Goal: Task Accomplishment & Management: Use online tool/utility

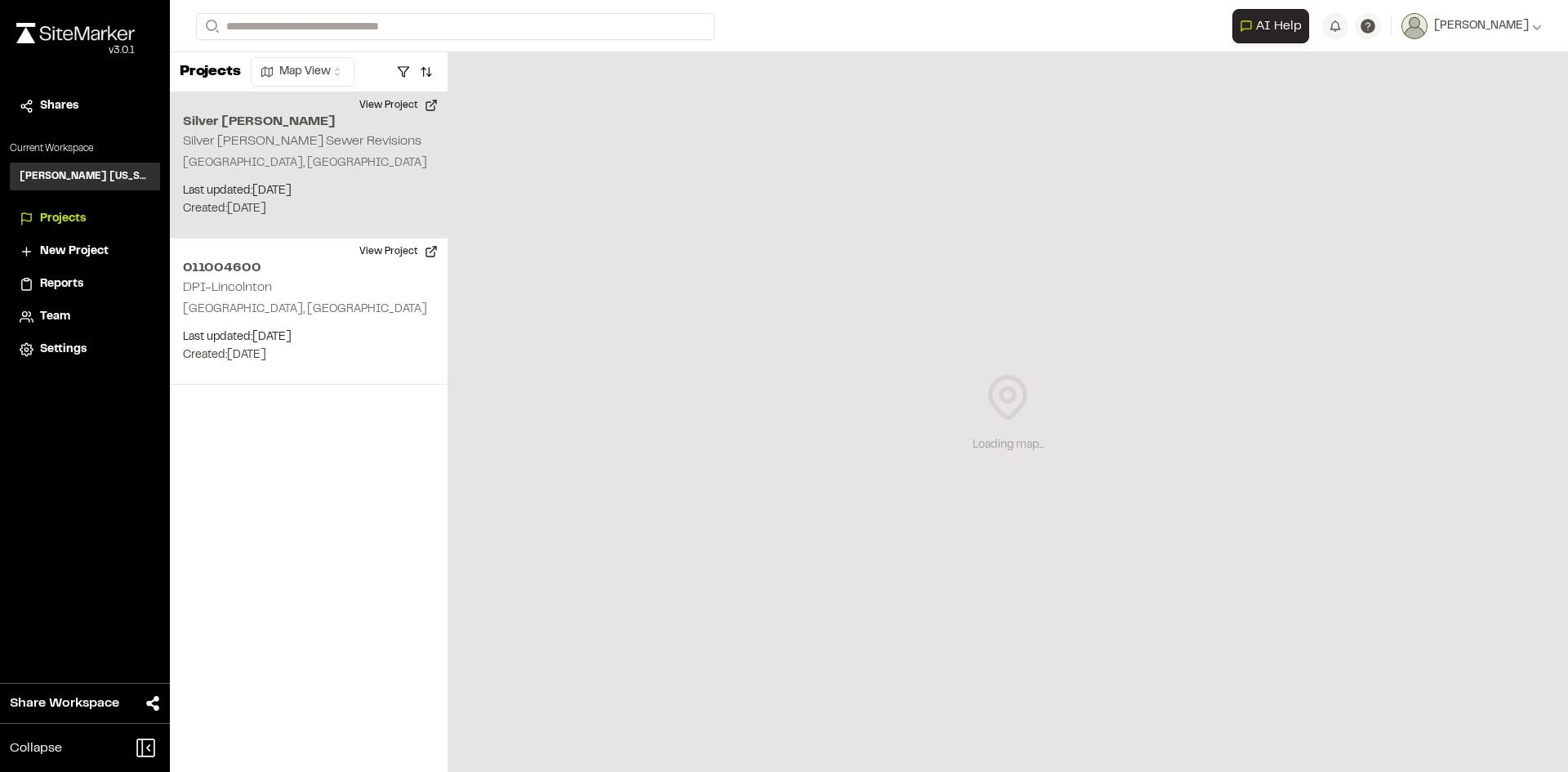
click at [302, 147] on div "Silver [PERSON_NAME] Silver [PERSON_NAME] Sewer Revisions [GEOGRAPHIC_DATA], [G…" at bounding box center [309, 165] width 278 height 146
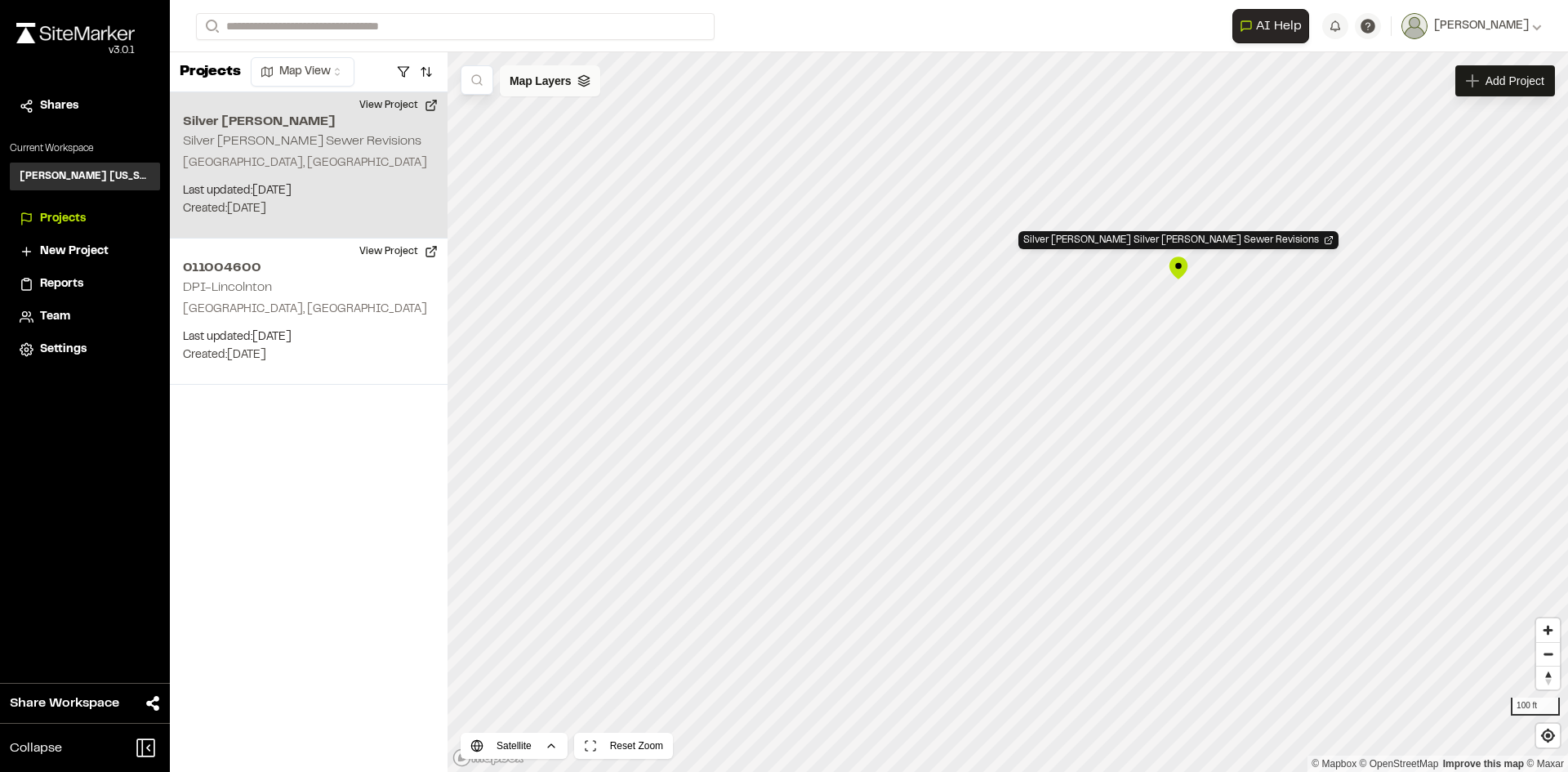
click at [571, 91] on div "Map Layers" at bounding box center [550, 80] width 100 height 31
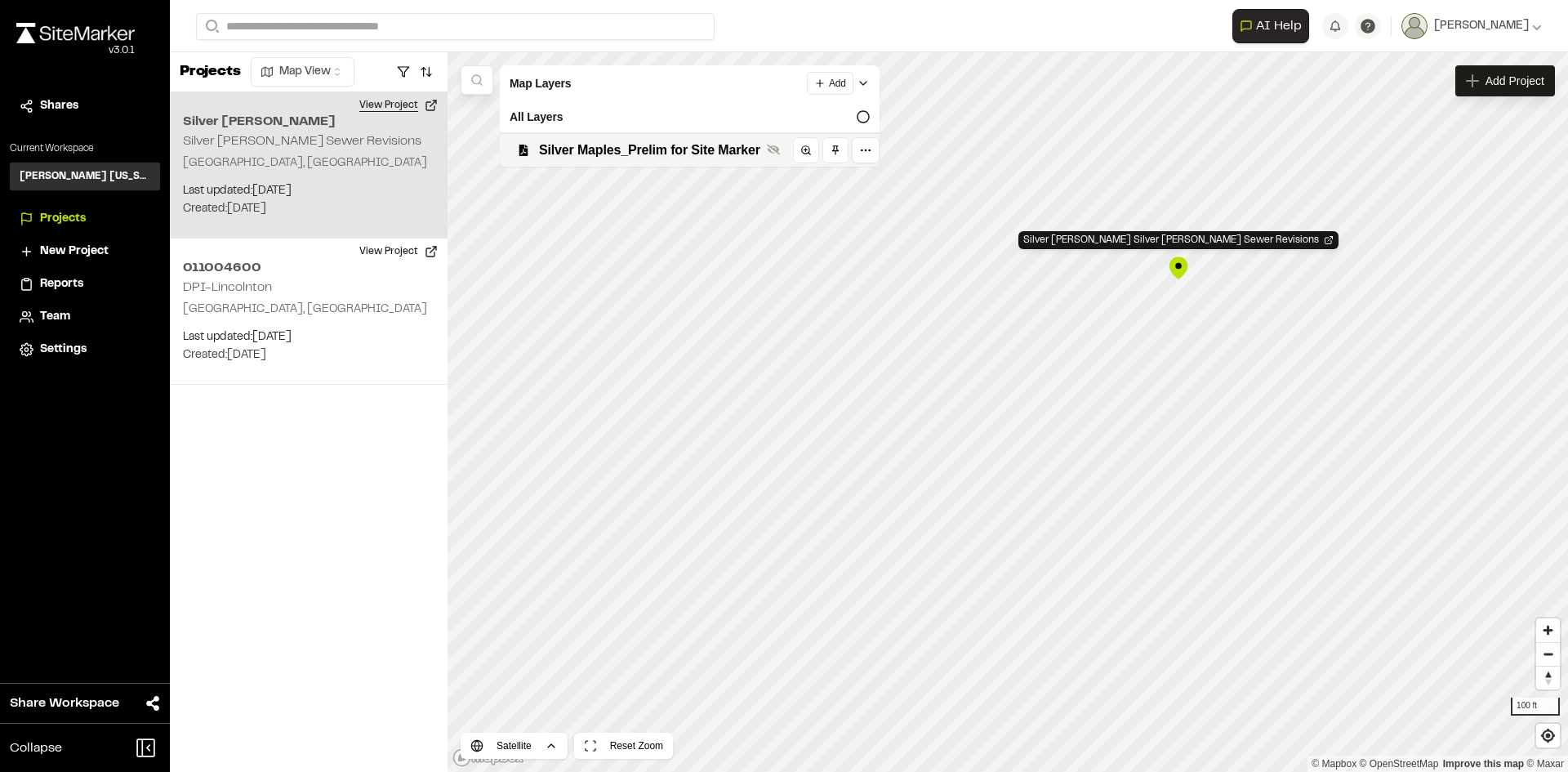
click at [409, 106] on button "View Project" at bounding box center [398, 105] width 98 height 26
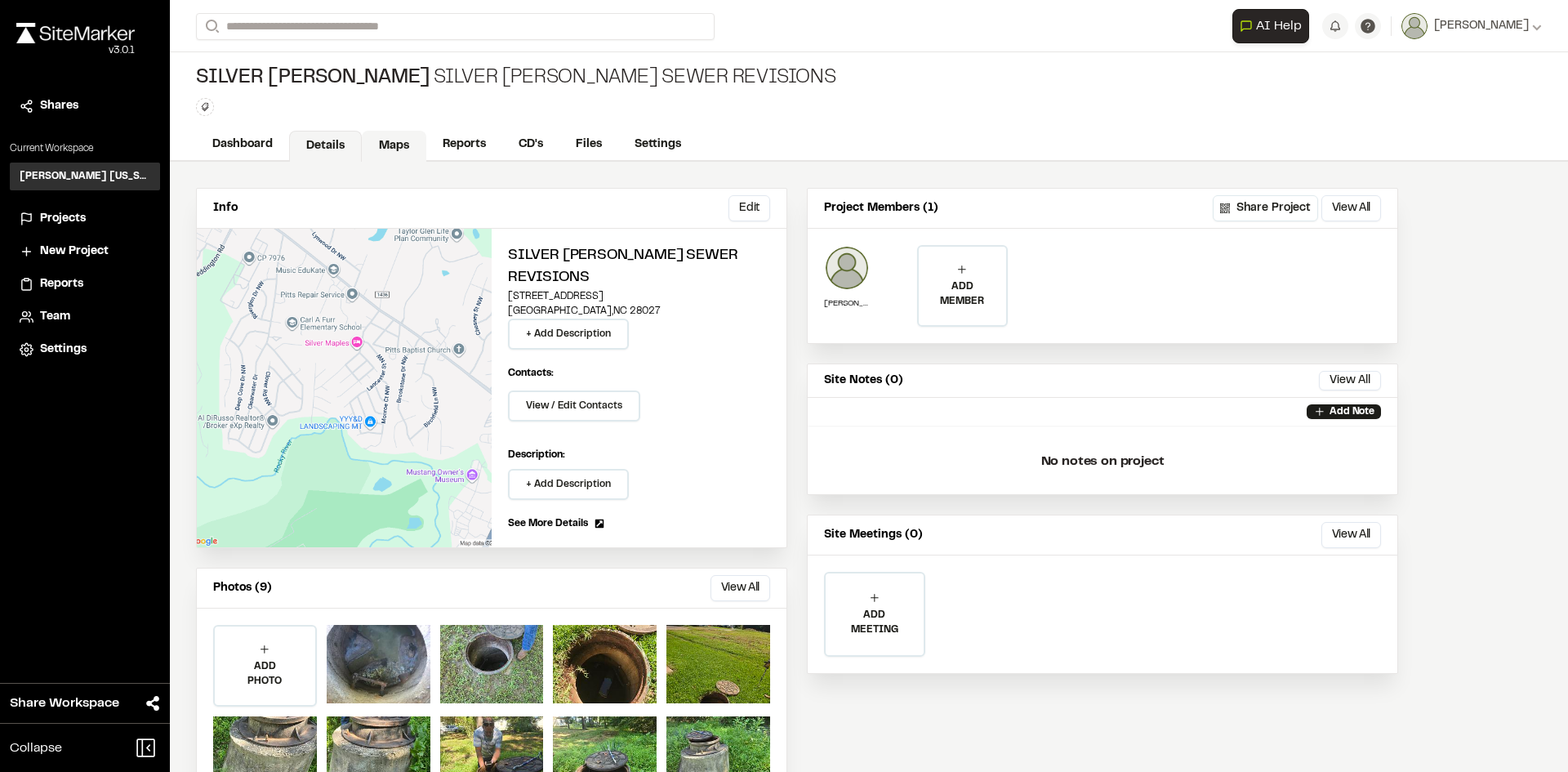
click at [379, 145] on link "Maps" at bounding box center [394, 146] width 64 height 31
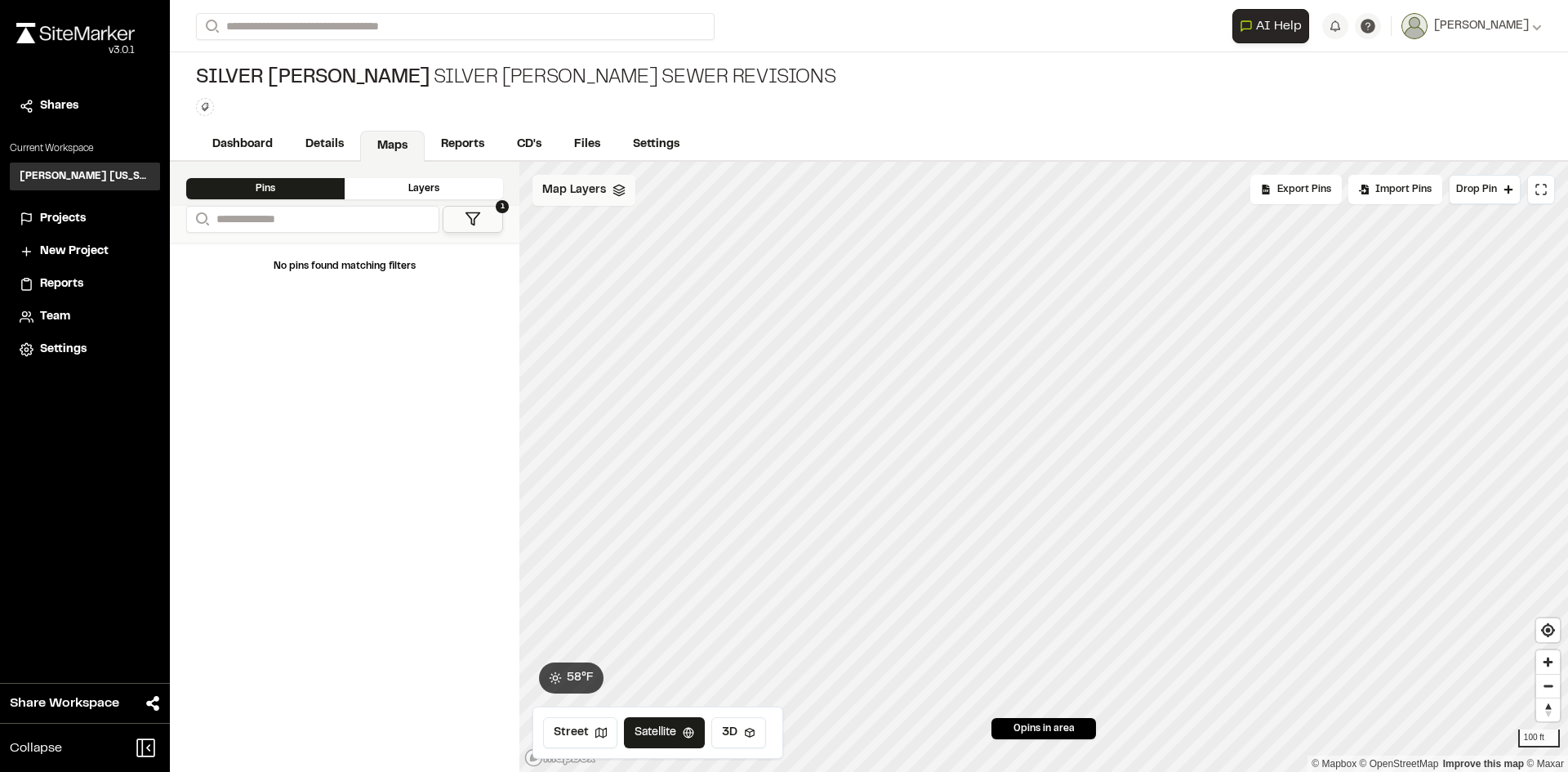
click at [588, 188] on span "Map Layers" at bounding box center [574, 190] width 64 height 18
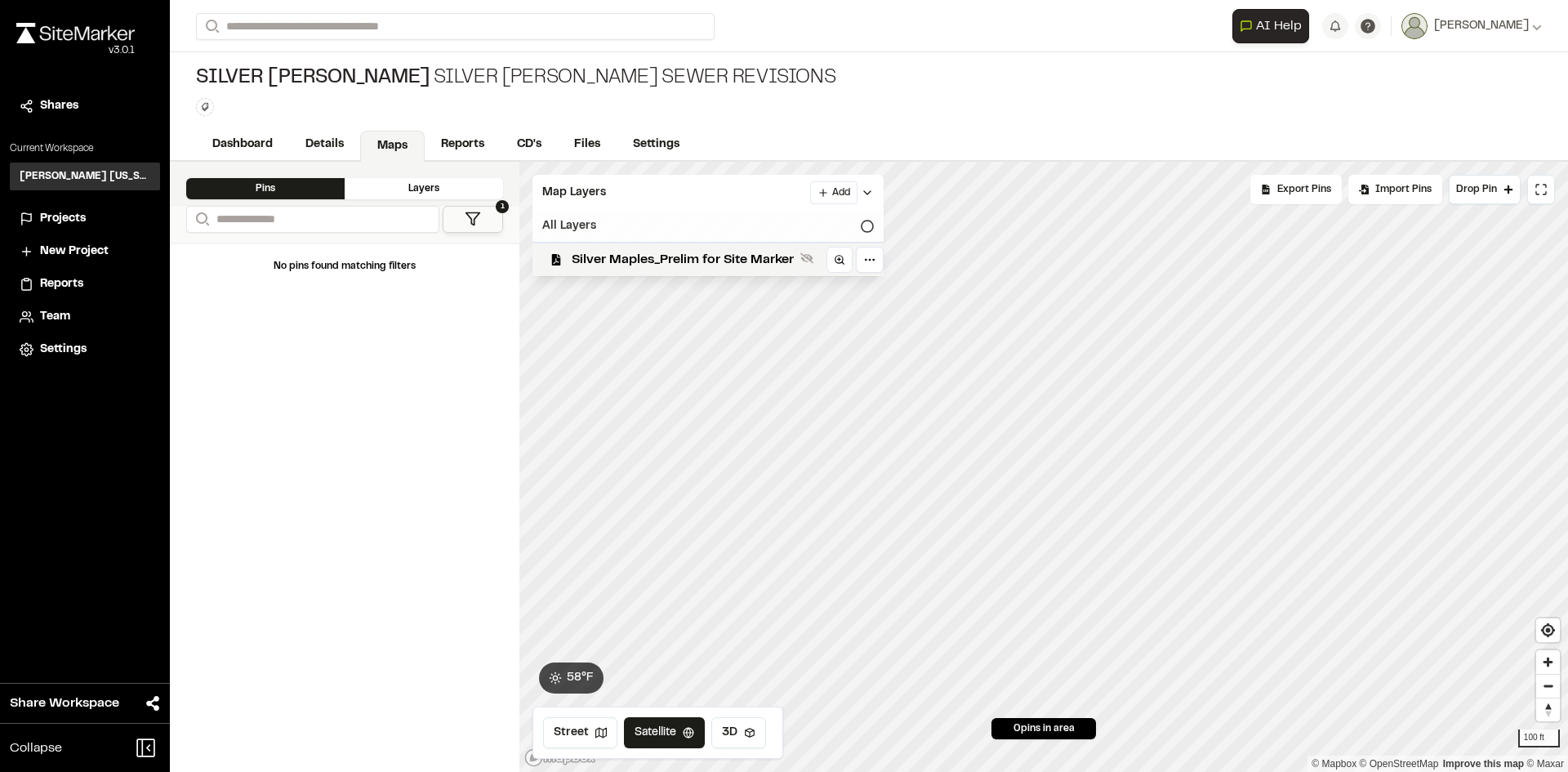
click at [876, 233] on div "All Layers" at bounding box center [708, 226] width 351 height 31
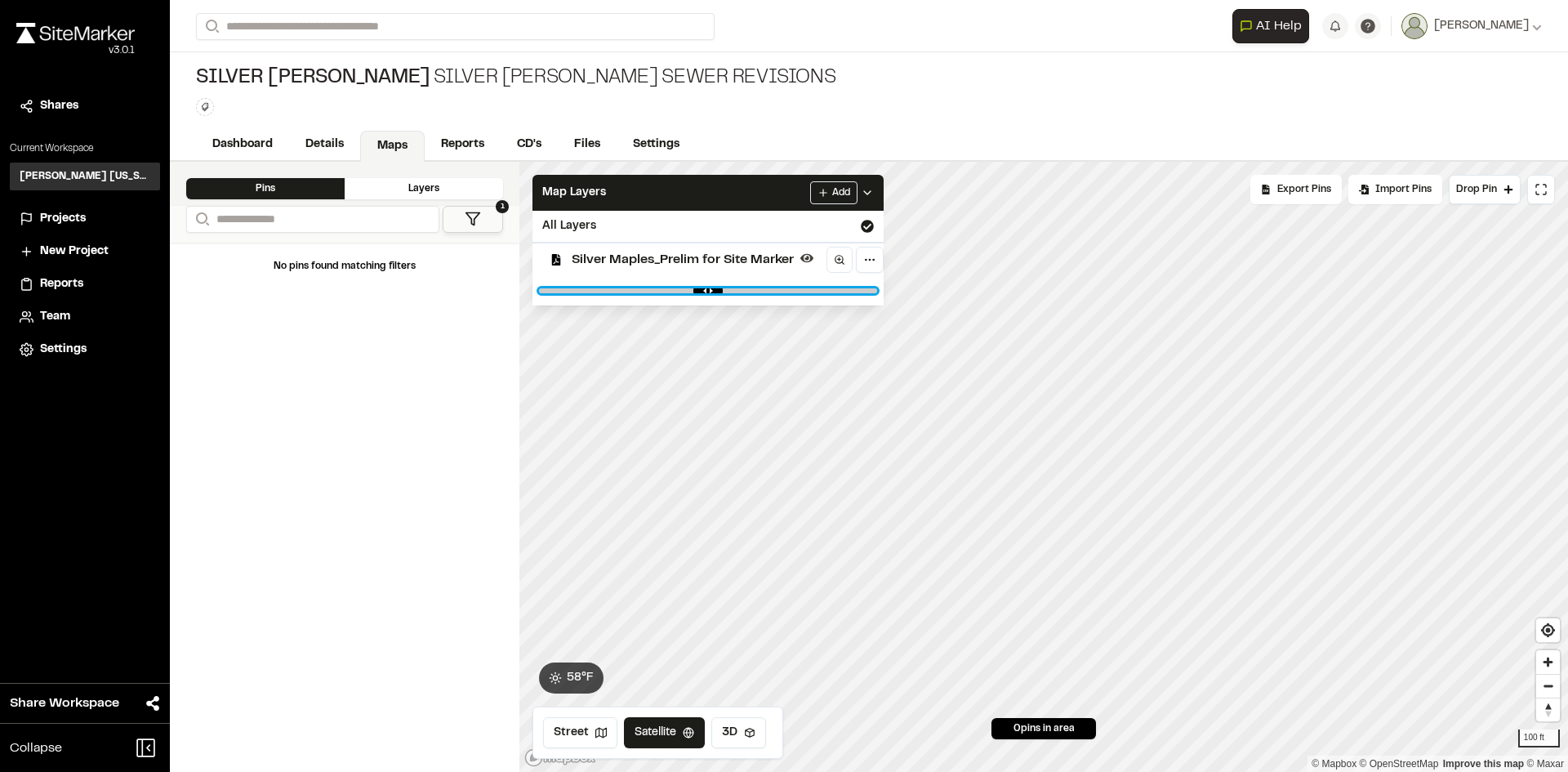
drag, startPoint x: 871, startPoint y: 292, endPoint x: 684, endPoint y: 322, distance: 189.4
type input "****"
click at [684, 294] on input "range" at bounding box center [707, 291] width 338 height 5
click at [1386, 191] on span "Import Pins" at bounding box center [1402, 190] width 56 height 15
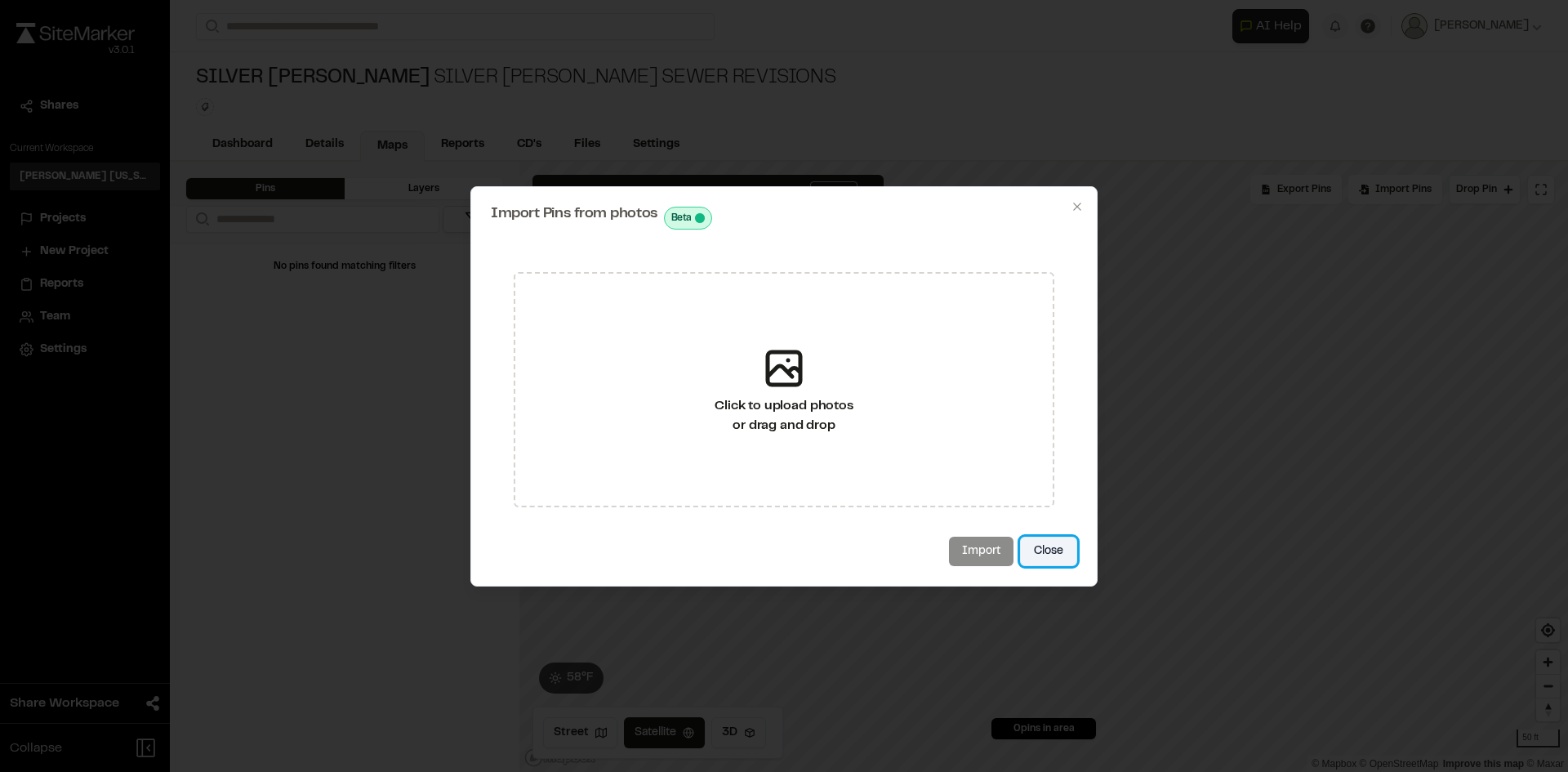
click at [1040, 547] on button "Close" at bounding box center [1049, 551] width 57 height 29
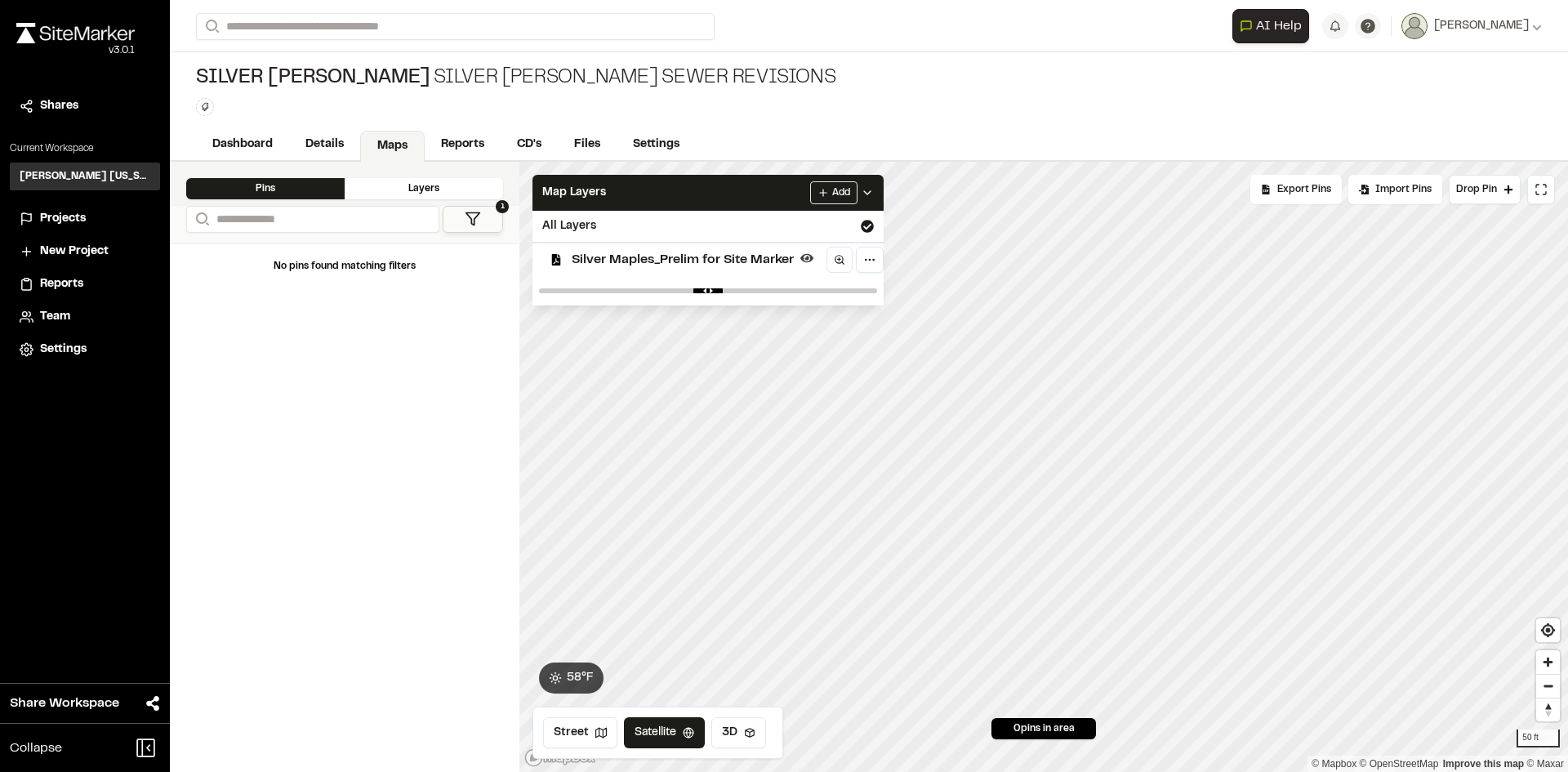
click at [1061, 732] on span "0 pins in area" at bounding box center [1044, 729] width 61 height 15
click at [353, 149] on link "Details" at bounding box center [325, 146] width 73 height 31
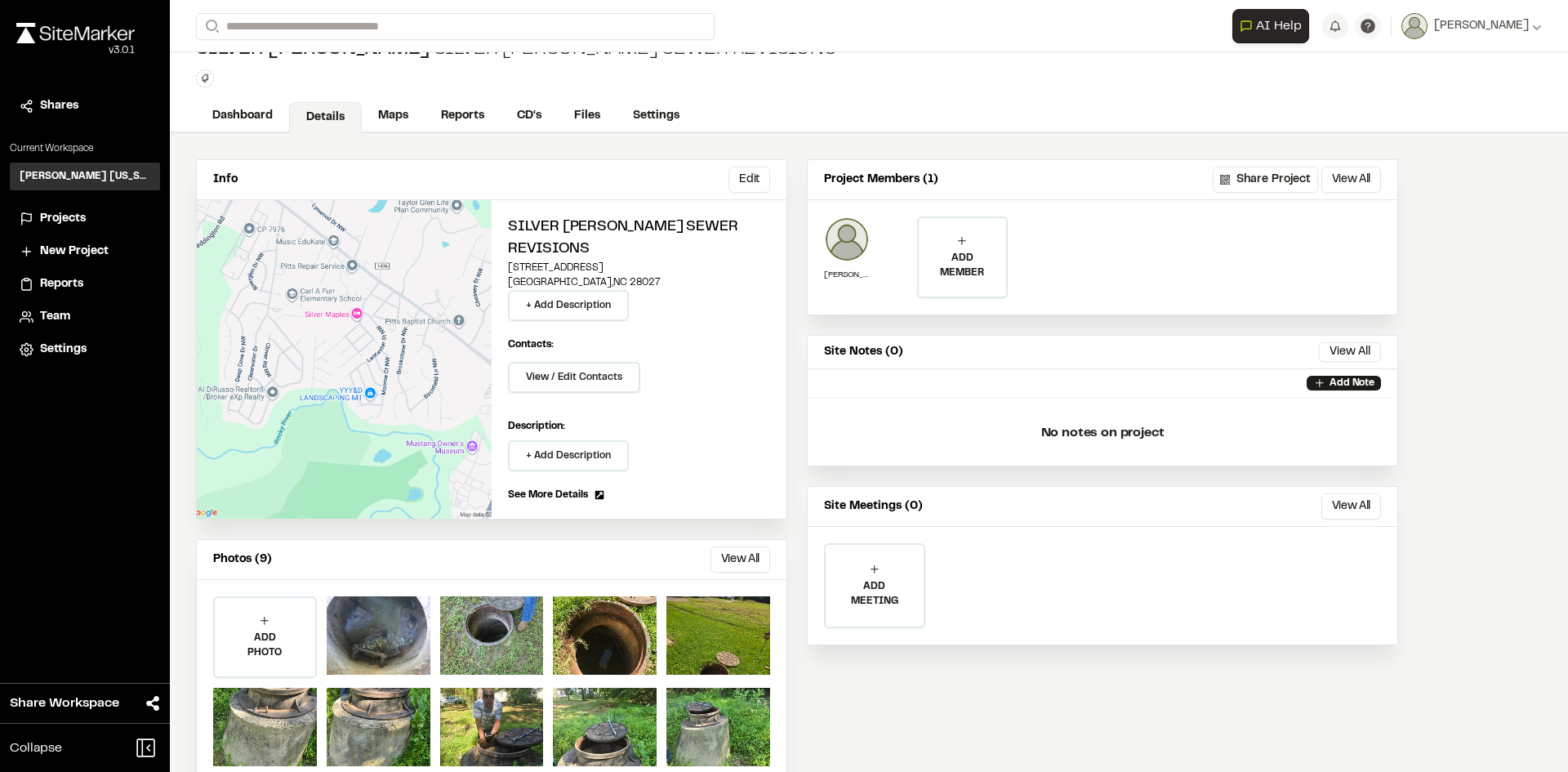
scroll to position [44, 0]
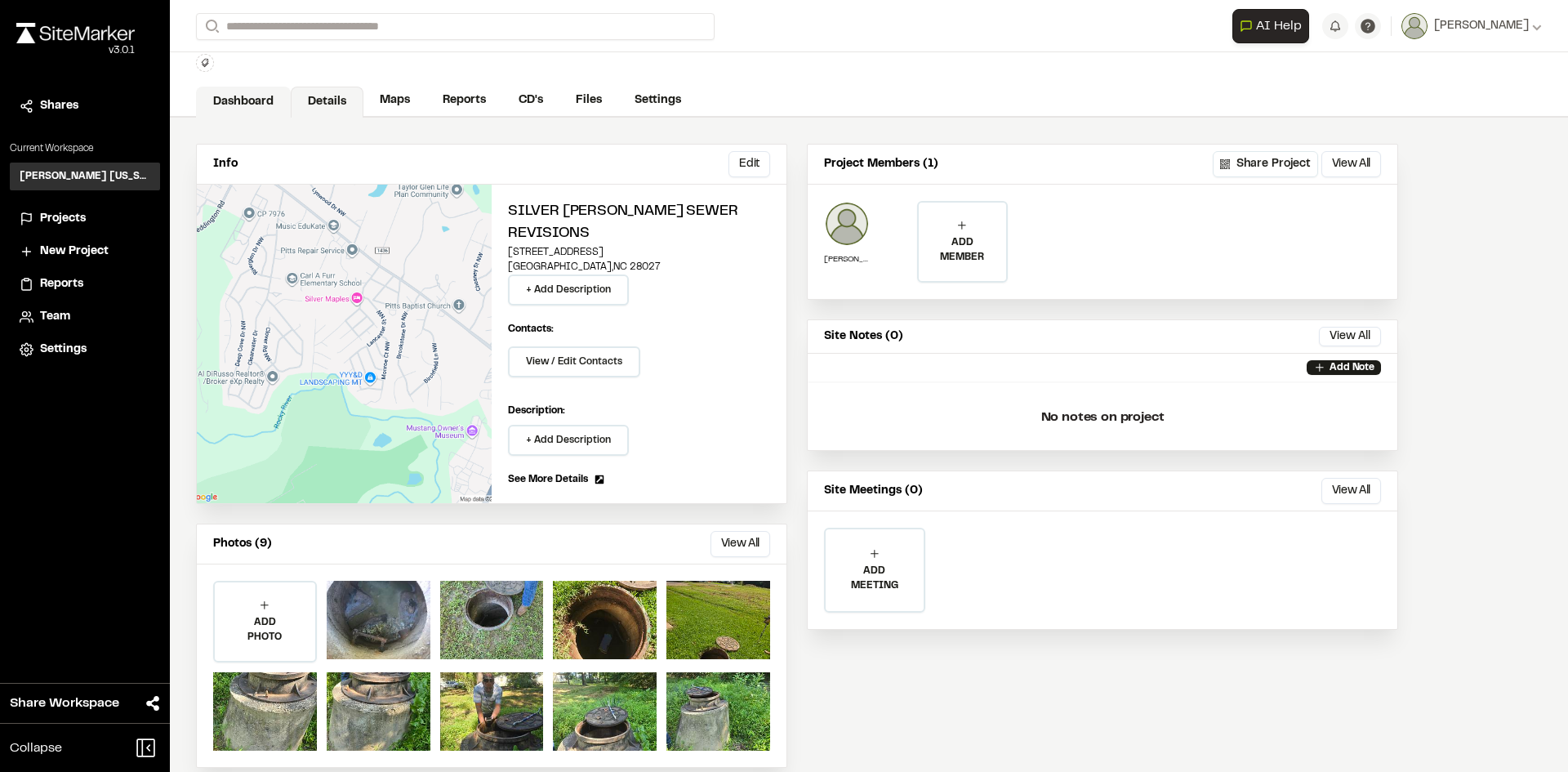
click at [268, 110] on link "Dashboard" at bounding box center [243, 101] width 94 height 31
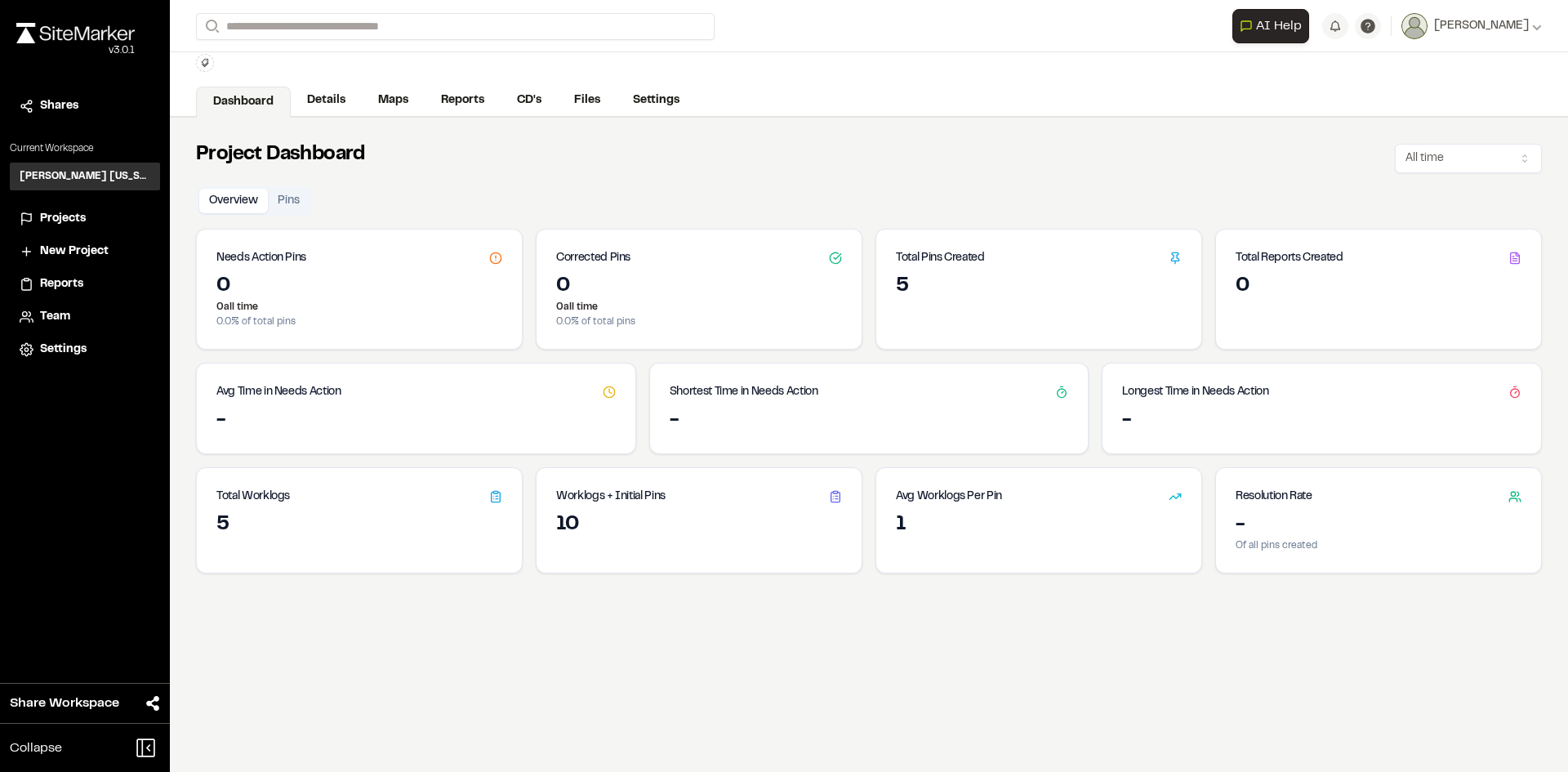
click at [605, 262] on h3 "Corrected Pins" at bounding box center [593, 258] width 74 height 18
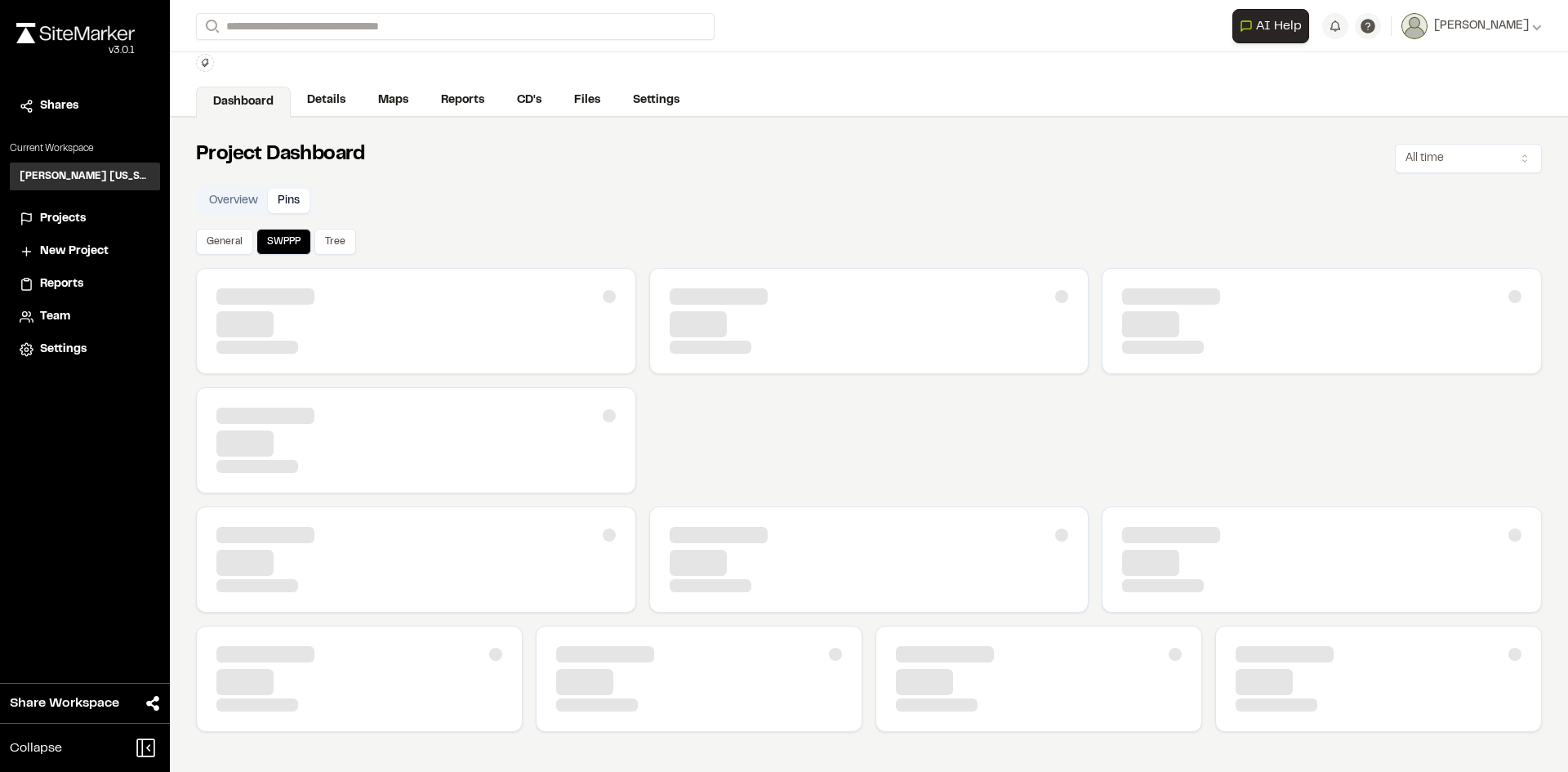
click at [285, 191] on button "Pins" at bounding box center [289, 201] width 42 height 24
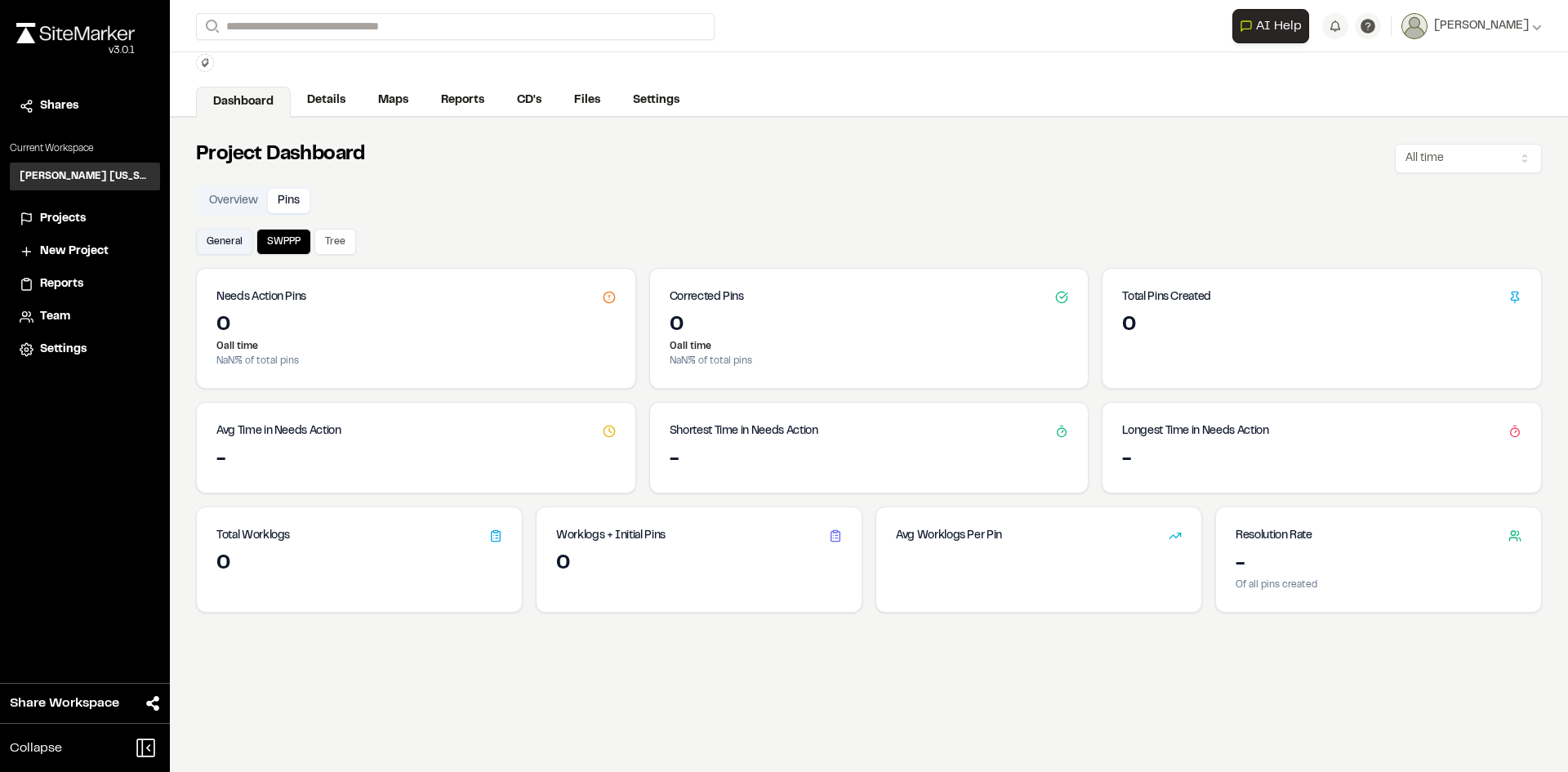
click at [228, 240] on button "General" at bounding box center [224, 241] width 57 height 26
click at [350, 237] on button "Tree" at bounding box center [335, 241] width 42 height 26
click at [293, 244] on button "SWPPP" at bounding box center [283, 241] width 54 height 26
click at [236, 244] on button "General" at bounding box center [224, 241] width 57 height 26
click at [240, 193] on button "Overview" at bounding box center [233, 201] width 69 height 24
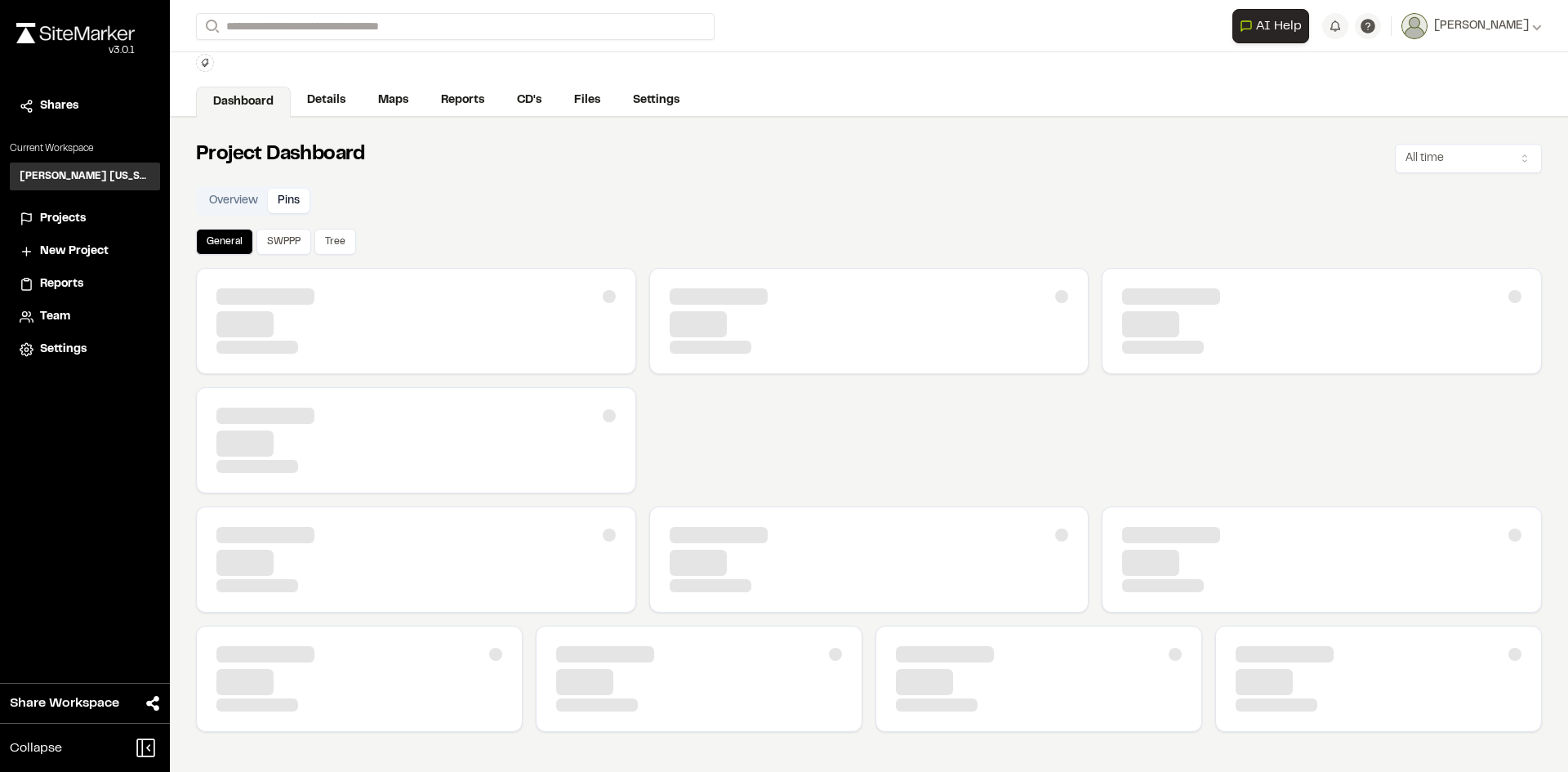
click at [302, 198] on button "Pins" at bounding box center [289, 201] width 42 height 24
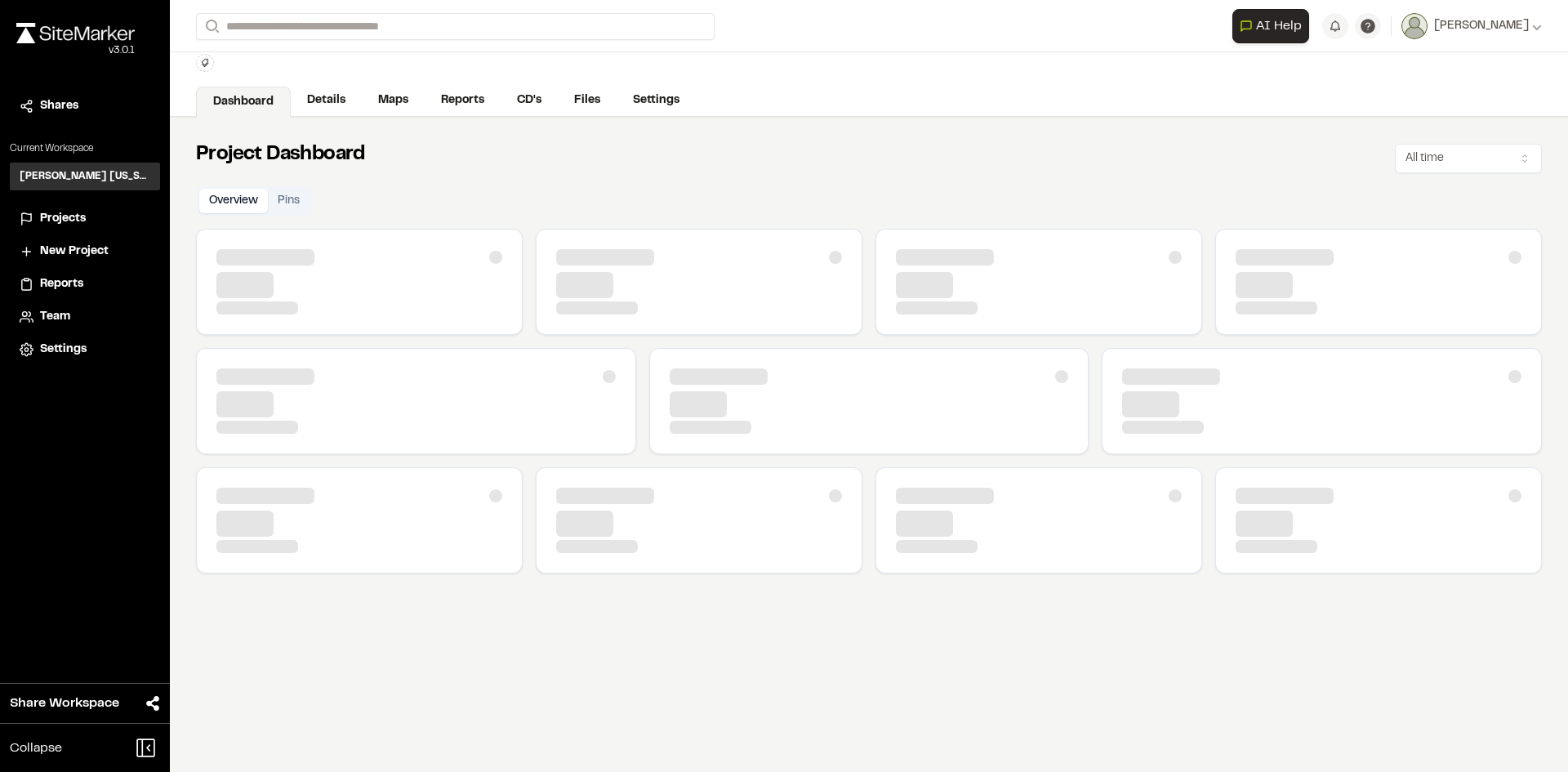
click at [236, 202] on button "Overview" at bounding box center [233, 201] width 69 height 24
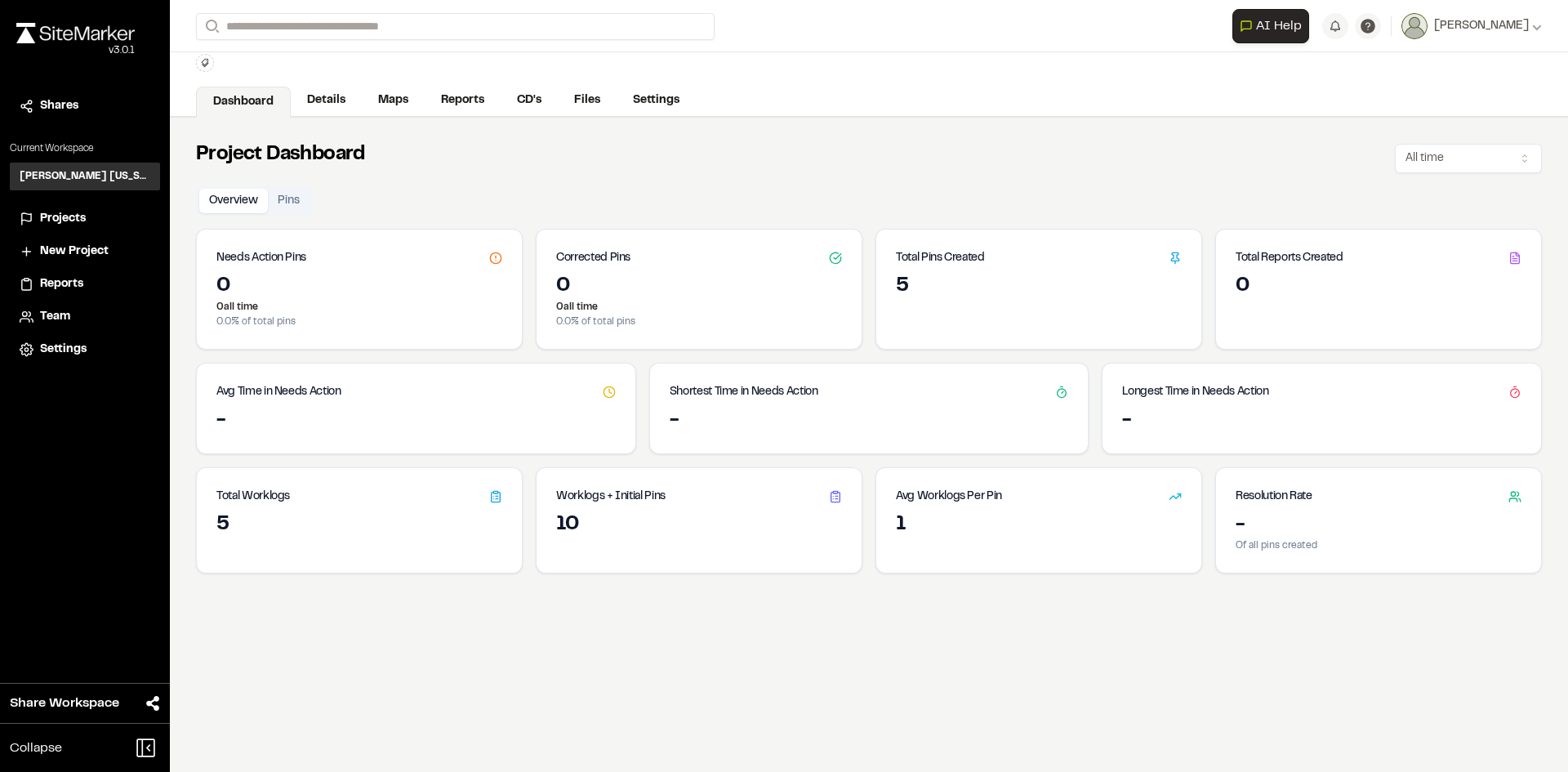
click at [199, 519] on div "5" at bounding box center [359, 534] width 325 height 46
click at [492, 497] on icon at bounding box center [496, 497] width 13 height 13
click at [590, 519] on div "10" at bounding box center [699, 524] width 286 height 26
click at [845, 510] on div "Worklogs + Initial Pins" at bounding box center [699, 489] width 325 height 44
click at [804, 488] on div "Worklogs + Initial Pins" at bounding box center [699, 489] width 325 height 44
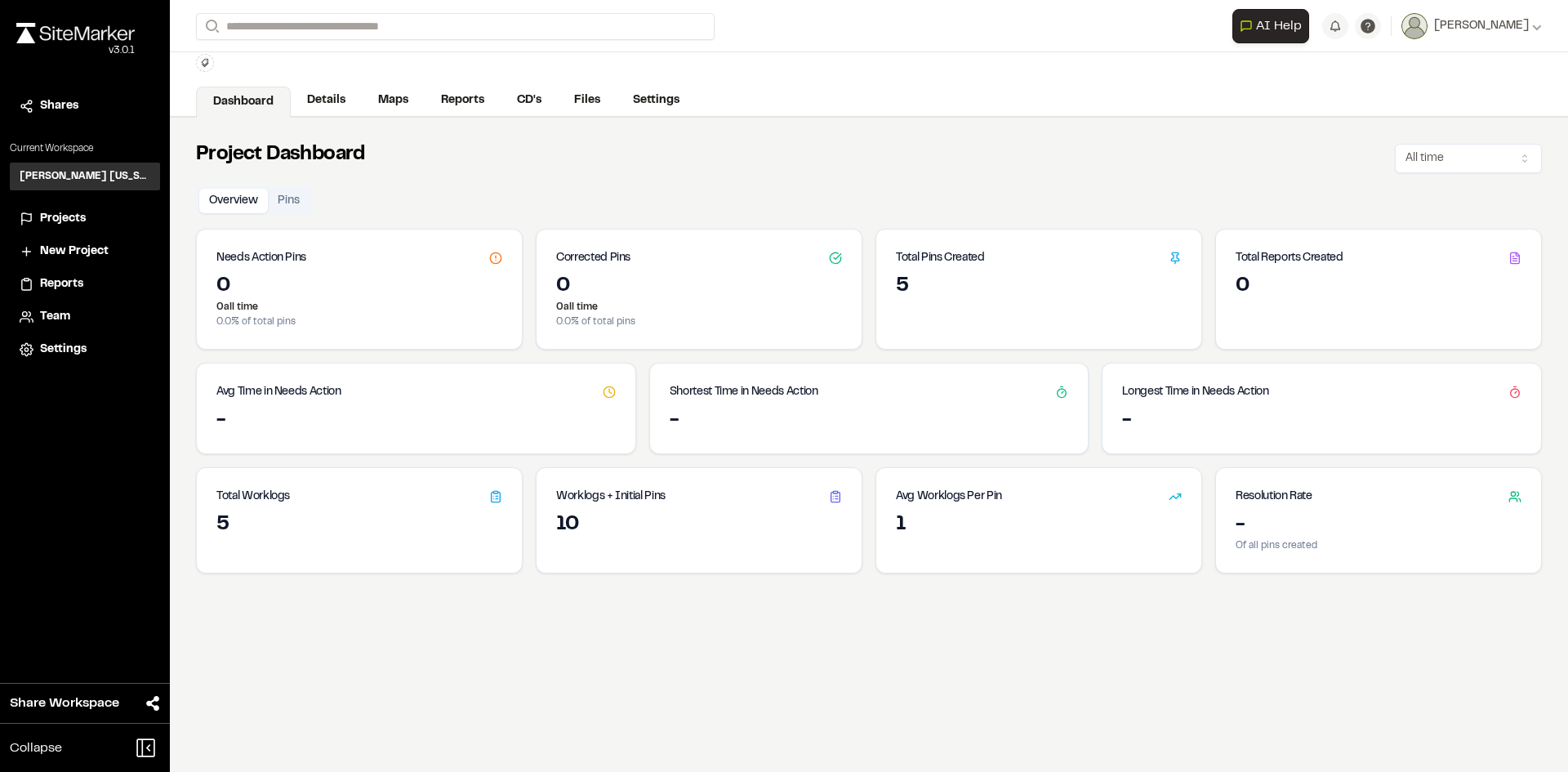
click at [935, 519] on div "1" at bounding box center [1039, 524] width 286 height 26
click at [955, 503] on h3 "Avg Worklogs Per Pin" at bounding box center [948, 496] width 106 height 18
click at [674, 502] on div "Worklogs + Initial Pins" at bounding box center [699, 489] width 325 height 44
click at [835, 498] on icon at bounding box center [836, 498] width 3 height 0
click at [1093, 269] on div "Total Pins Created" at bounding box center [1039, 251] width 325 height 44
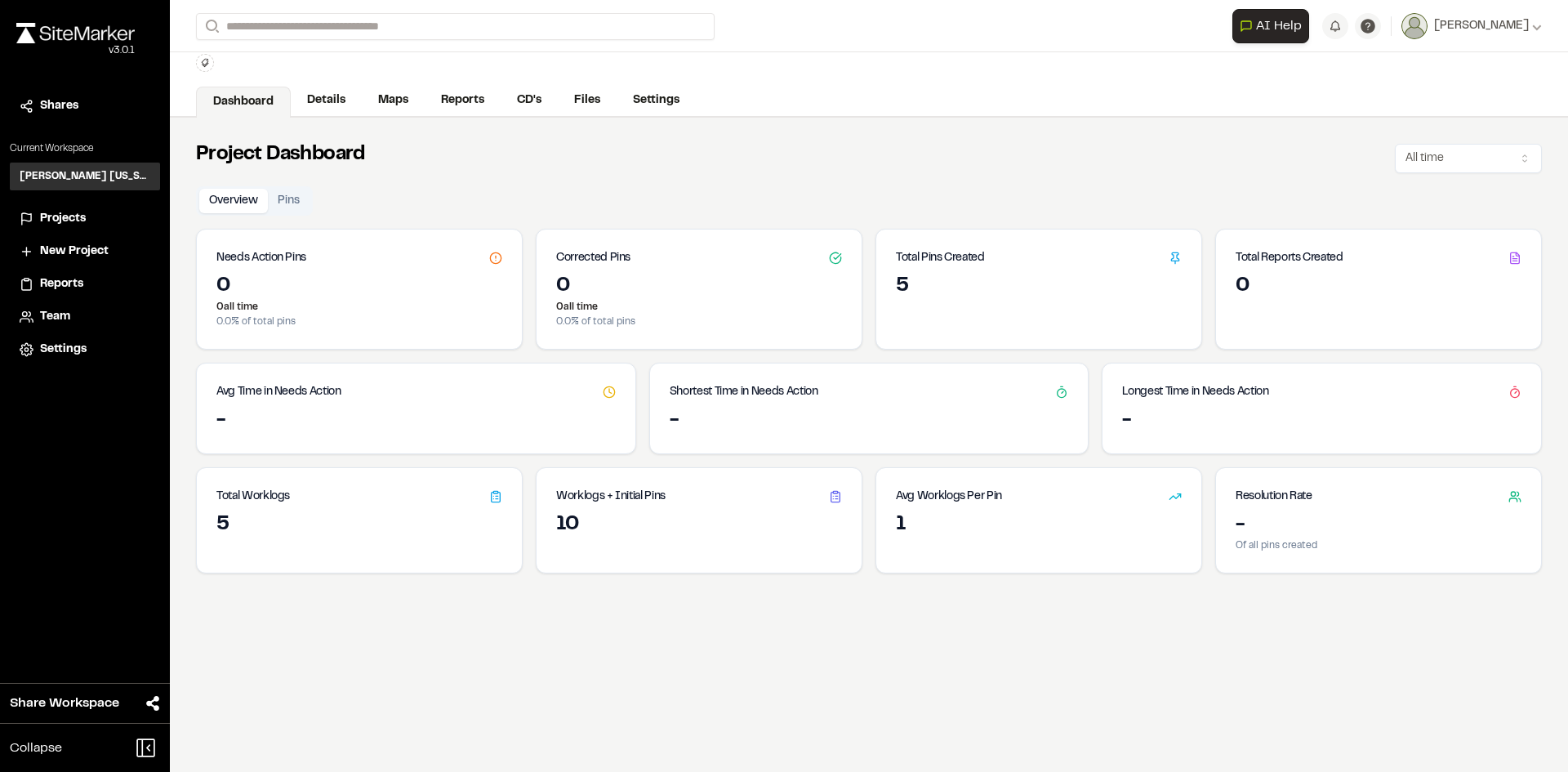
click at [962, 263] on h3 "Total Pins Created" at bounding box center [940, 258] width 89 height 18
click at [1486, 169] on html "**********" at bounding box center [784, 386] width 1568 height 772
drag, startPoint x: 1474, startPoint y: 162, endPoint x: 1443, endPoint y: 167, distance: 31.4
click at [1471, 162] on html "**********" at bounding box center [784, 386] width 1568 height 772
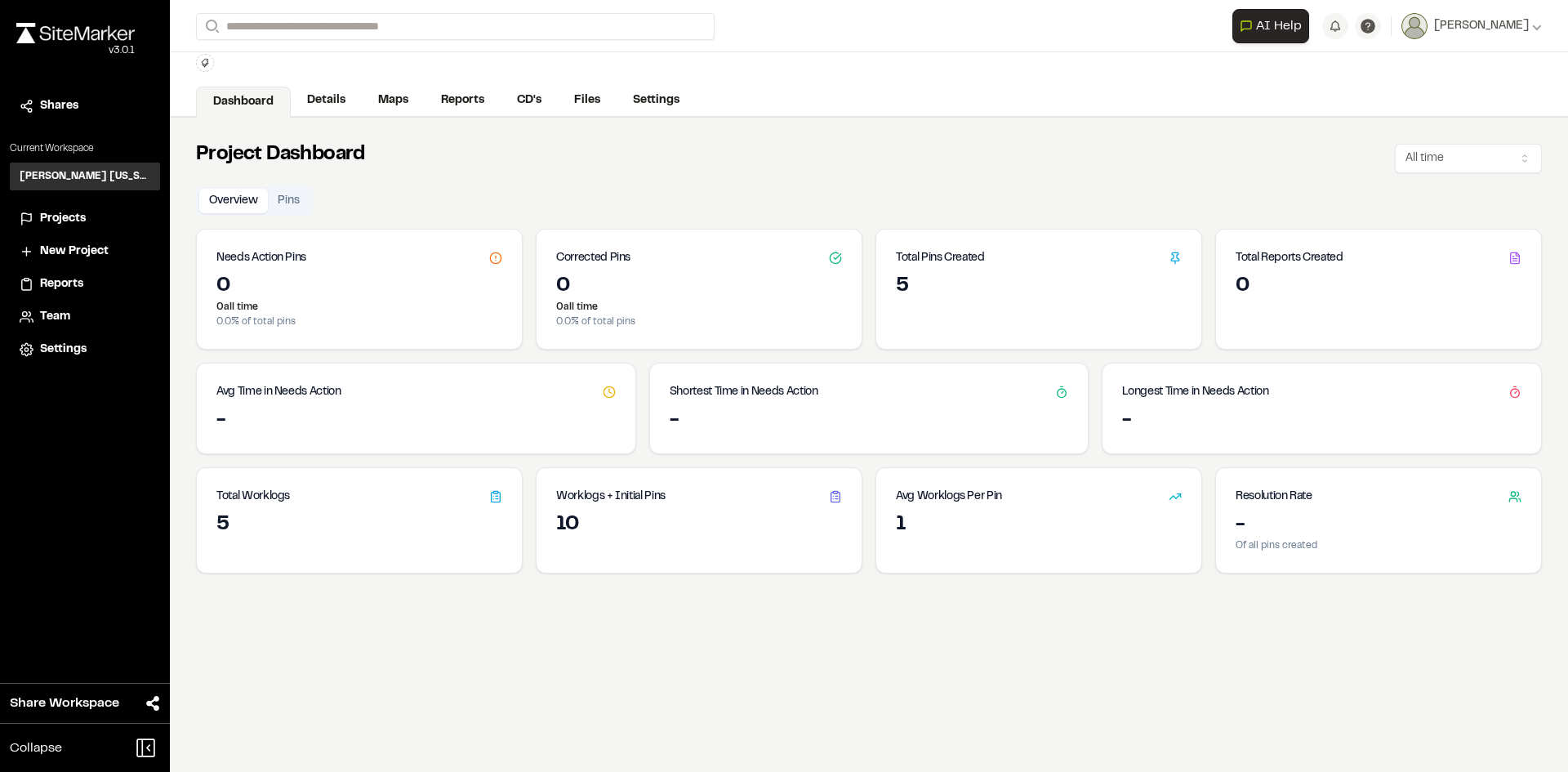
drag, startPoint x: 692, startPoint y: 187, endPoint x: 670, endPoint y: 190, distance: 22.2
click at [692, 187] on div "Overview Pins Needs Action Pins 0 0 all time 0.0 % of total pins Corrected Pins…" at bounding box center [868, 380] width 1346 height 387
click at [304, 199] on button "Pins" at bounding box center [289, 201] width 42 height 24
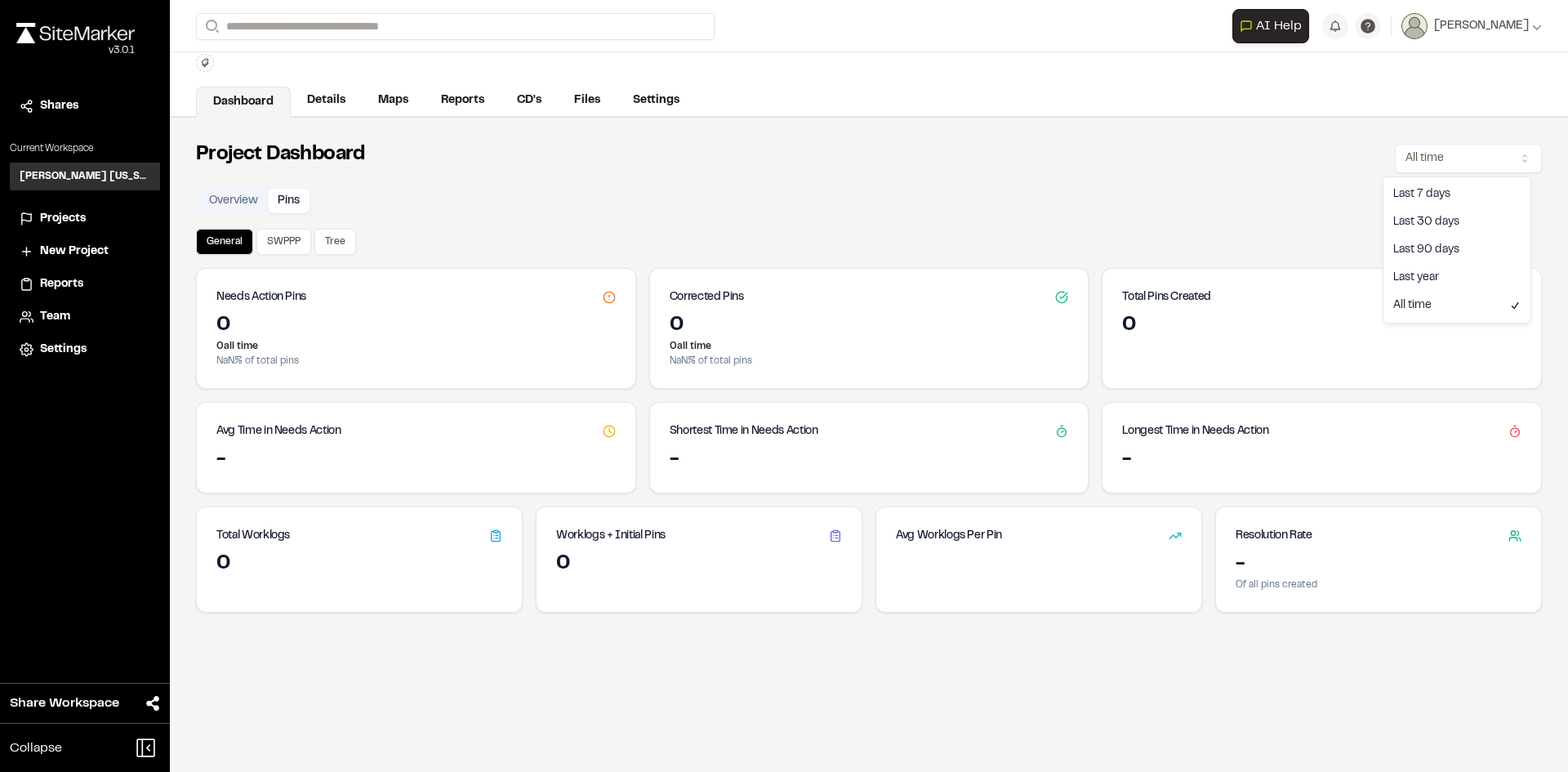
click at [1422, 158] on html "**********" at bounding box center [784, 386] width 1568 height 772
click at [1084, 211] on html "**********" at bounding box center [784, 386] width 1568 height 772
click at [385, 100] on link "Maps" at bounding box center [394, 101] width 64 height 31
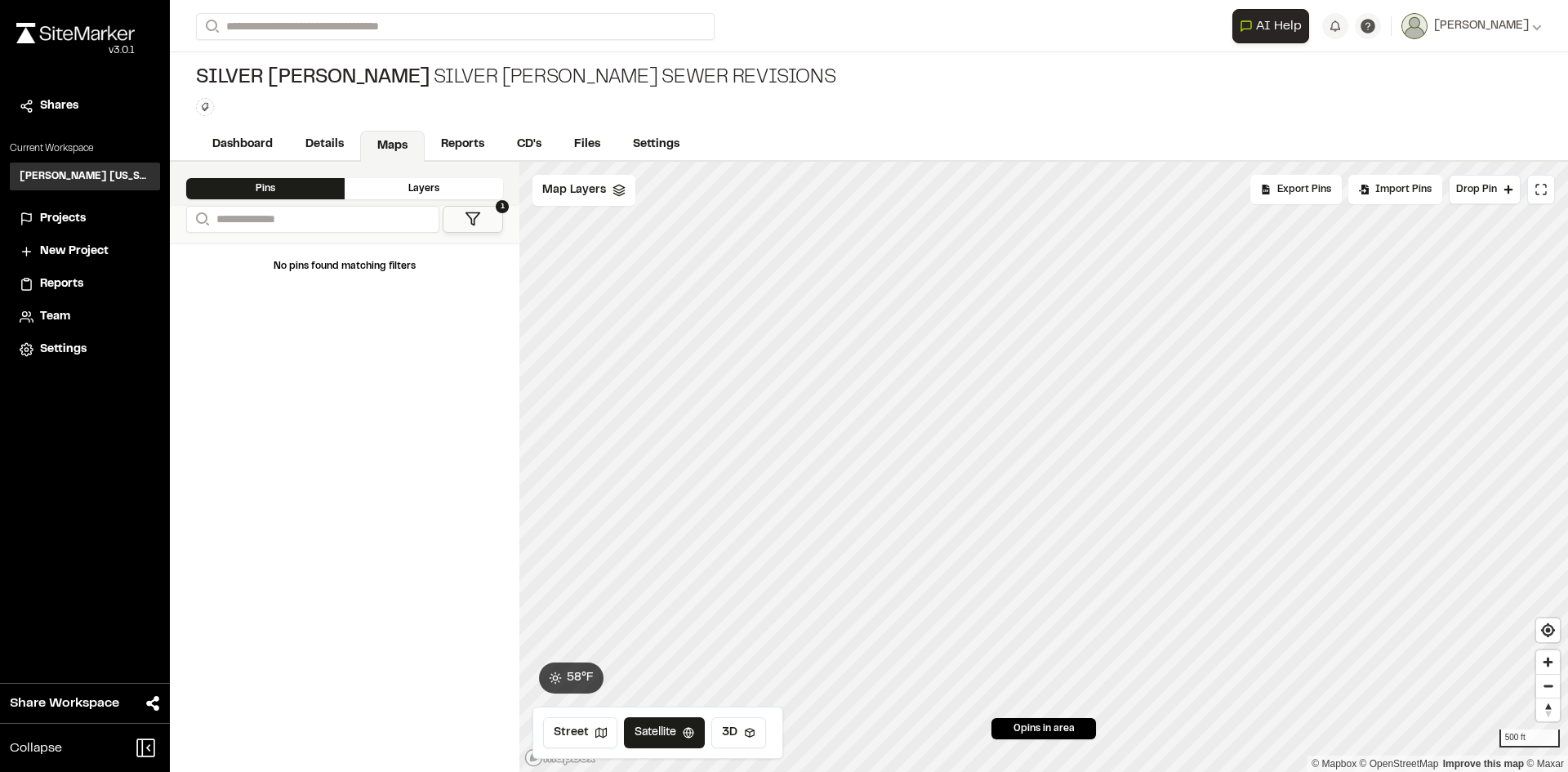
click at [485, 218] on button "1" at bounding box center [472, 219] width 60 height 27
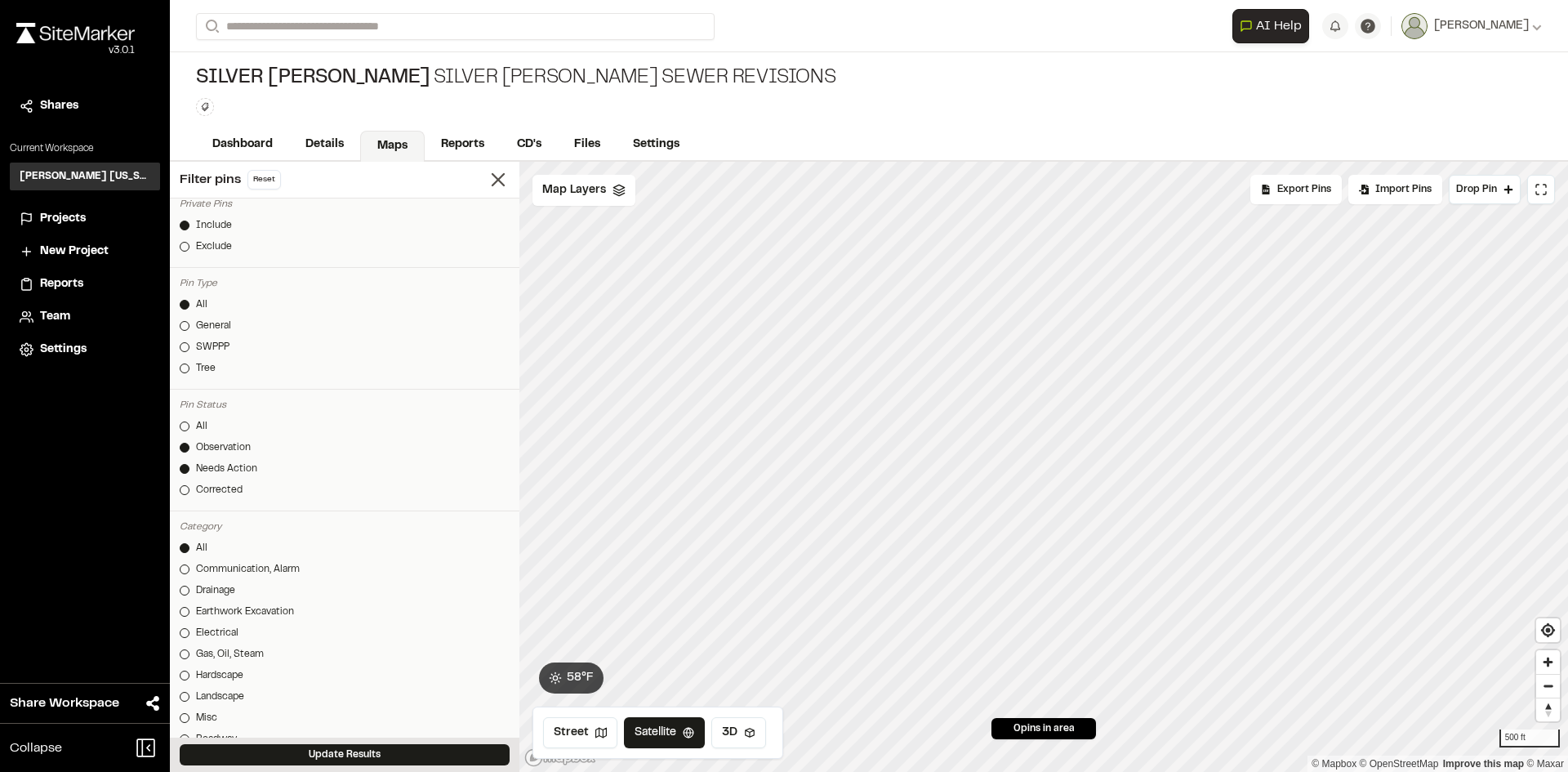
scroll to position [163, 0]
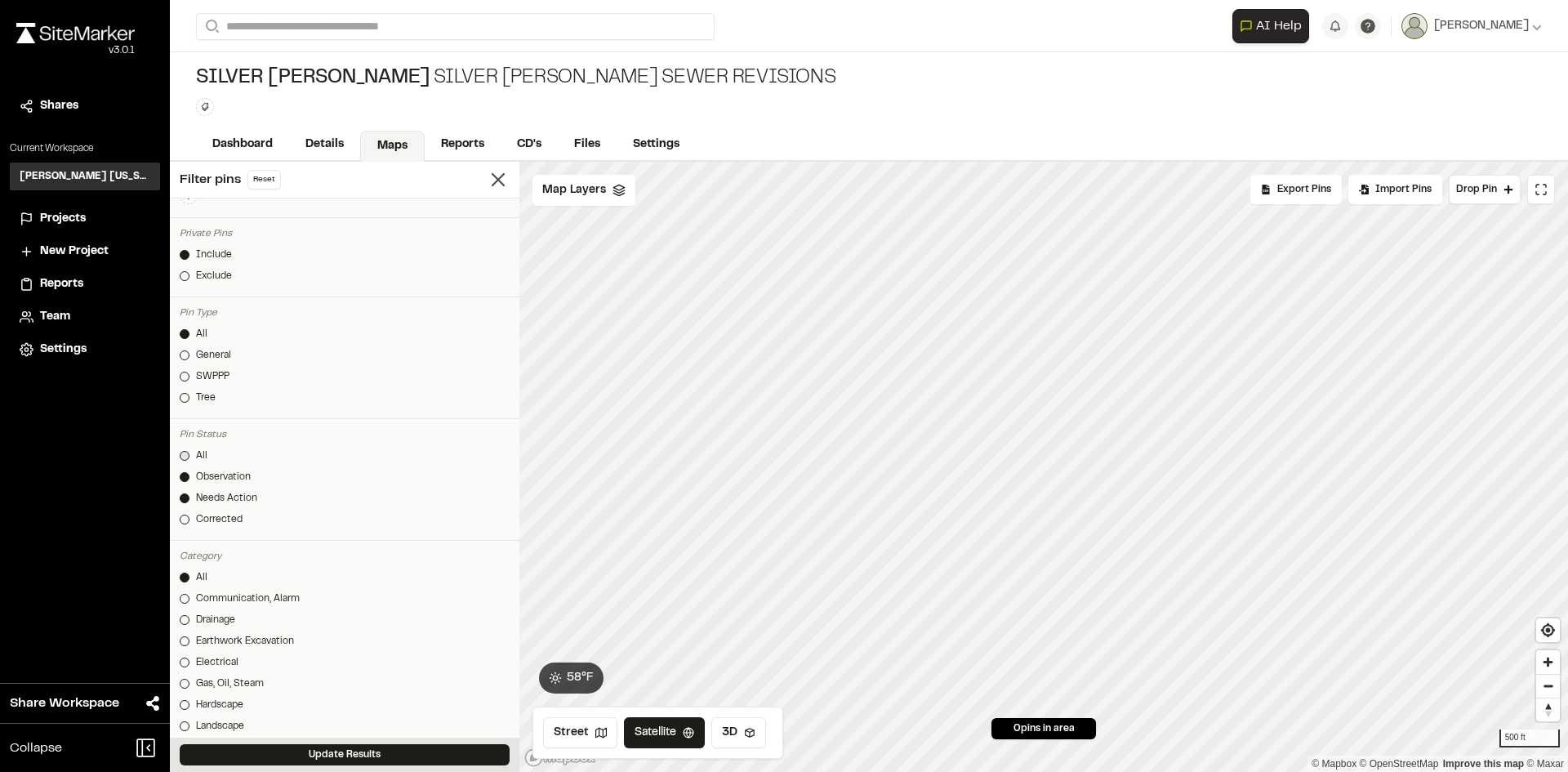
click at [195, 457] on link "All" at bounding box center [345, 456] width 329 height 15
click at [562, 192] on span "Map Layers" at bounding box center [574, 190] width 64 height 18
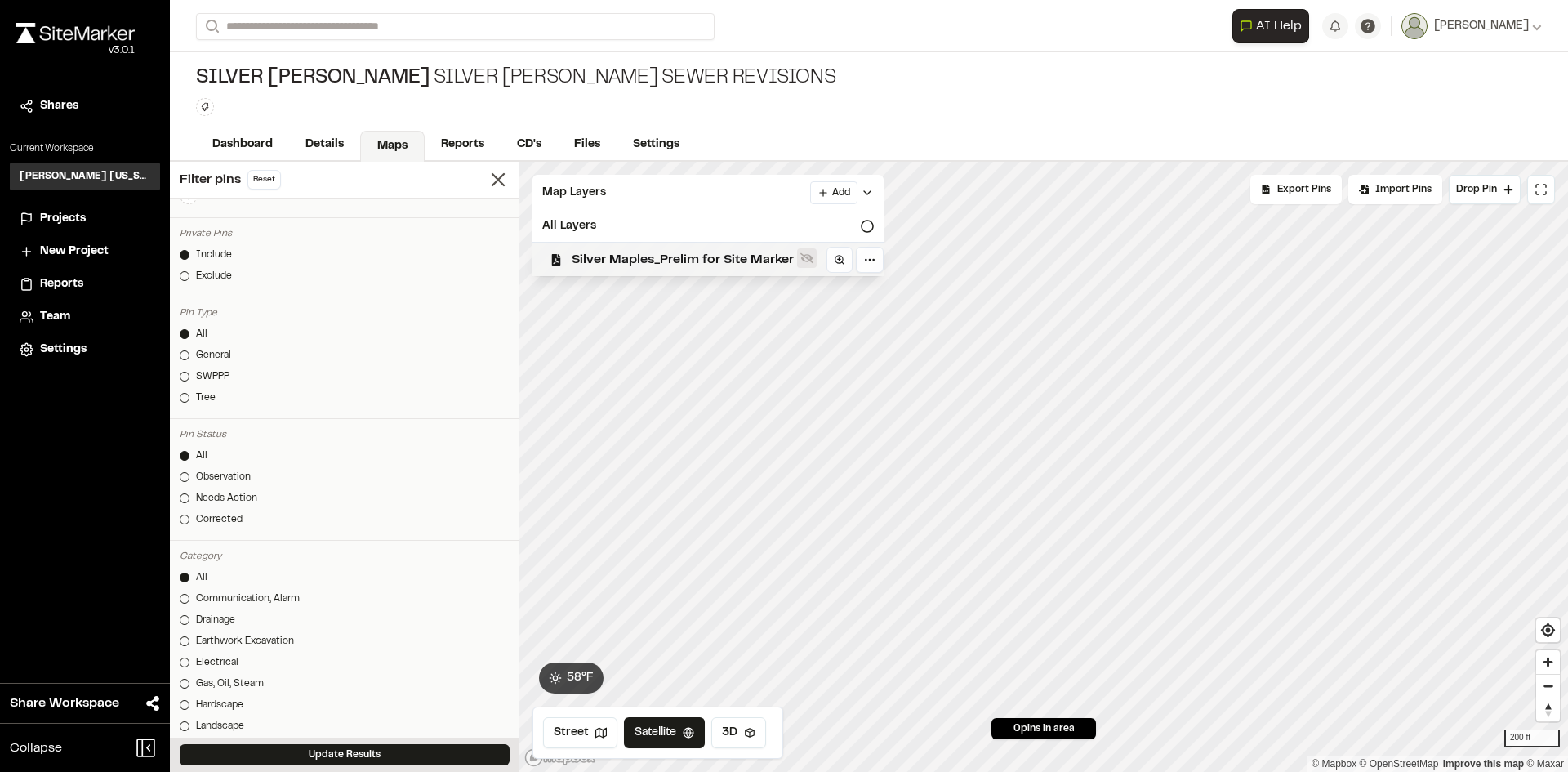
click at [802, 262] on icon at bounding box center [807, 258] width 13 height 13
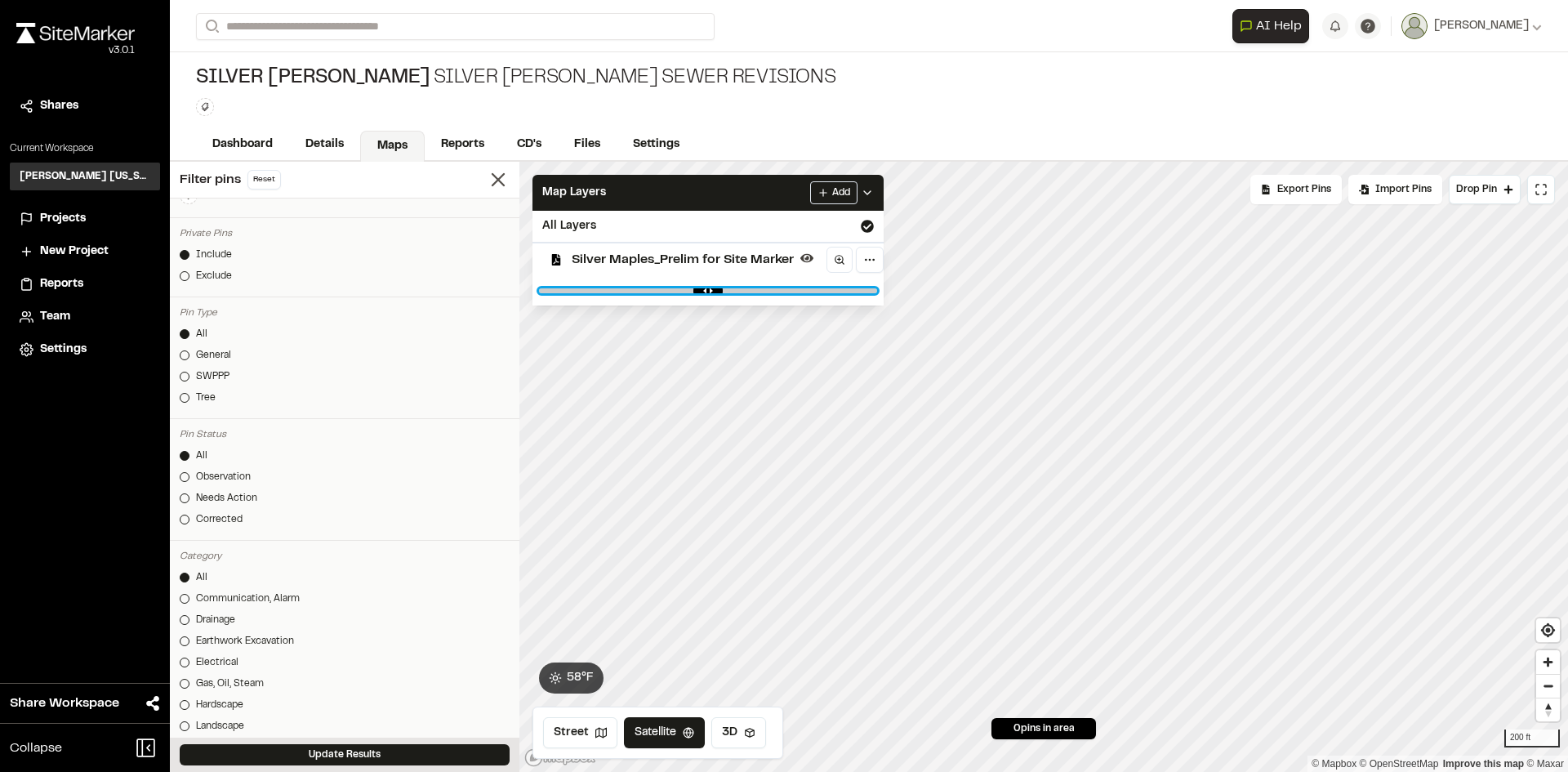
drag, startPoint x: 779, startPoint y: 293, endPoint x: 713, endPoint y: 299, distance: 66.3
type input "****"
click at [713, 294] on input "range" at bounding box center [707, 291] width 338 height 5
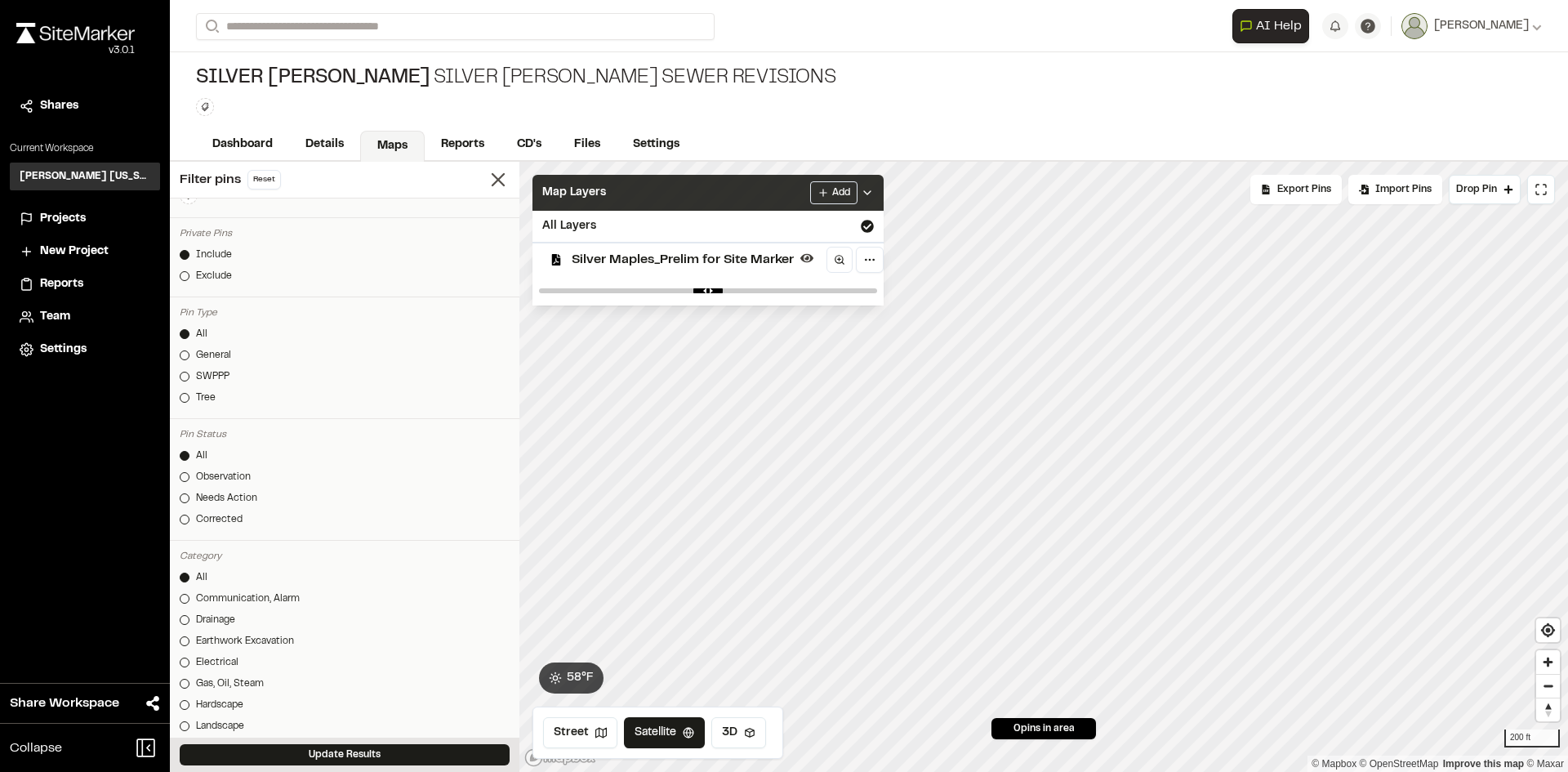
click at [872, 196] on icon at bounding box center [867, 193] width 13 height 13
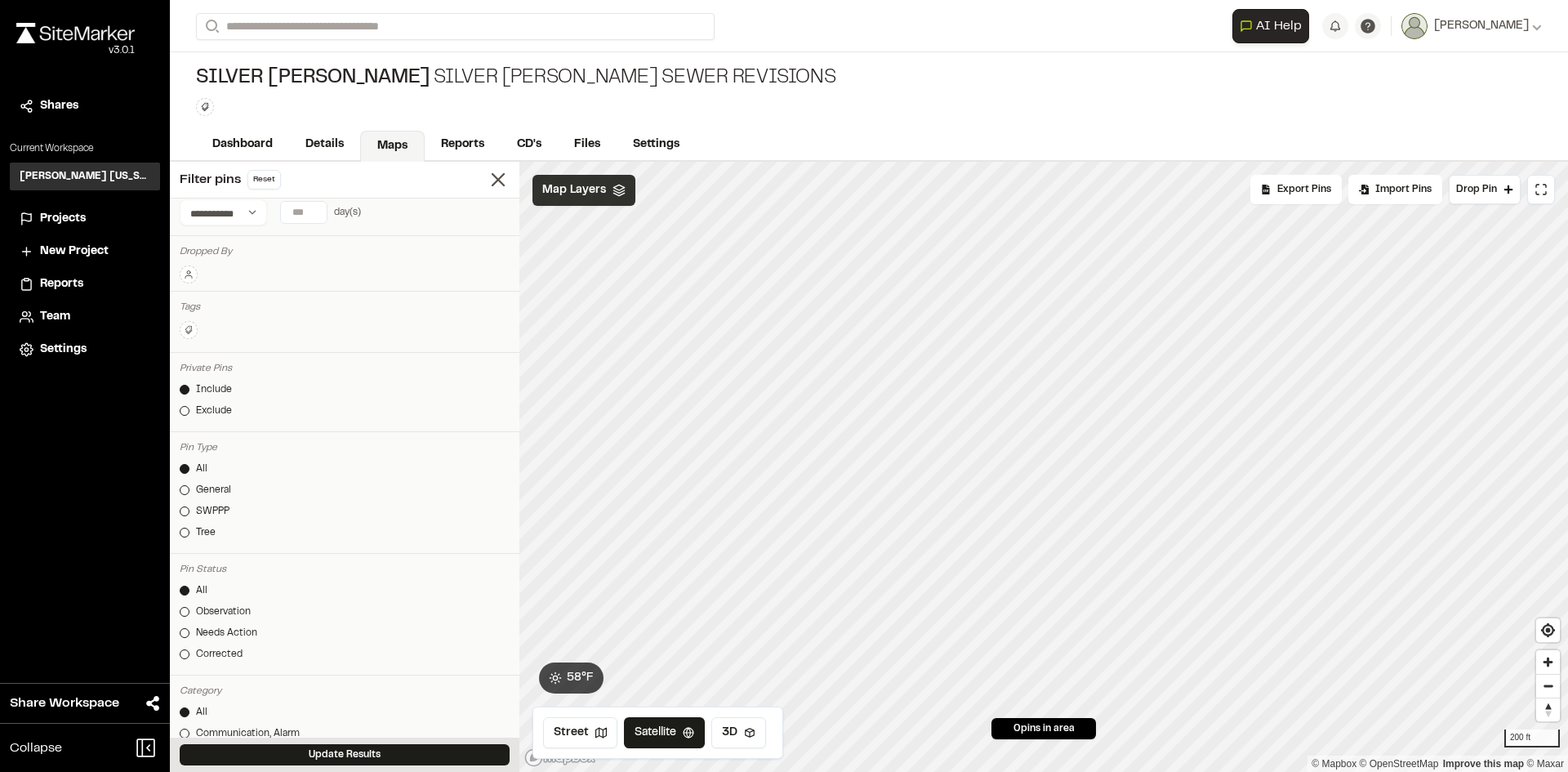
scroll to position [0, 0]
click at [242, 246] on select "**********" at bounding box center [223, 240] width 87 height 26
click at [252, 244] on select "**********" at bounding box center [223, 240] width 87 height 26
click at [192, 300] on icon at bounding box center [189, 303] width 10 height 10
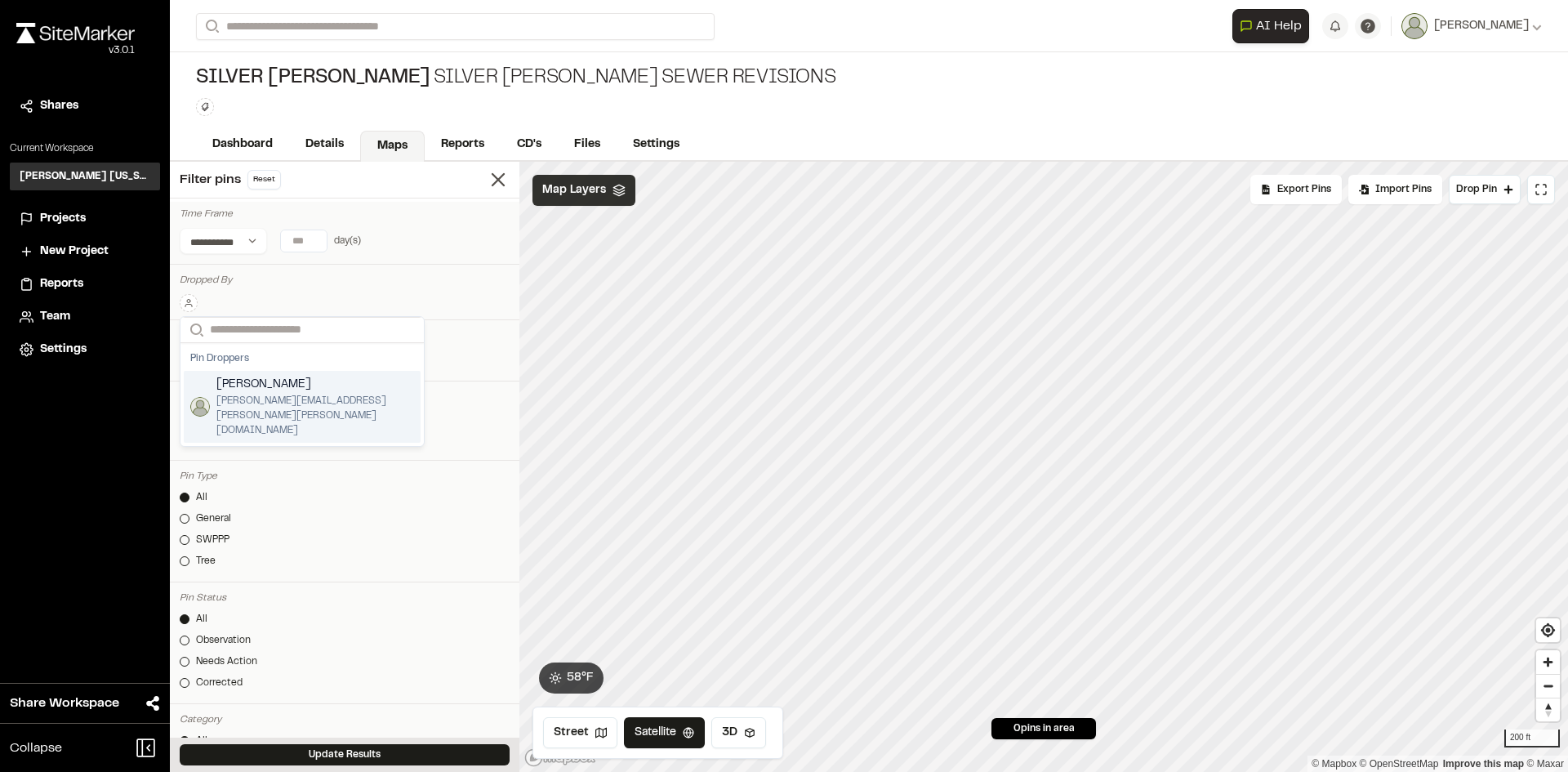
click at [251, 296] on div "Search Pin [PERSON_NAME] Loftin [EMAIL_ADDRESS][PERSON_NAME][PERSON_NAME][DOMAI…" at bounding box center [345, 304] width 329 height 18
click at [475, 345] on div "Tags Clear Done" at bounding box center [345, 352] width 350 height 58
click at [356, 479] on div "Pin Type" at bounding box center [345, 476] width 329 height 15
click at [192, 501] on link "All" at bounding box center [345, 498] width 329 height 15
click at [192, 498] on link "All" at bounding box center [345, 498] width 329 height 15
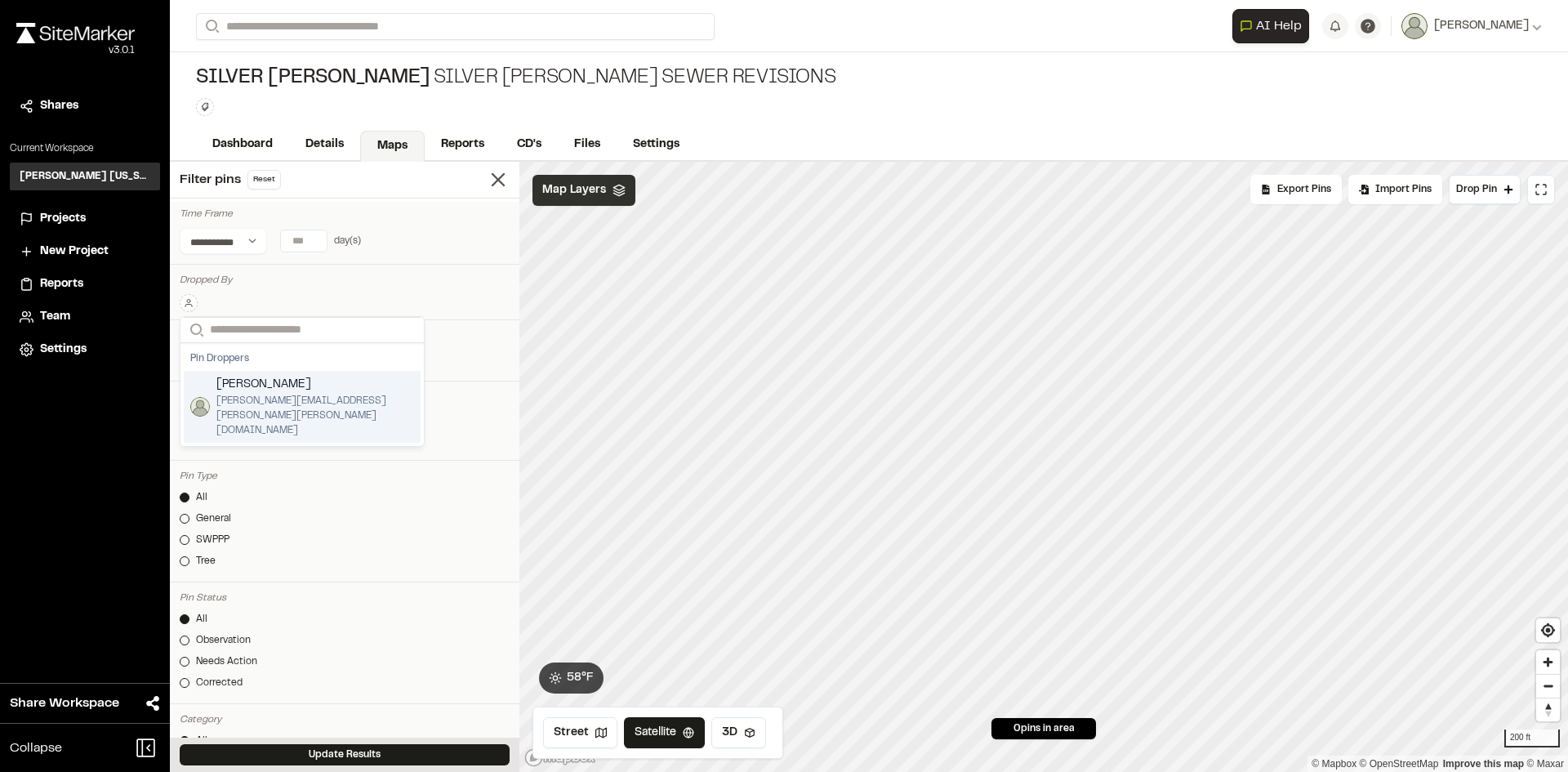
click at [224, 400] on span "[PERSON_NAME][EMAIL_ADDRESS][PERSON_NAME][PERSON_NAME][DOMAIN_NAME]" at bounding box center [315, 416] width 197 height 44
click at [376, 303] on div "Search Pin [PERSON_NAME] Loftin [EMAIL_ADDRESS][PERSON_NAME][PERSON_NAME][DOMAI…" at bounding box center [345, 309] width 329 height 28
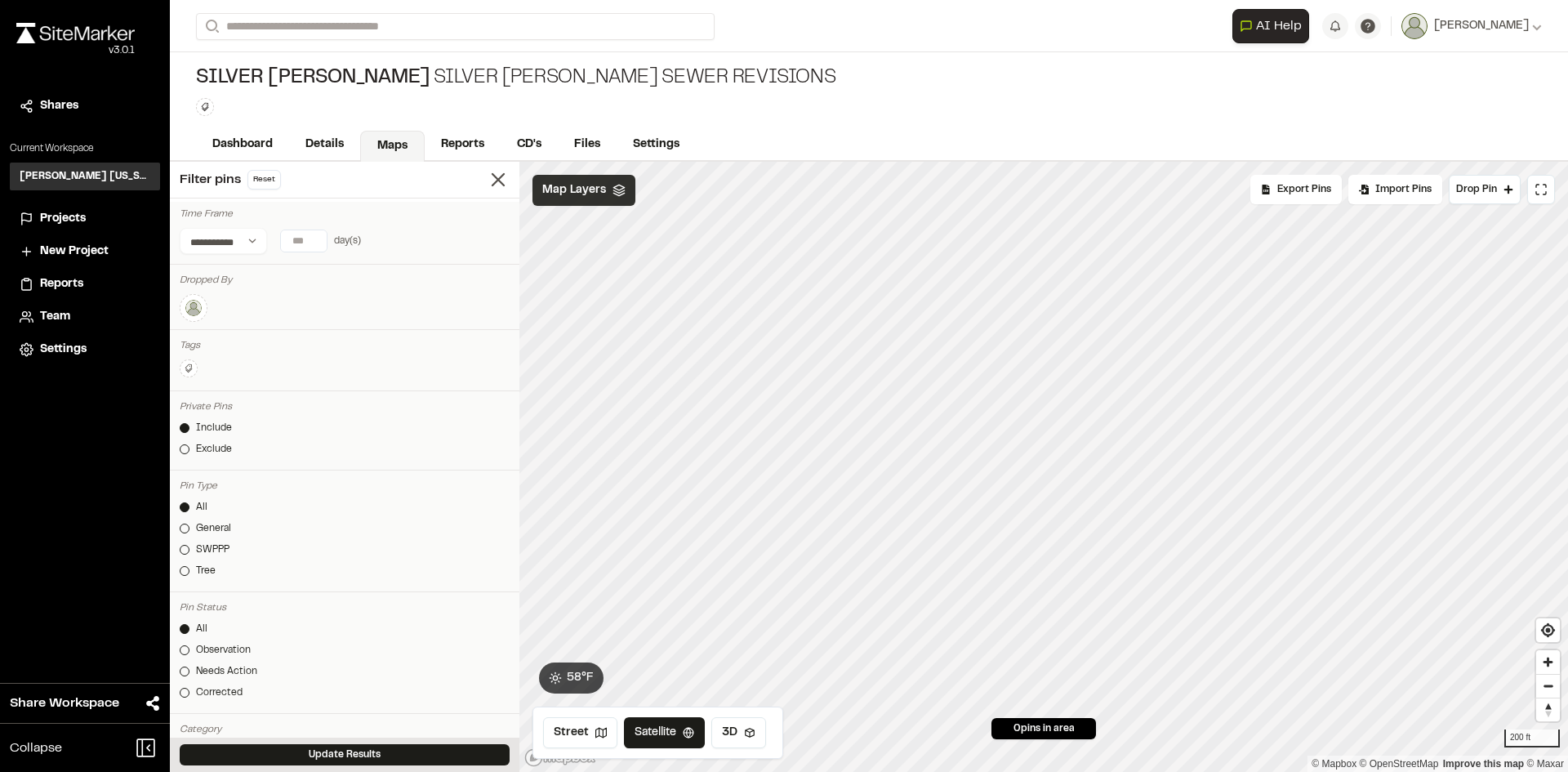
click at [217, 422] on div "Include" at bounding box center [213, 428] width 36 height 15
click at [212, 448] on div "Exclude" at bounding box center [213, 449] width 36 height 15
click at [227, 424] on div "Include" at bounding box center [213, 428] width 36 height 15
click at [181, 366] on button at bounding box center [188, 368] width 18 height 18
click at [224, 416] on span "sewer" at bounding box center [284, 419] width 188 height 18
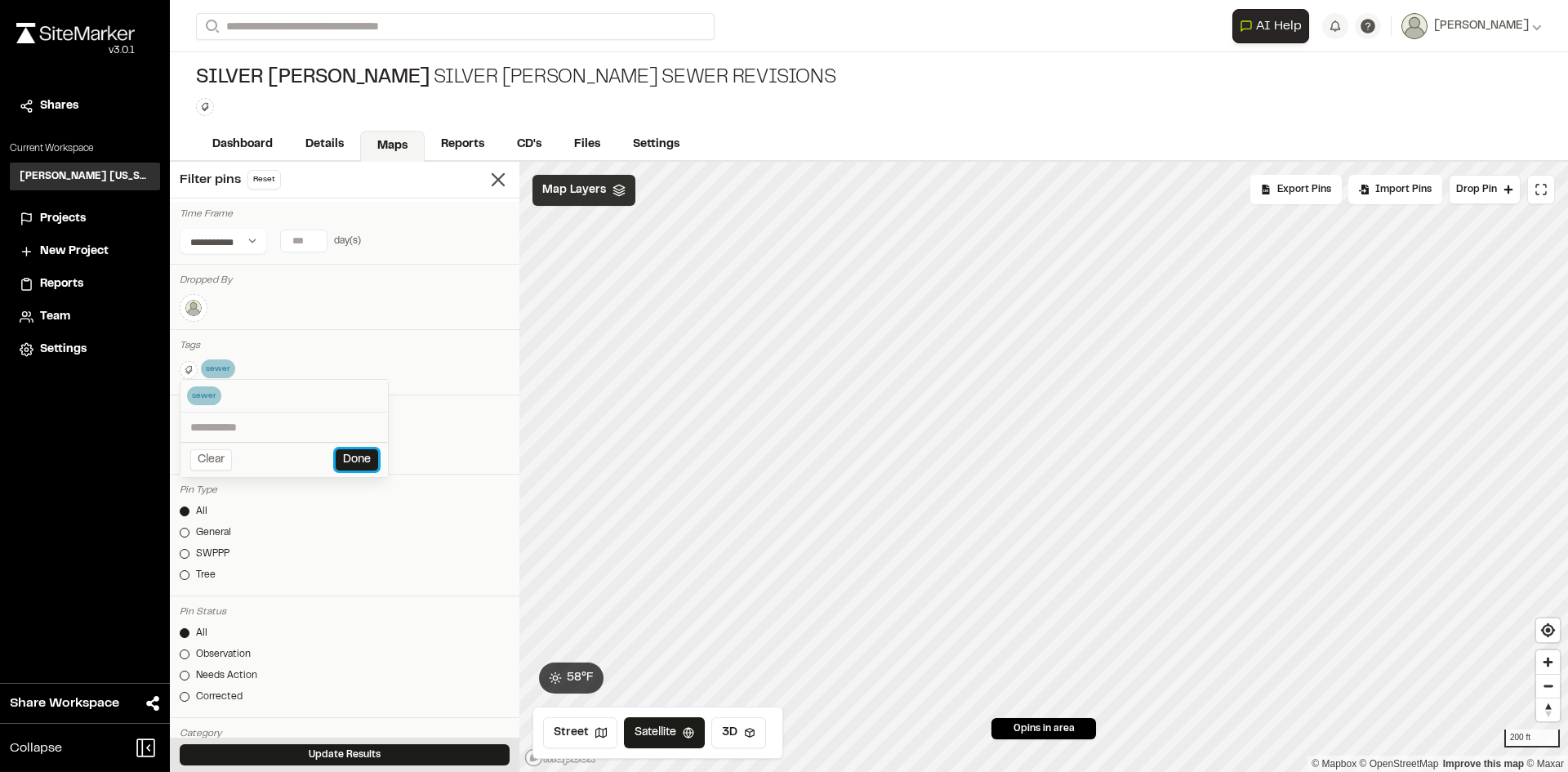
click at [373, 461] on button "Done" at bounding box center [356, 459] width 43 height 21
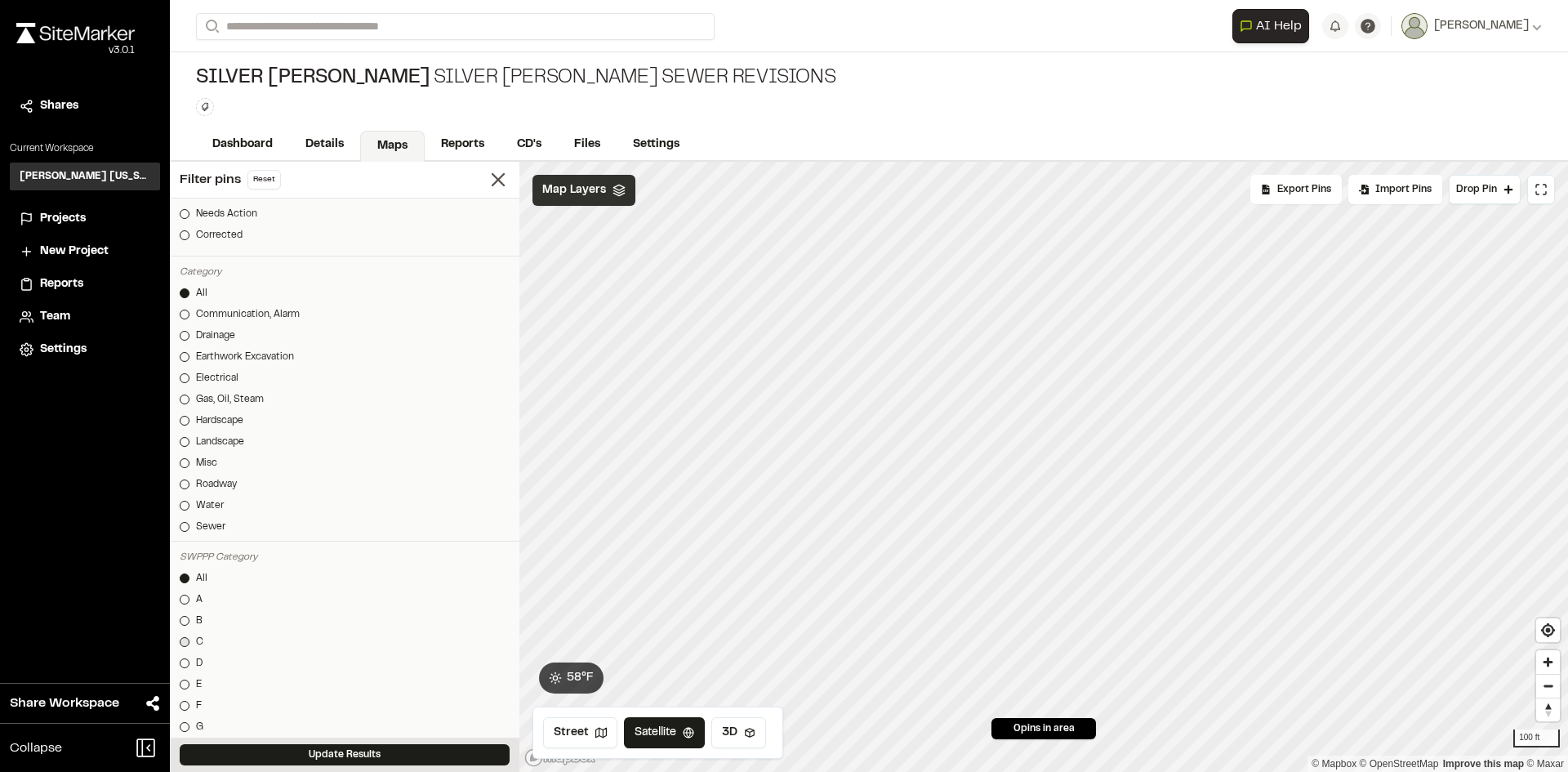
scroll to position [490, 0]
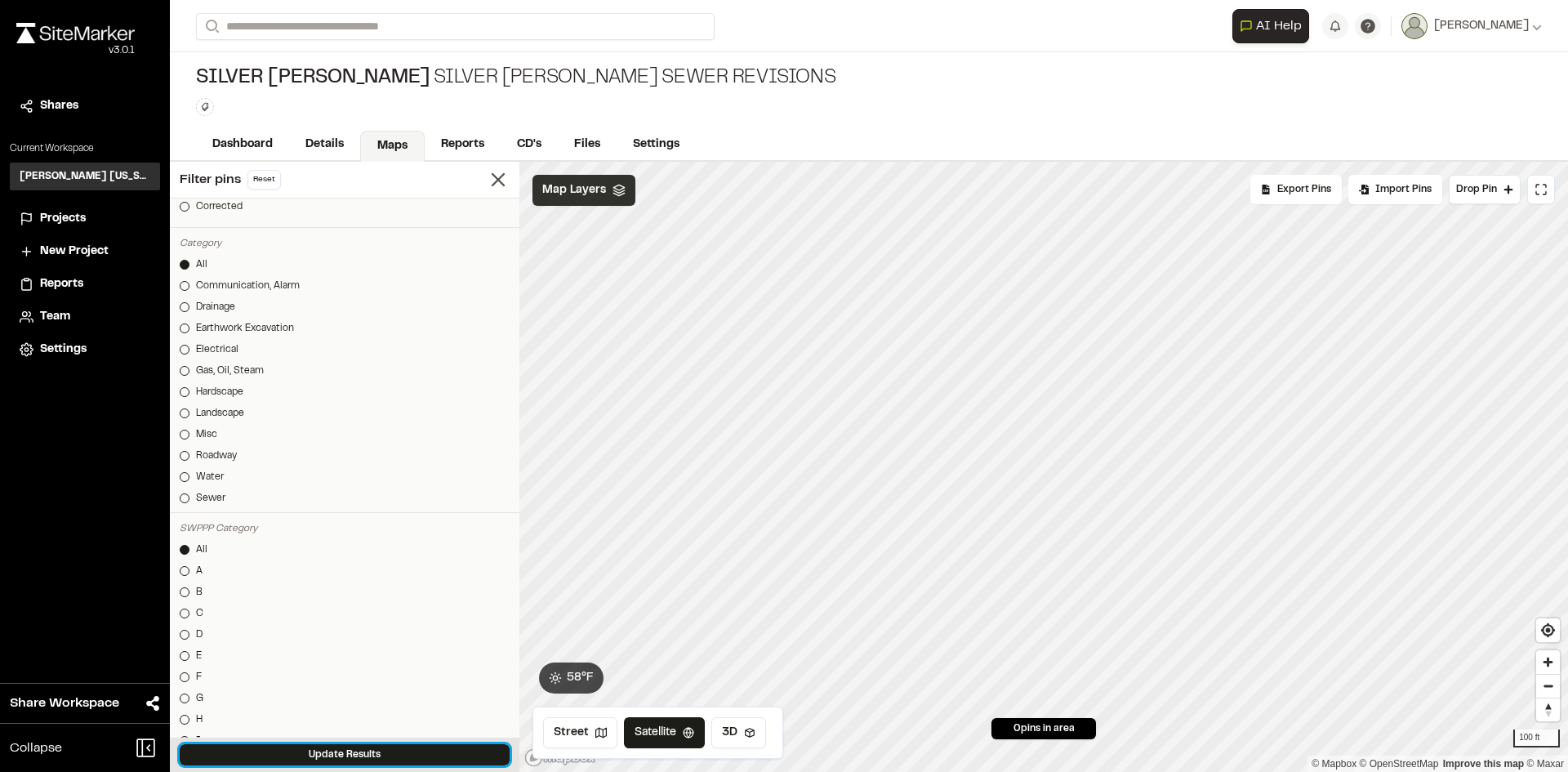
click at [438, 759] on button "Update Results" at bounding box center [345, 754] width 329 height 21
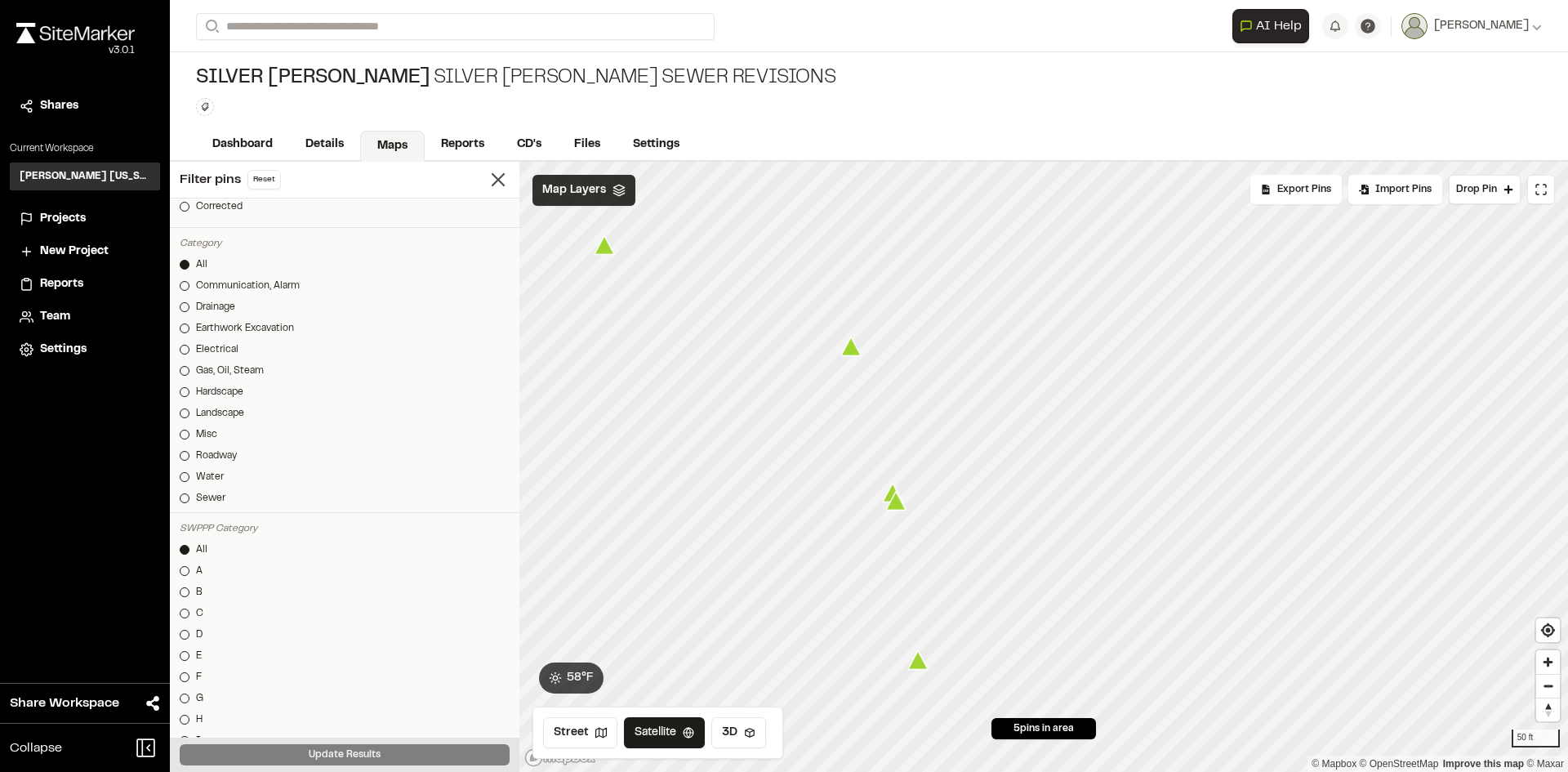
click at [921, 667] on icon "Map marker" at bounding box center [918, 660] width 20 height 18
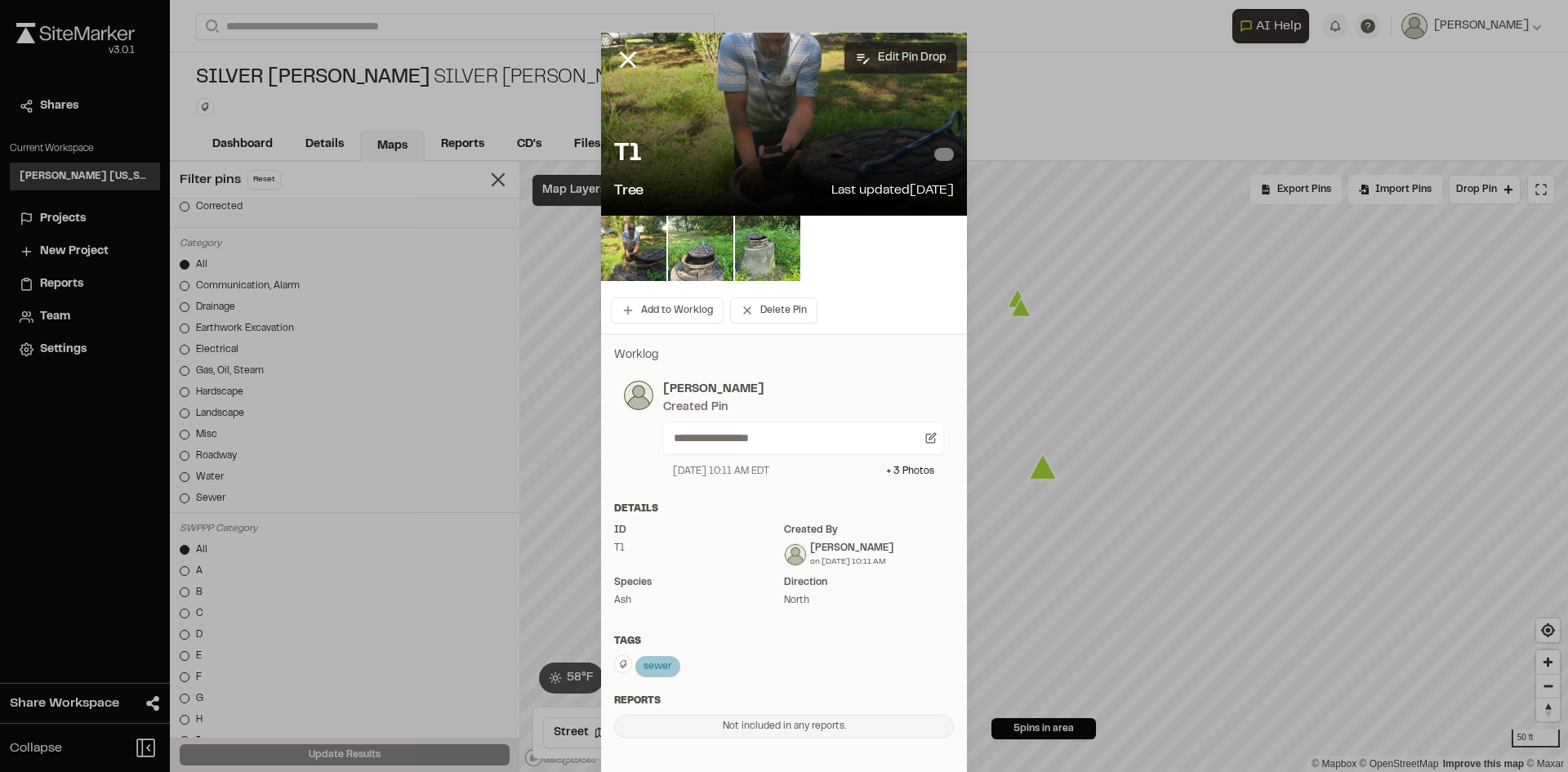
click at [899, 65] on button "Edit Pin Drop" at bounding box center [901, 58] width 113 height 31
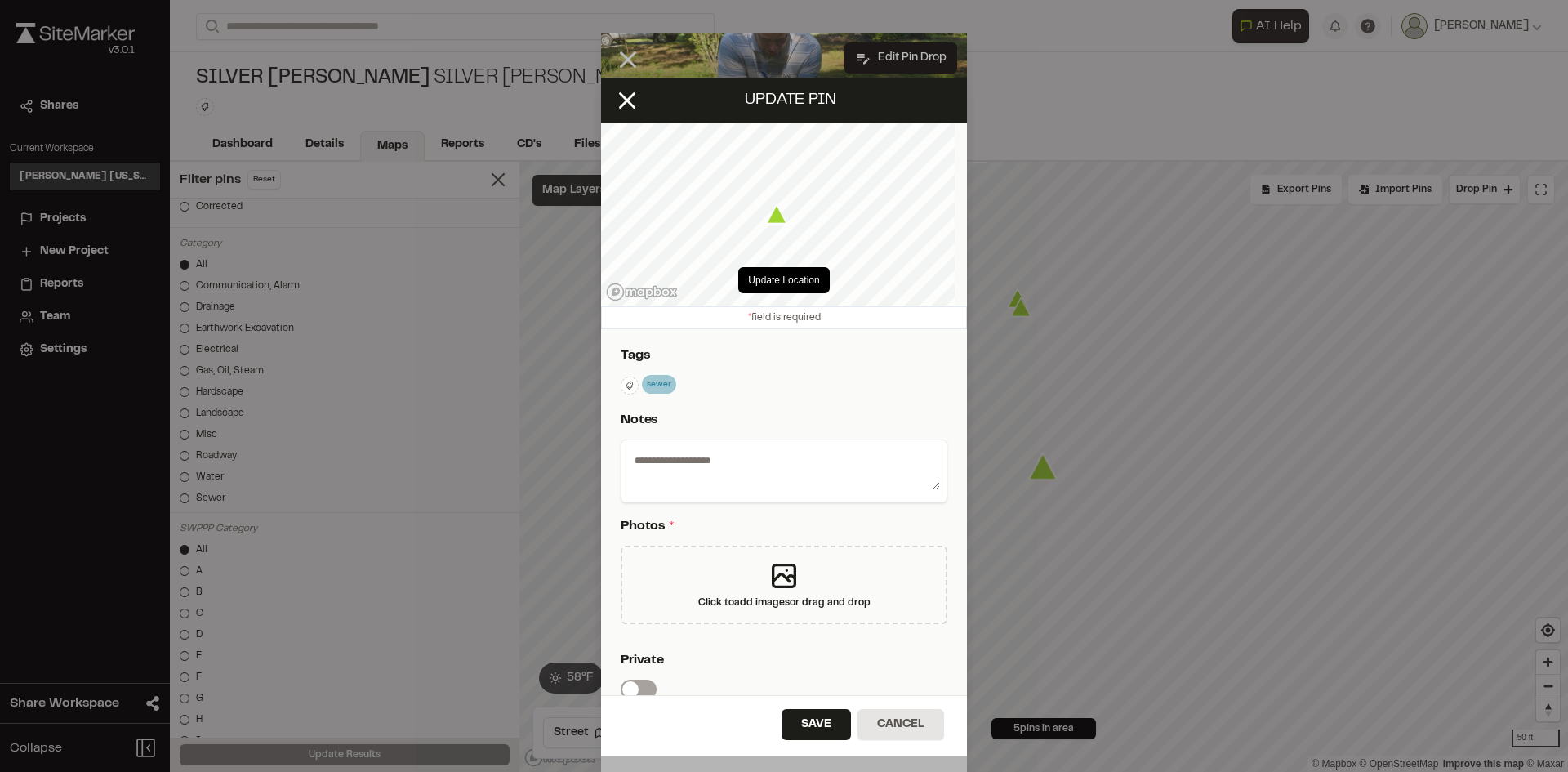
type textarea "**********"
select select "****"
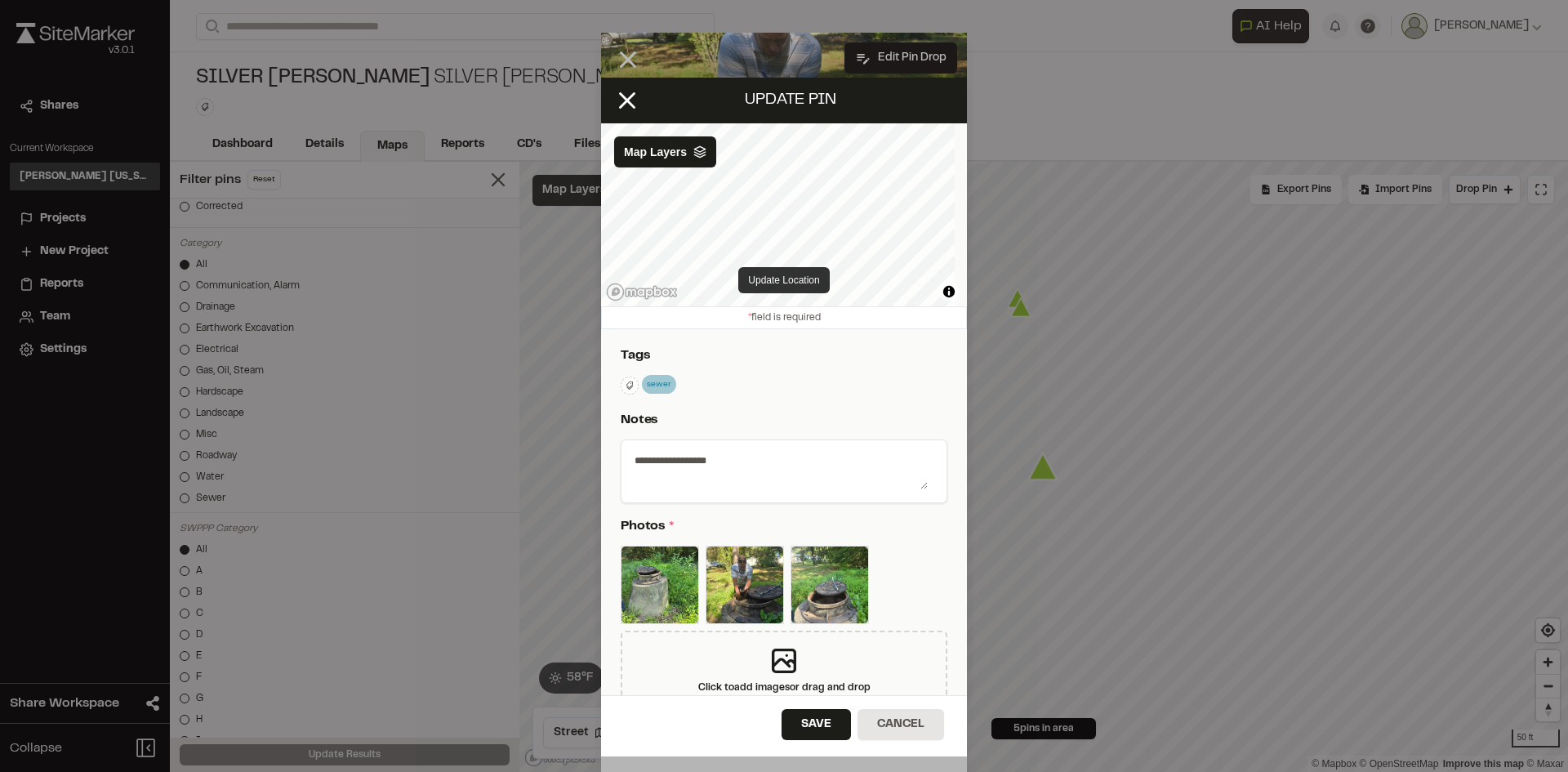
click at [791, 274] on button "Update Location" at bounding box center [784, 279] width 90 height 26
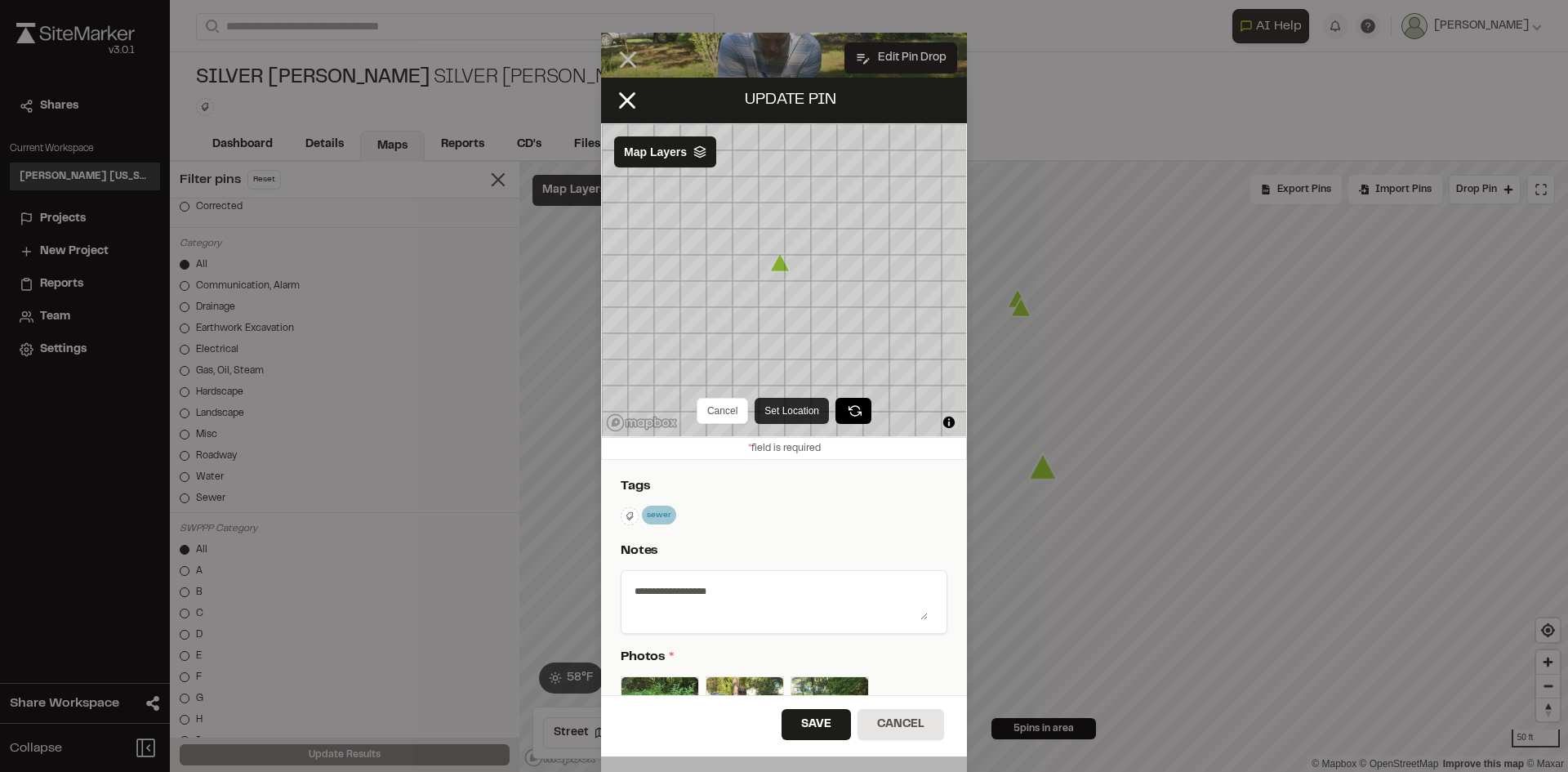
click at [779, 401] on button "Set Location" at bounding box center [791, 411] width 74 height 26
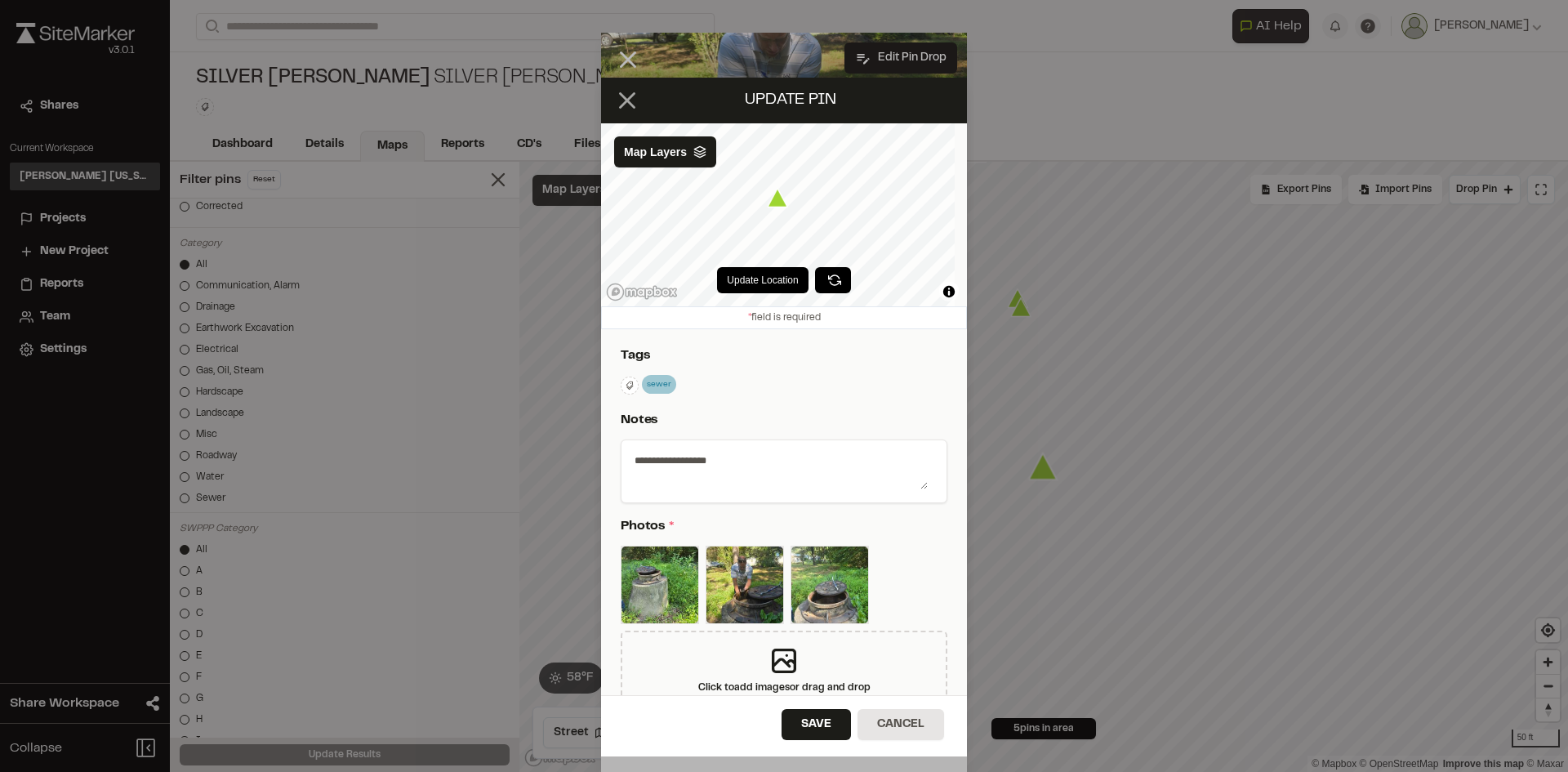
click at [625, 110] on icon at bounding box center [626, 100] width 28 height 28
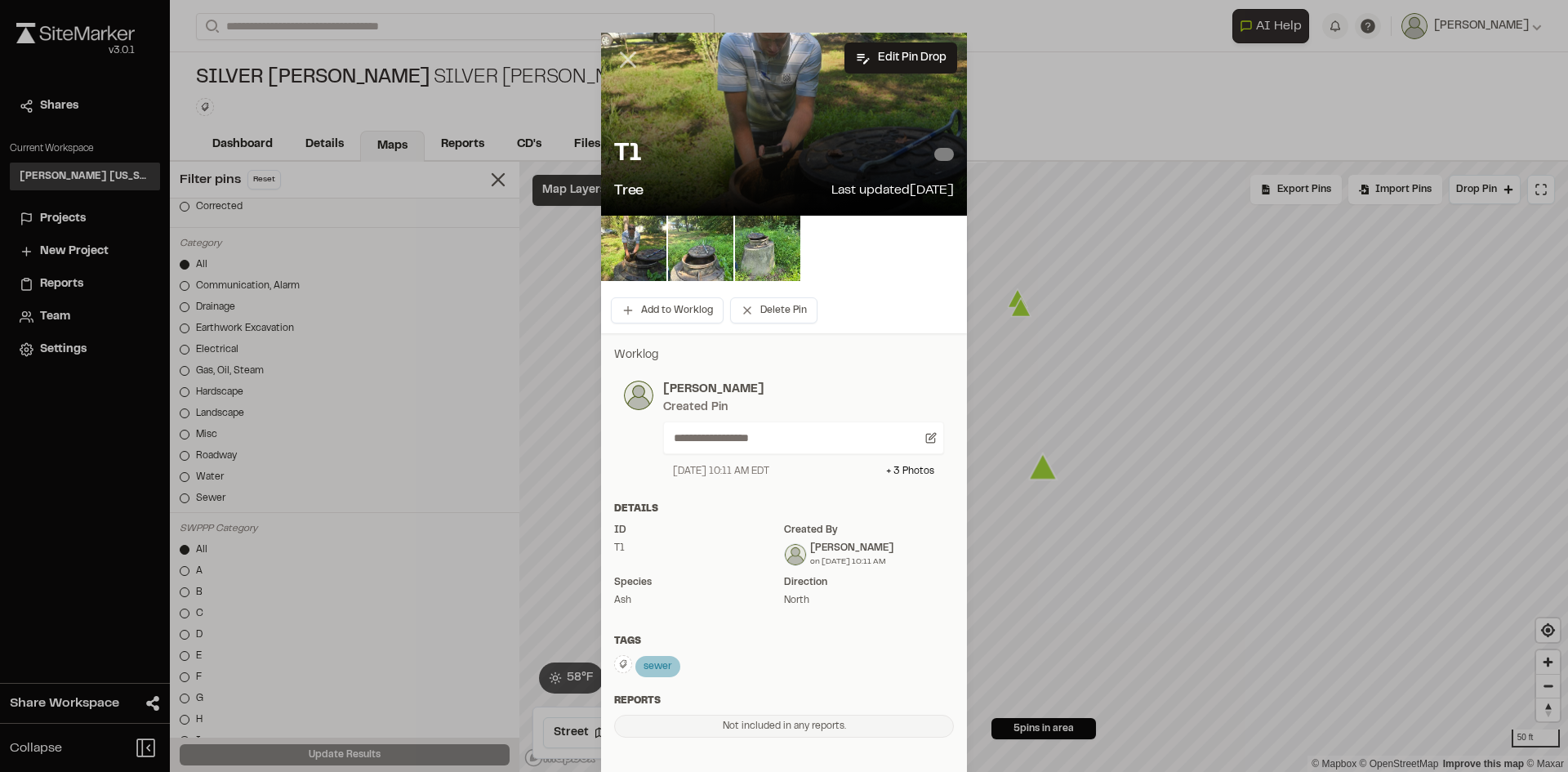
click at [623, 54] on icon at bounding box center [627, 59] width 28 height 28
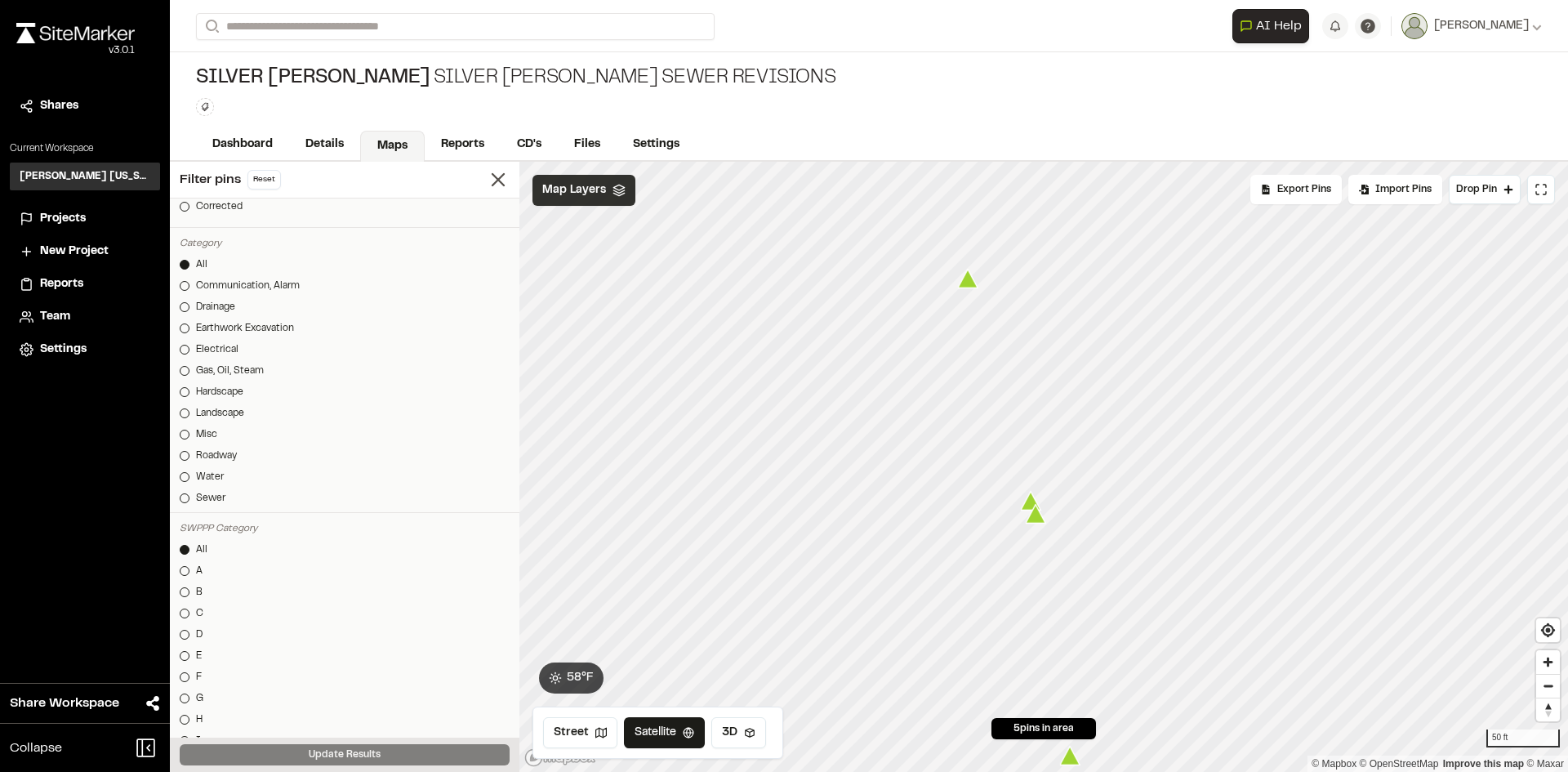
click at [1032, 521] on icon "Map marker" at bounding box center [1035, 514] width 20 height 18
click at [1035, 455] on icon "Map marker" at bounding box center [1038, 453] width 20 height 18
click at [991, 498] on icon "Map marker" at bounding box center [993, 494] width 20 height 18
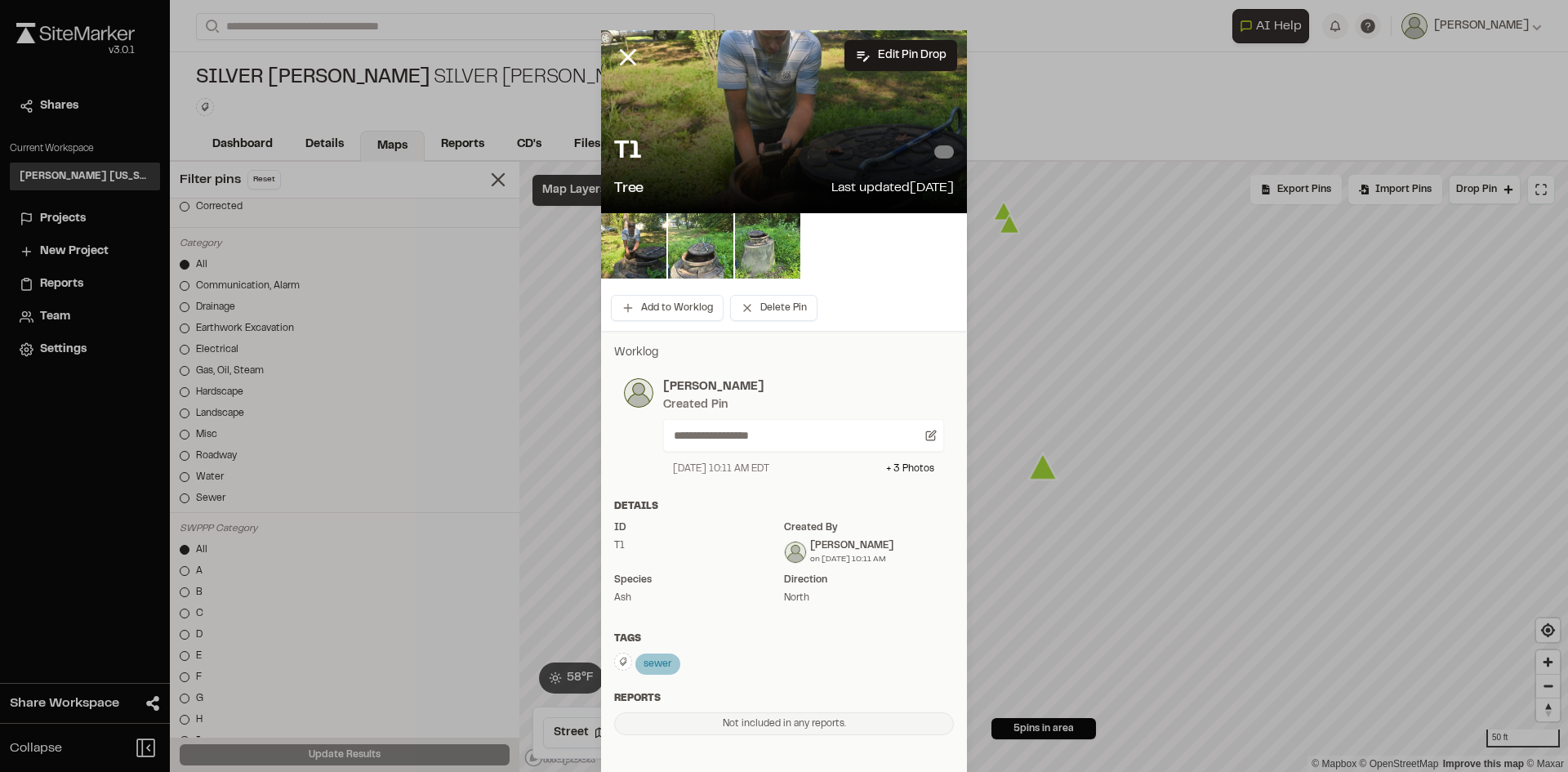
scroll to position [0, 0]
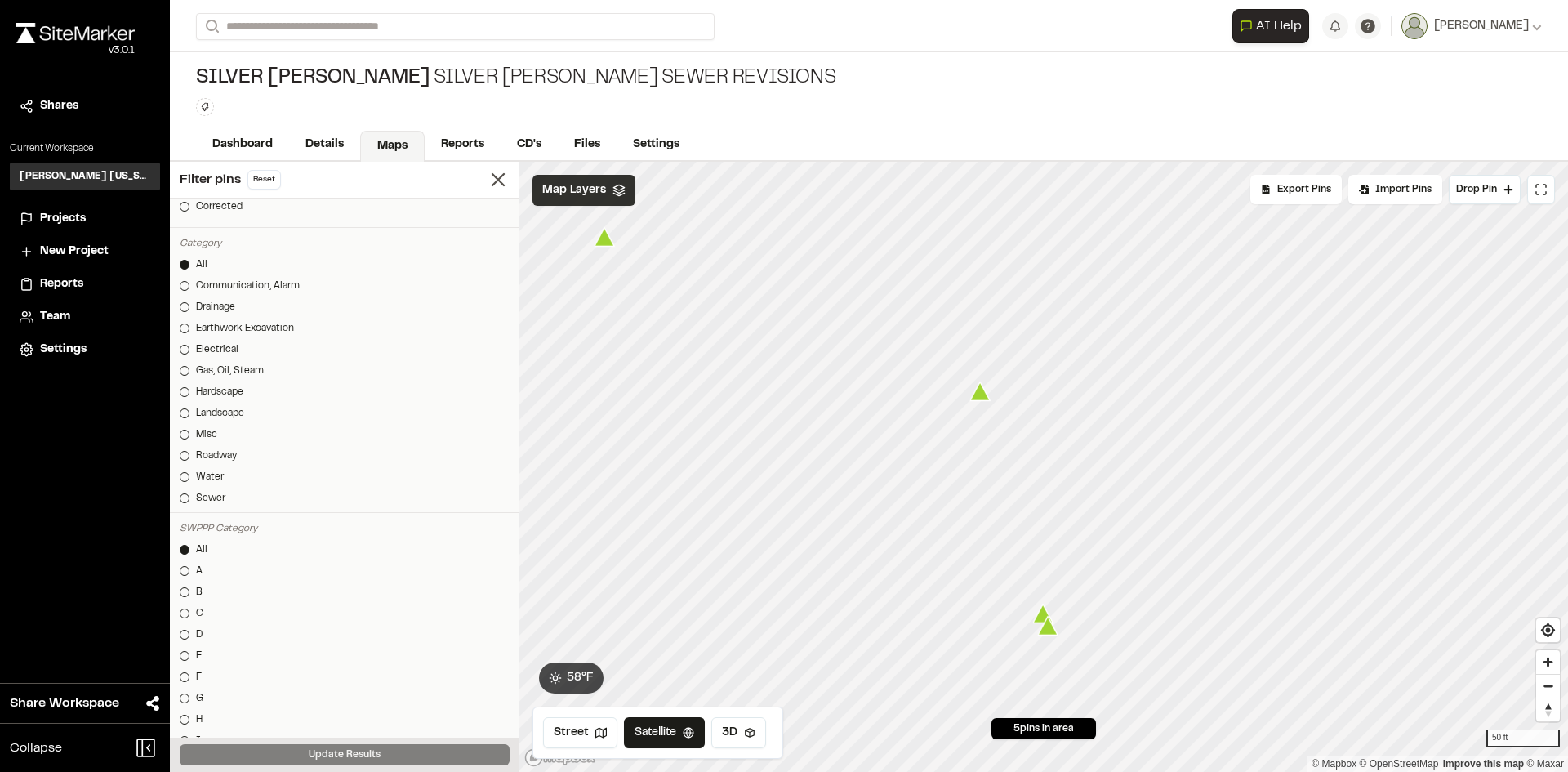
click at [977, 386] on icon "Map marker" at bounding box center [980, 391] width 21 height 21
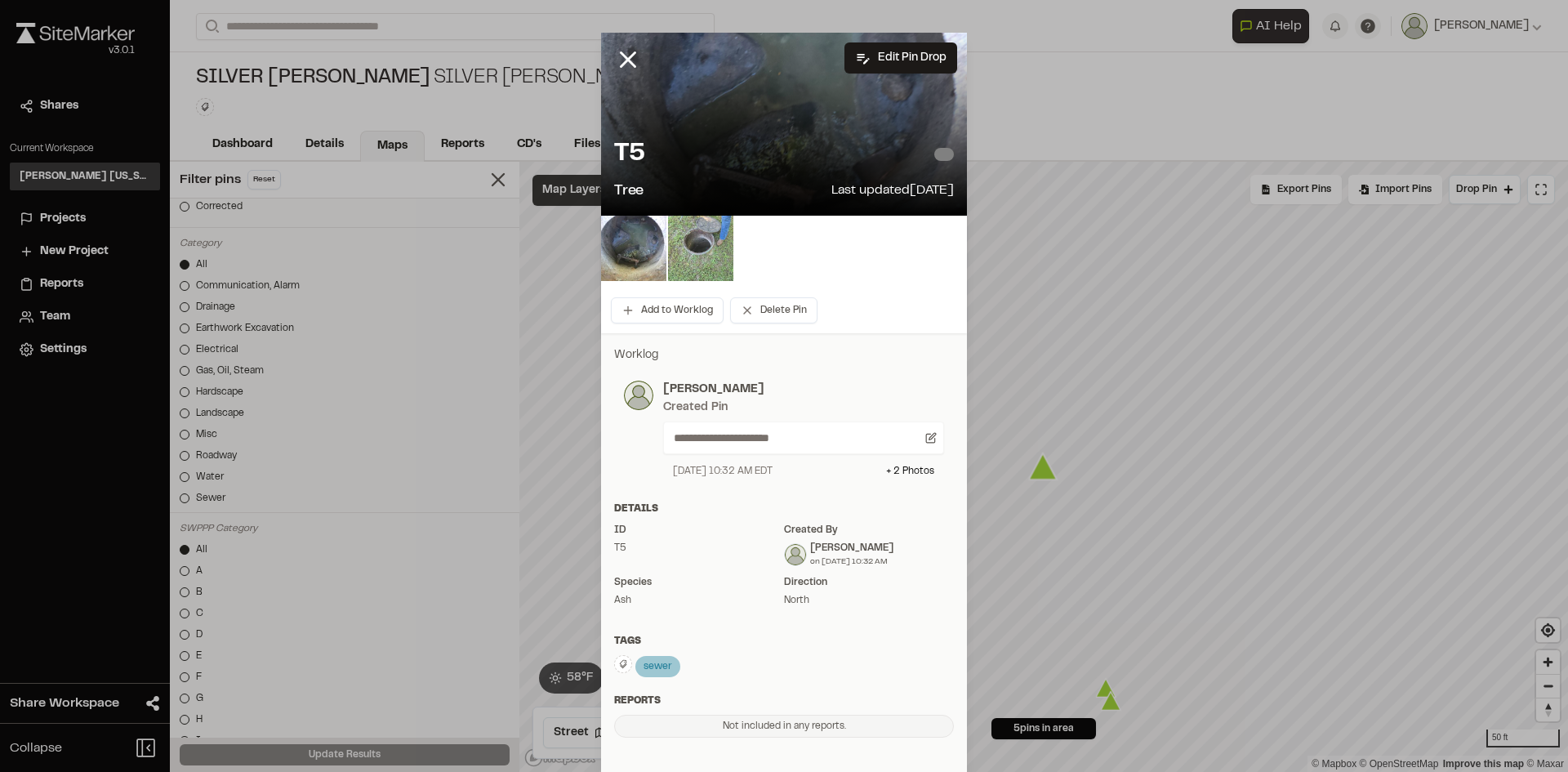
click at [695, 262] on img at bounding box center [701, 248] width 65 height 65
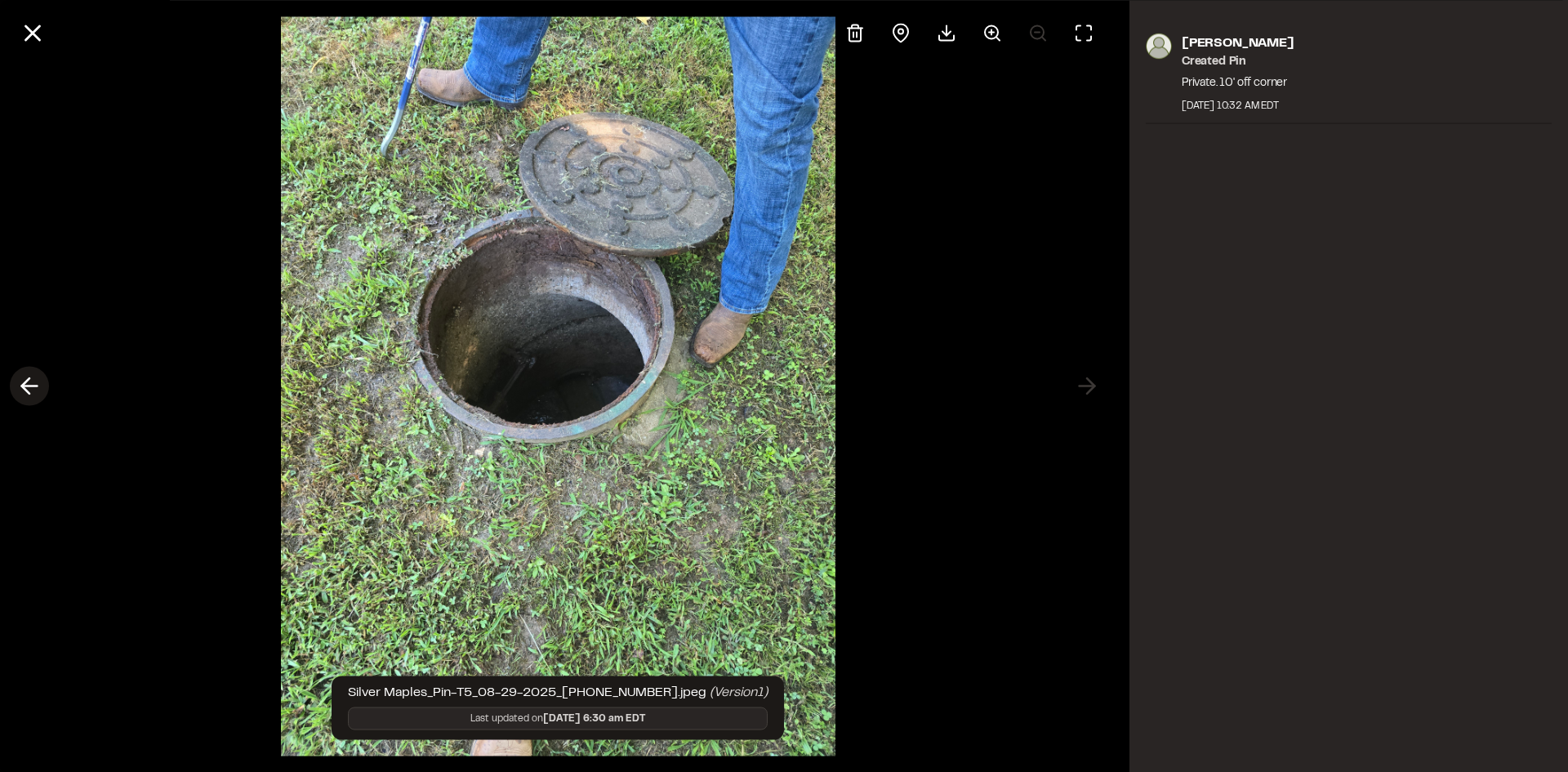
click at [28, 384] on icon at bounding box center [29, 386] width 26 height 28
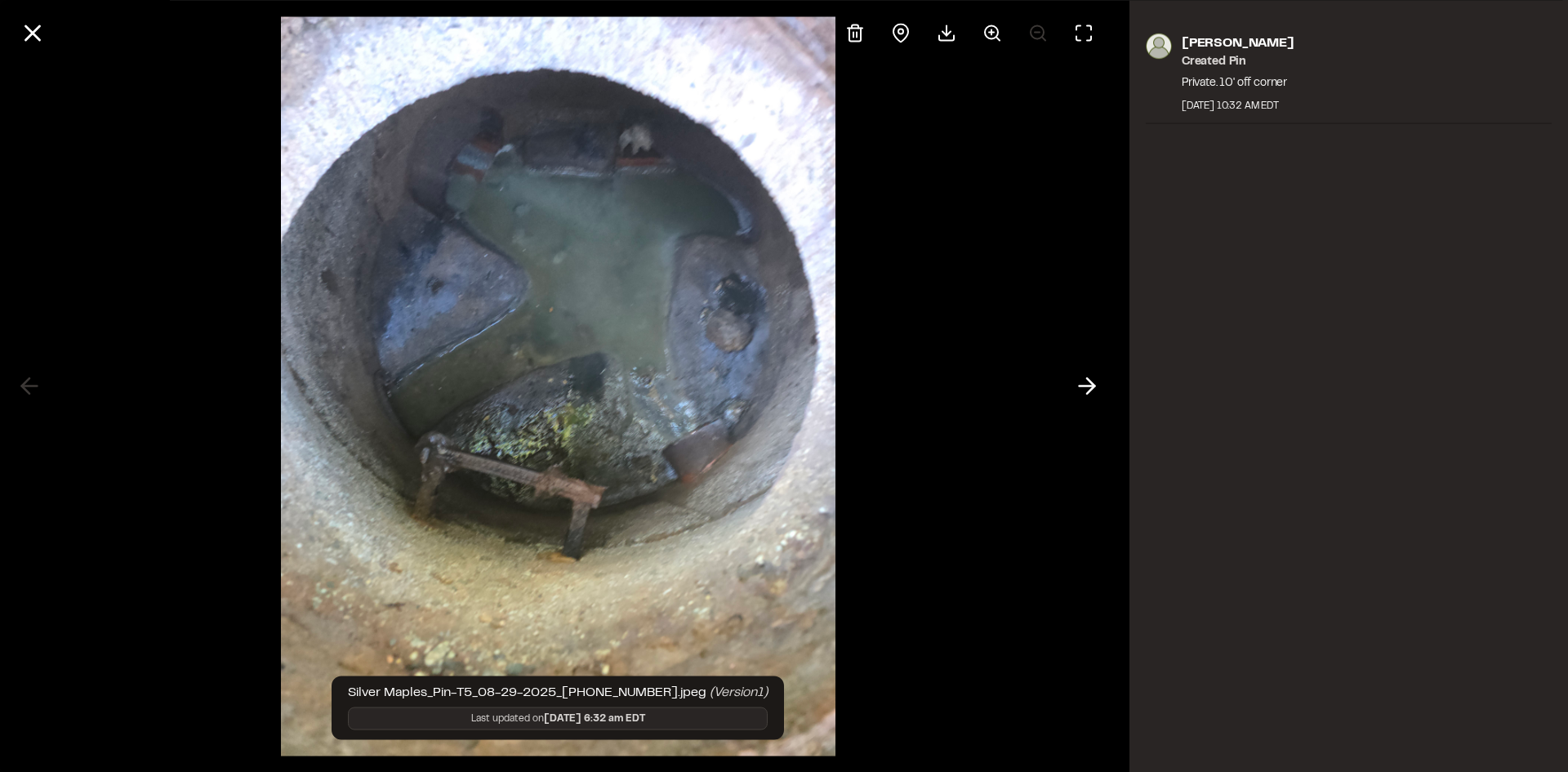
click at [1218, 542] on div "[PERSON_NAME] Created Pin Private. 10' off corner [DATE] 10:32 AM EDT" at bounding box center [1348, 386] width 438 height 772
click at [24, 26] on icon at bounding box center [32, 32] width 28 height 28
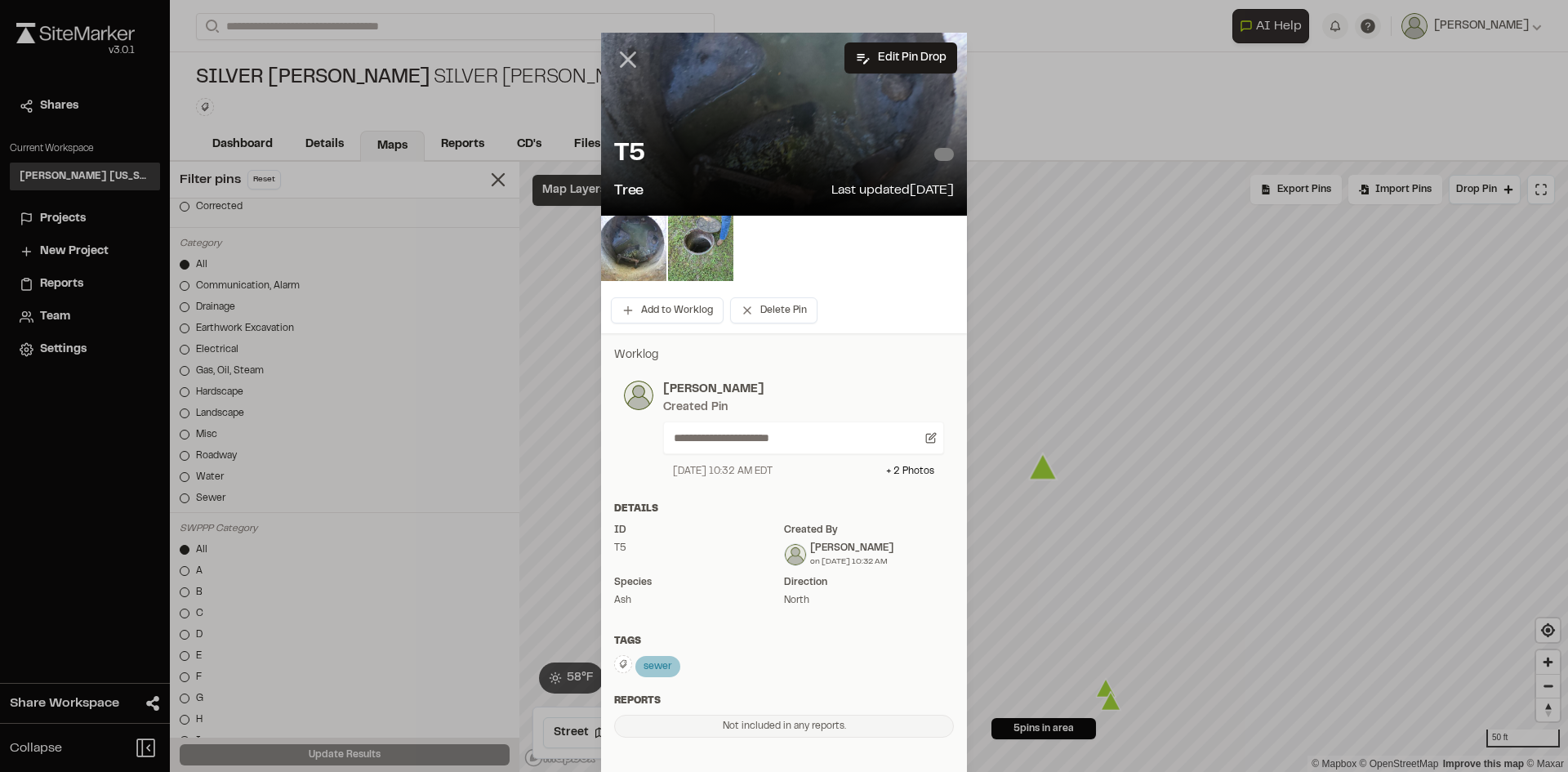
click at [625, 63] on line at bounding box center [628, 59] width 14 height 14
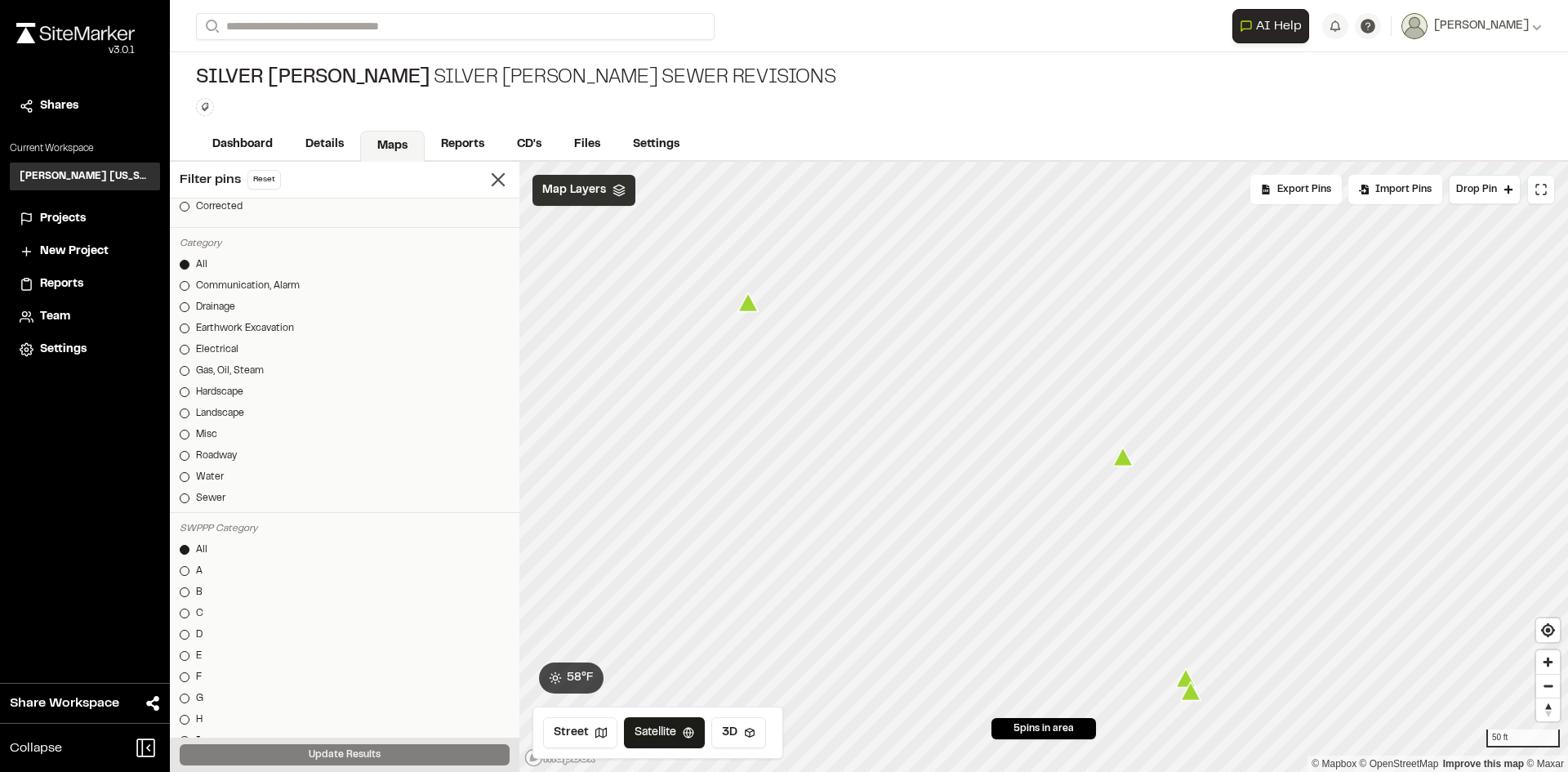
click at [747, 304] on icon "Map marker" at bounding box center [748, 303] width 20 height 18
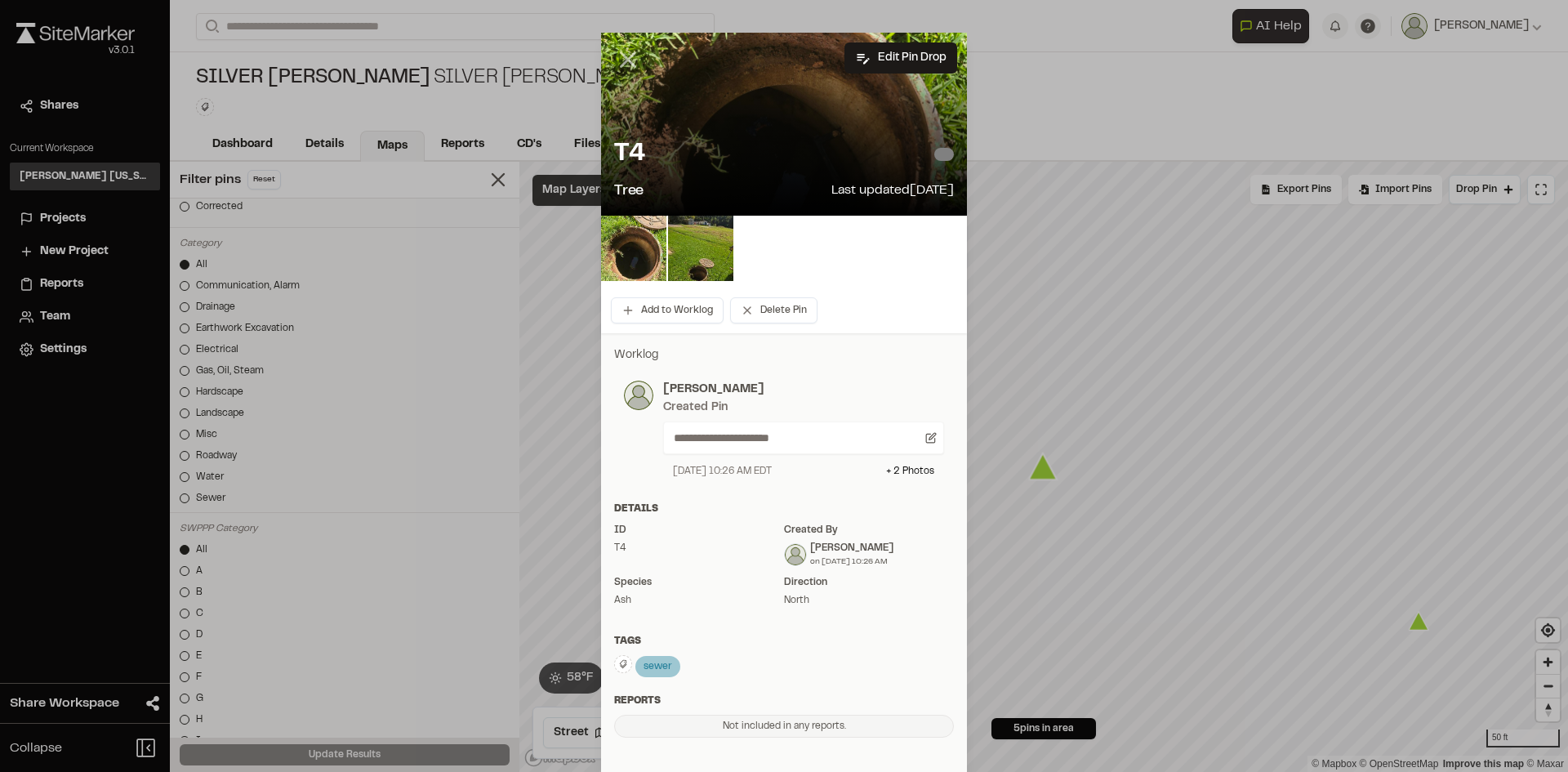
click at [631, 57] on icon at bounding box center [627, 59] width 28 height 28
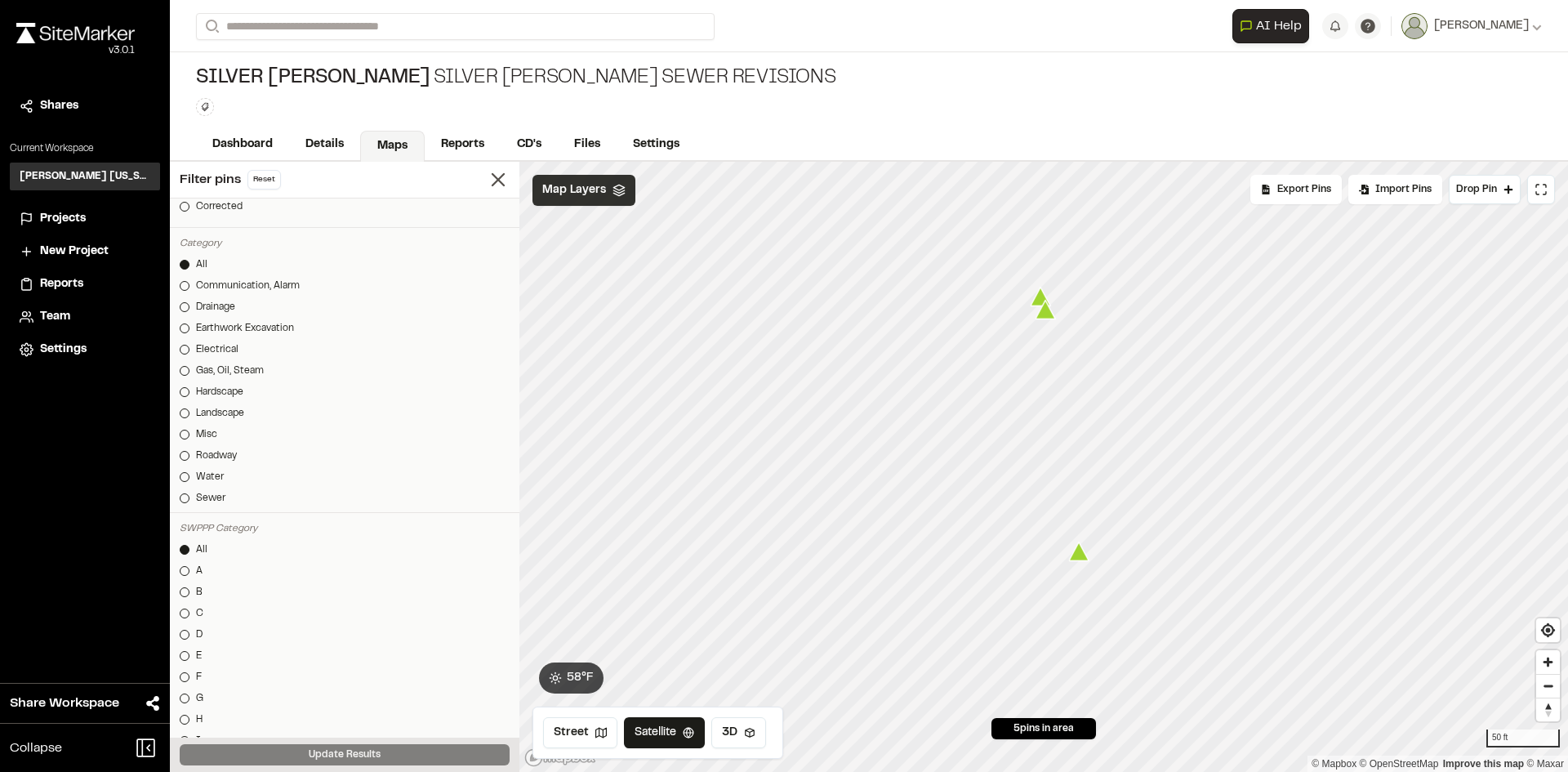
click at [1079, 556] on icon "Map marker" at bounding box center [1079, 551] width 20 height 18
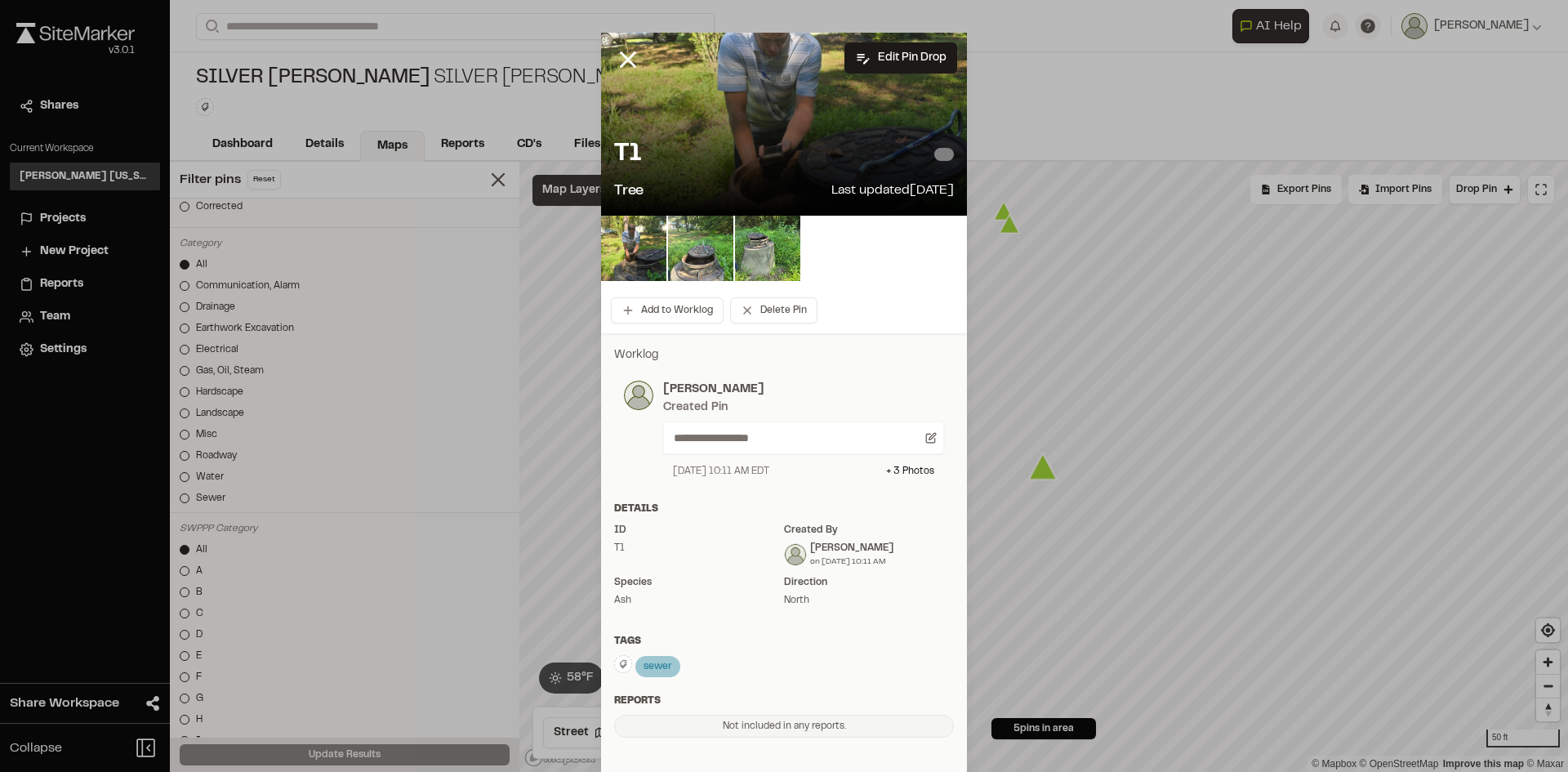
click at [602, 64] on div at bounding box center [641, 72] width 79 height 79
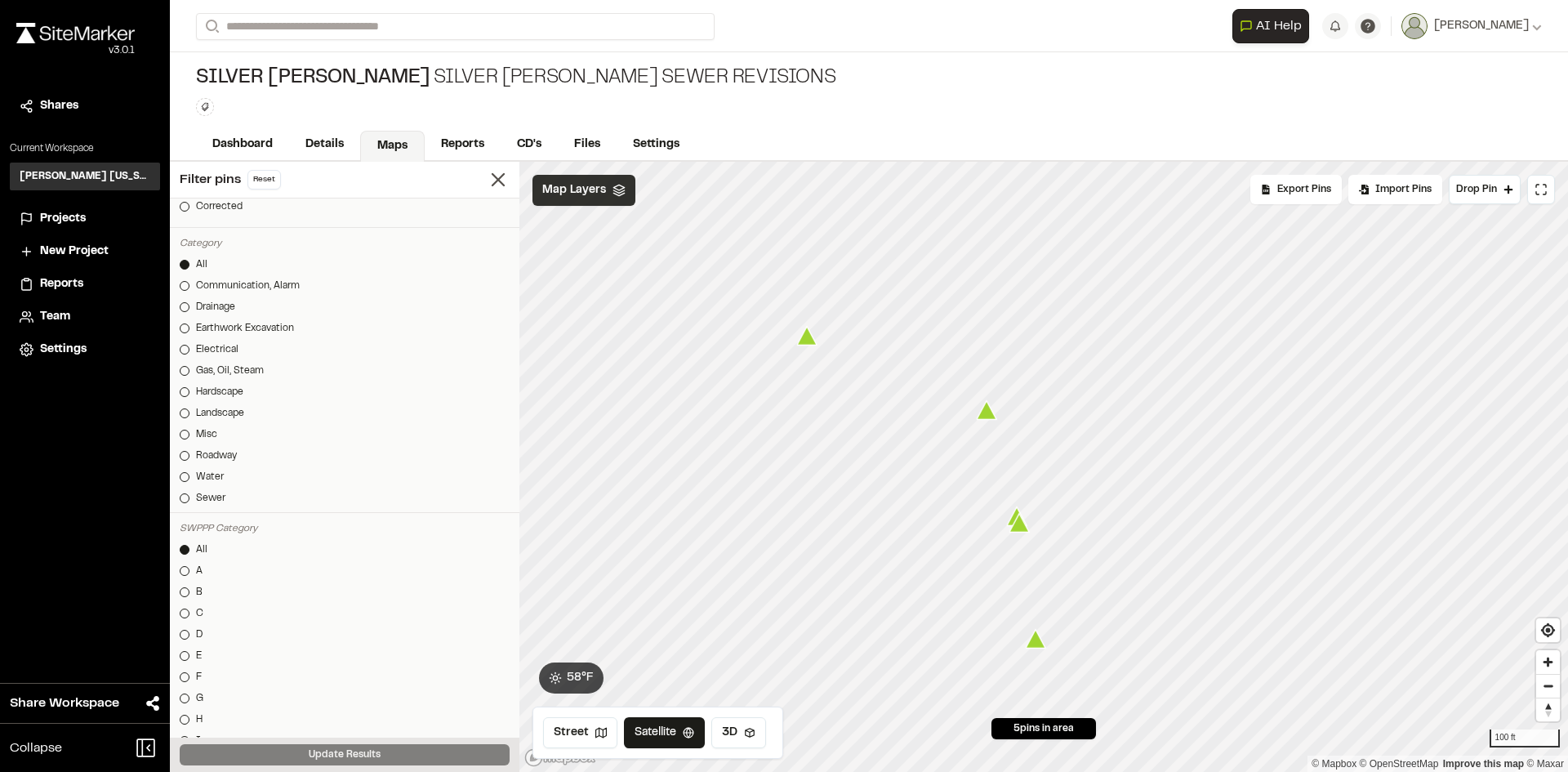
click at [1036, 641] on icon "Map marker" at bounding box center [1035, 639] width 20 height 18
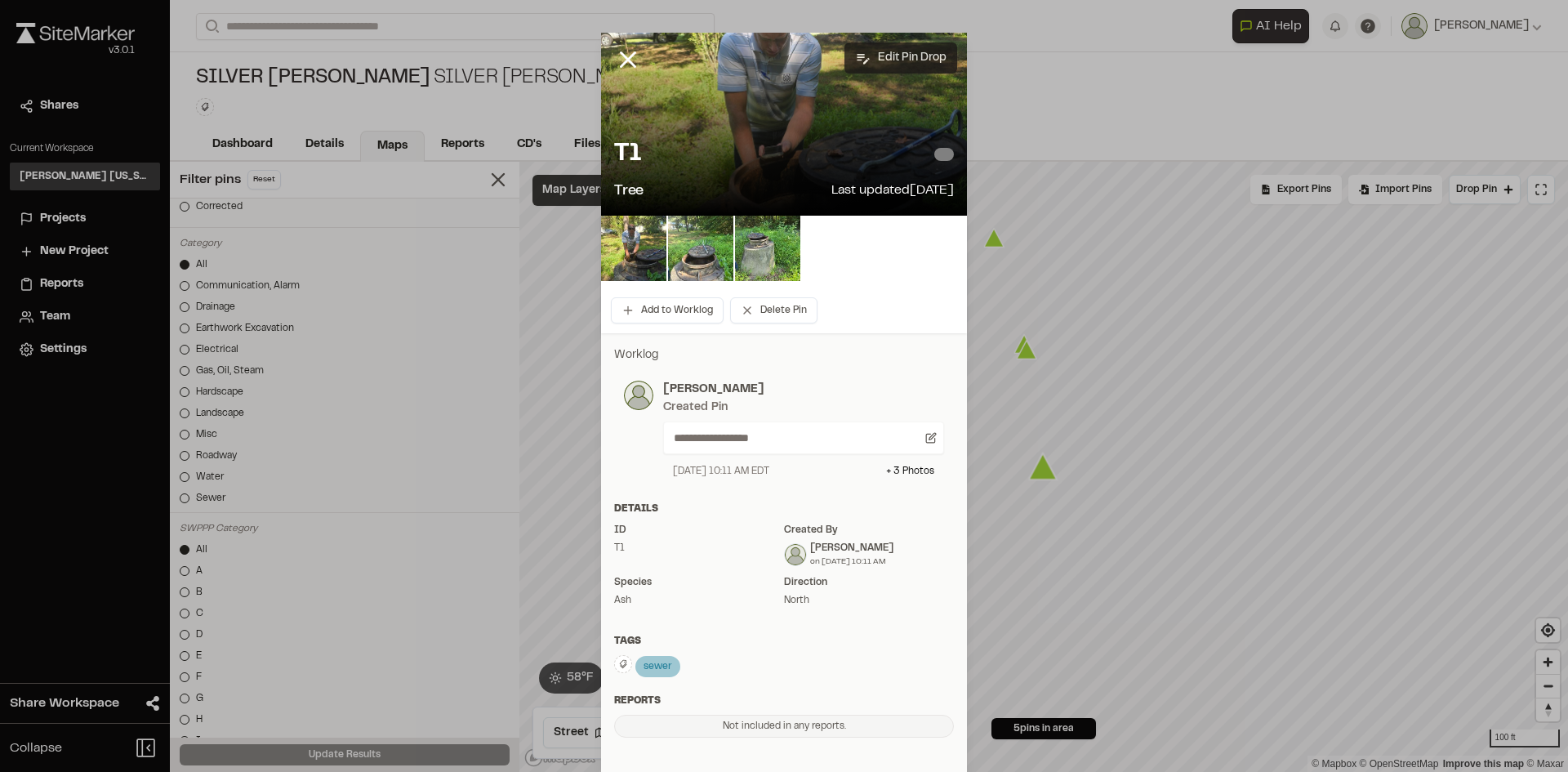
click at [891, 51] on button "Edit Pin Drop" at bounding box center [901, 58] width 113 height 31
select select "****"
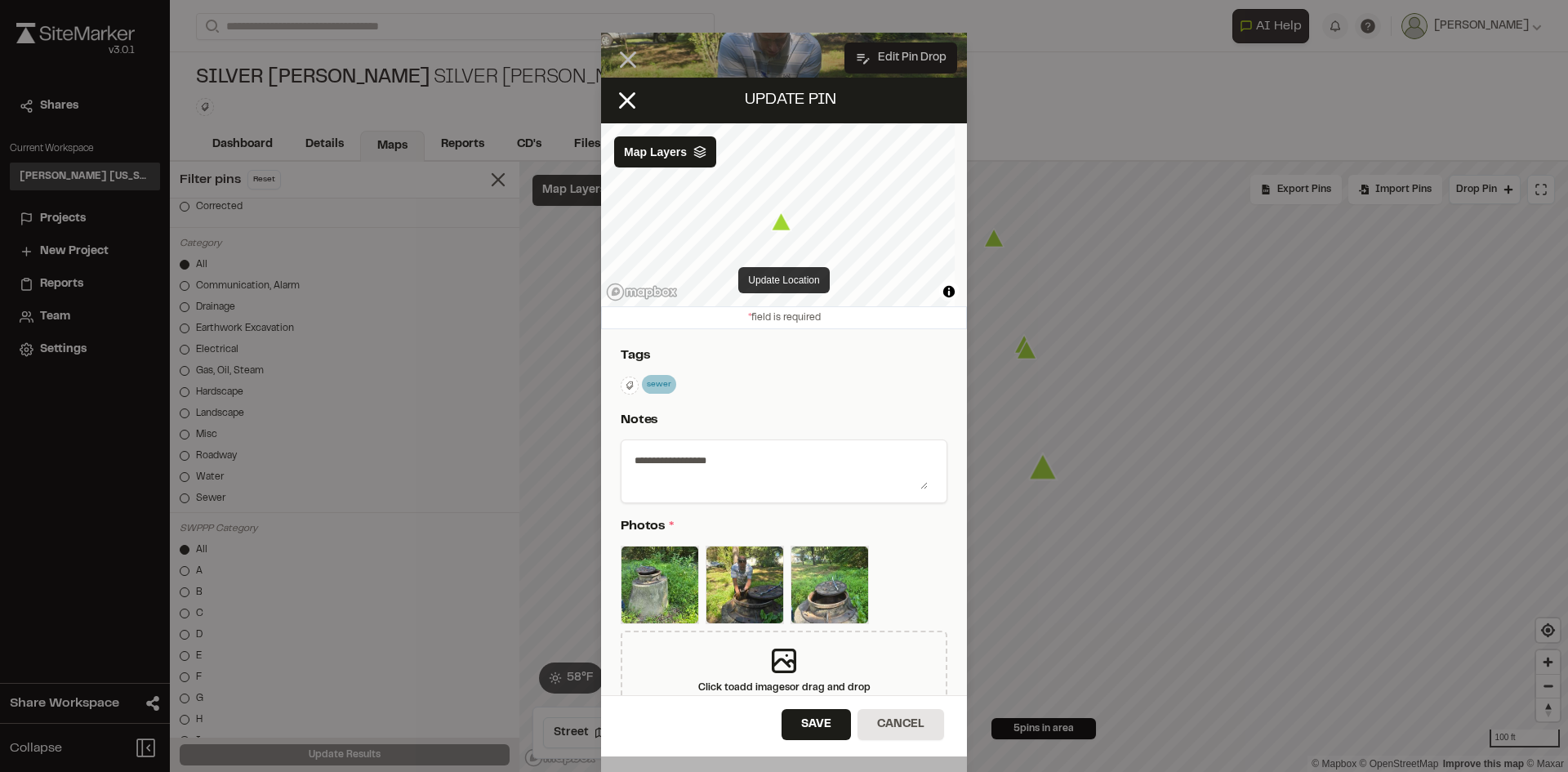
drag, startPoint x: 788, startPoint y: 224, endPoint x: 800, endPoint y: 281, distance: 58.2
click at [800, 281] on div "Update Location © Mapbox © OpenStreetMap Improve this map © Maxar Map Layers" at bounding box center [784, 214] width 365 height 183
click at [792, 279] on button "Update Location" at bounding box center [784, 279] width 90 height 26
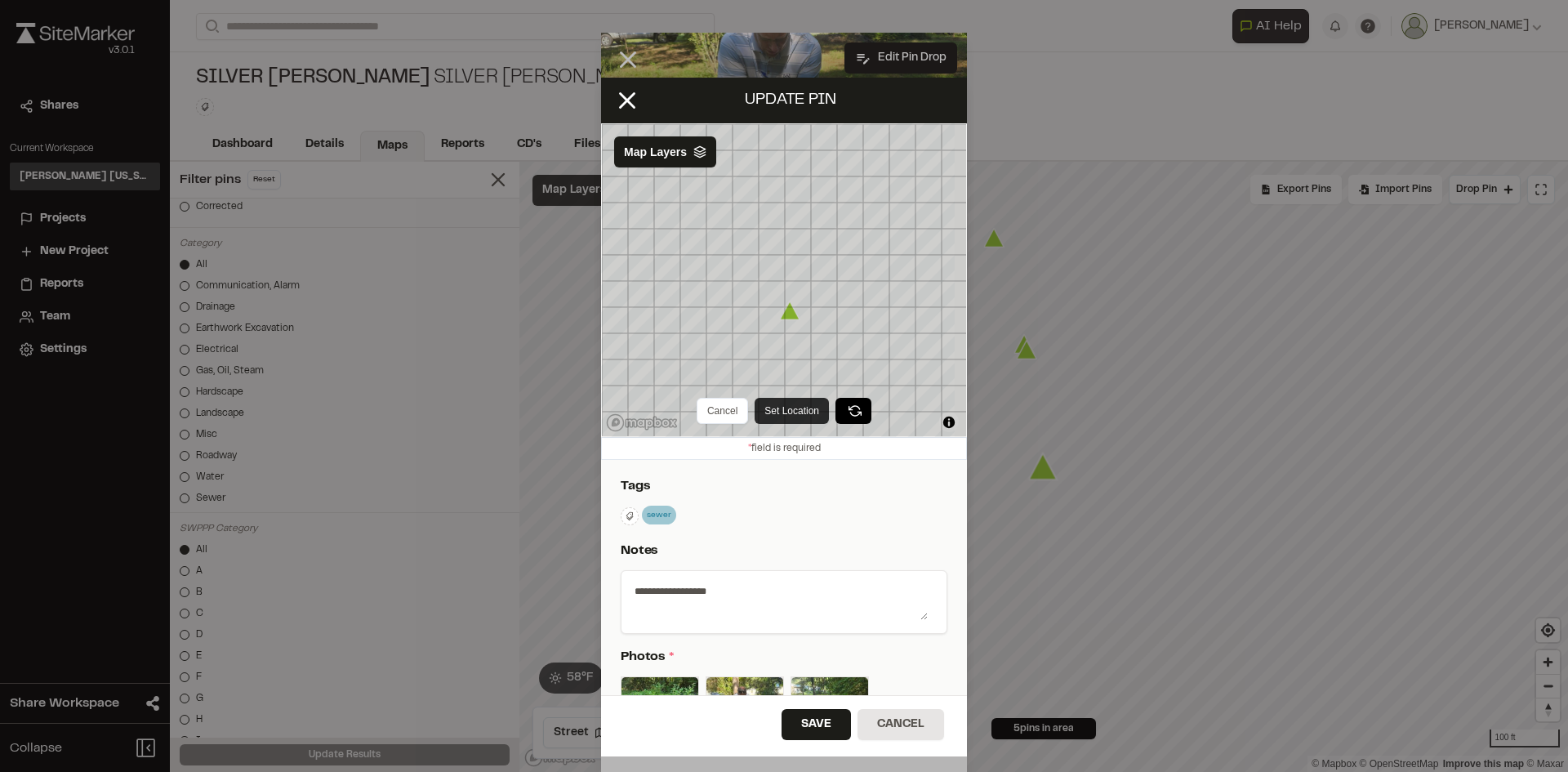
click at [790, 408] on button "Set Location" at bounding box center [791, 411] width 74 height 26
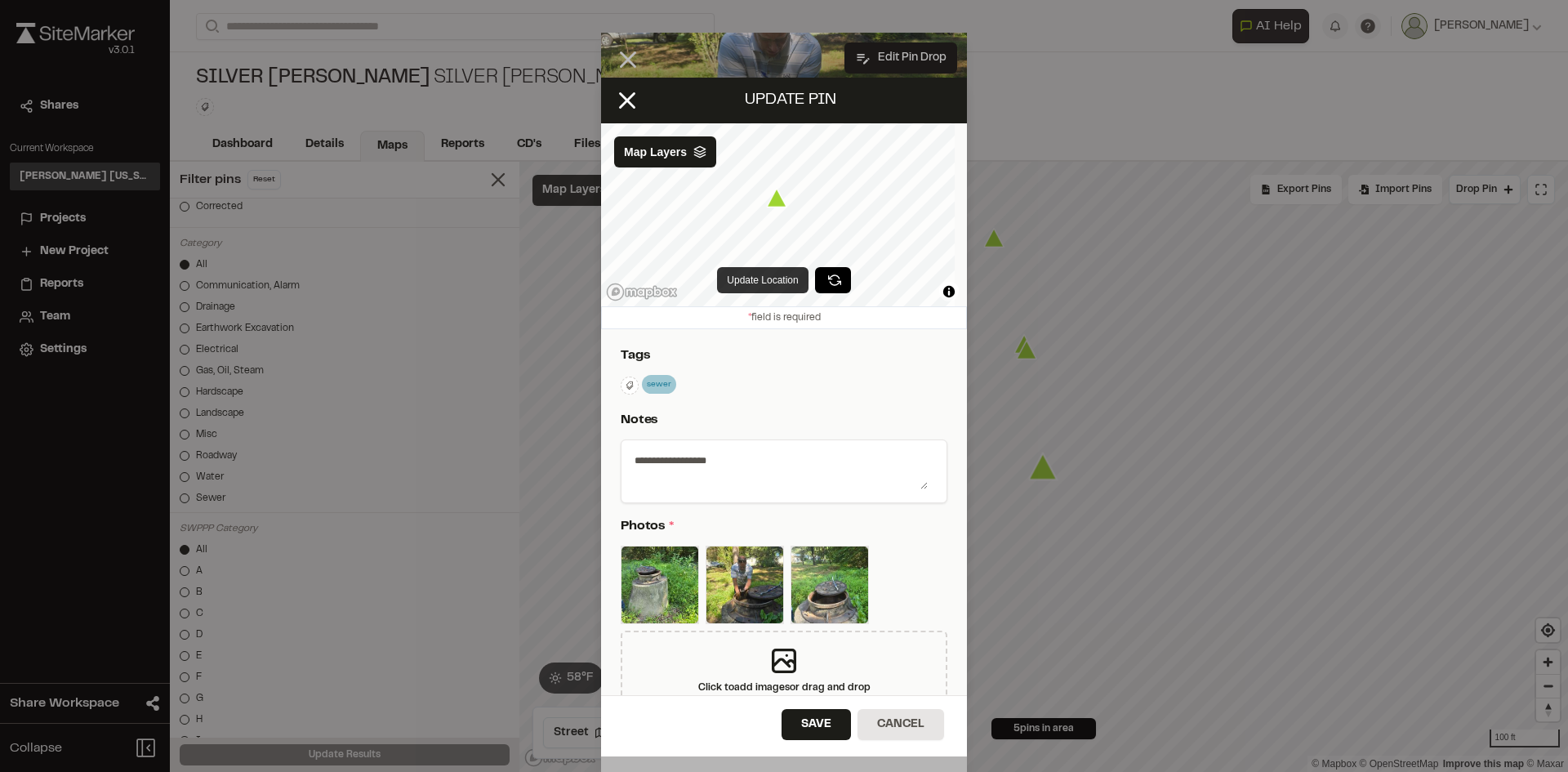
click at [750, 279] on button "Update Location" at bounding box center [762, 279] width 90 height 26
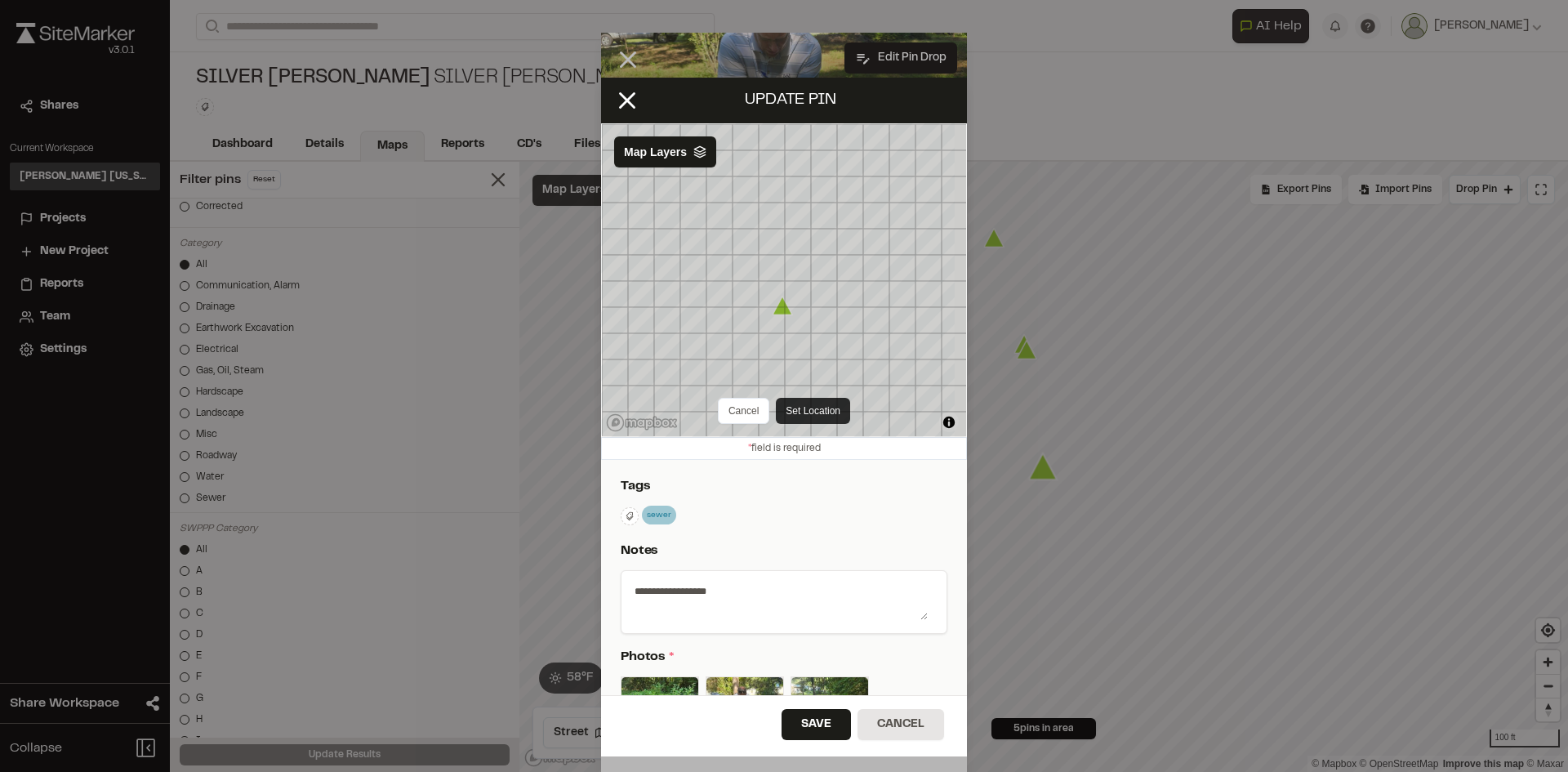
click at [796, 409] on button "Set Location" at bounding box center [813, 411] width 74 height 26
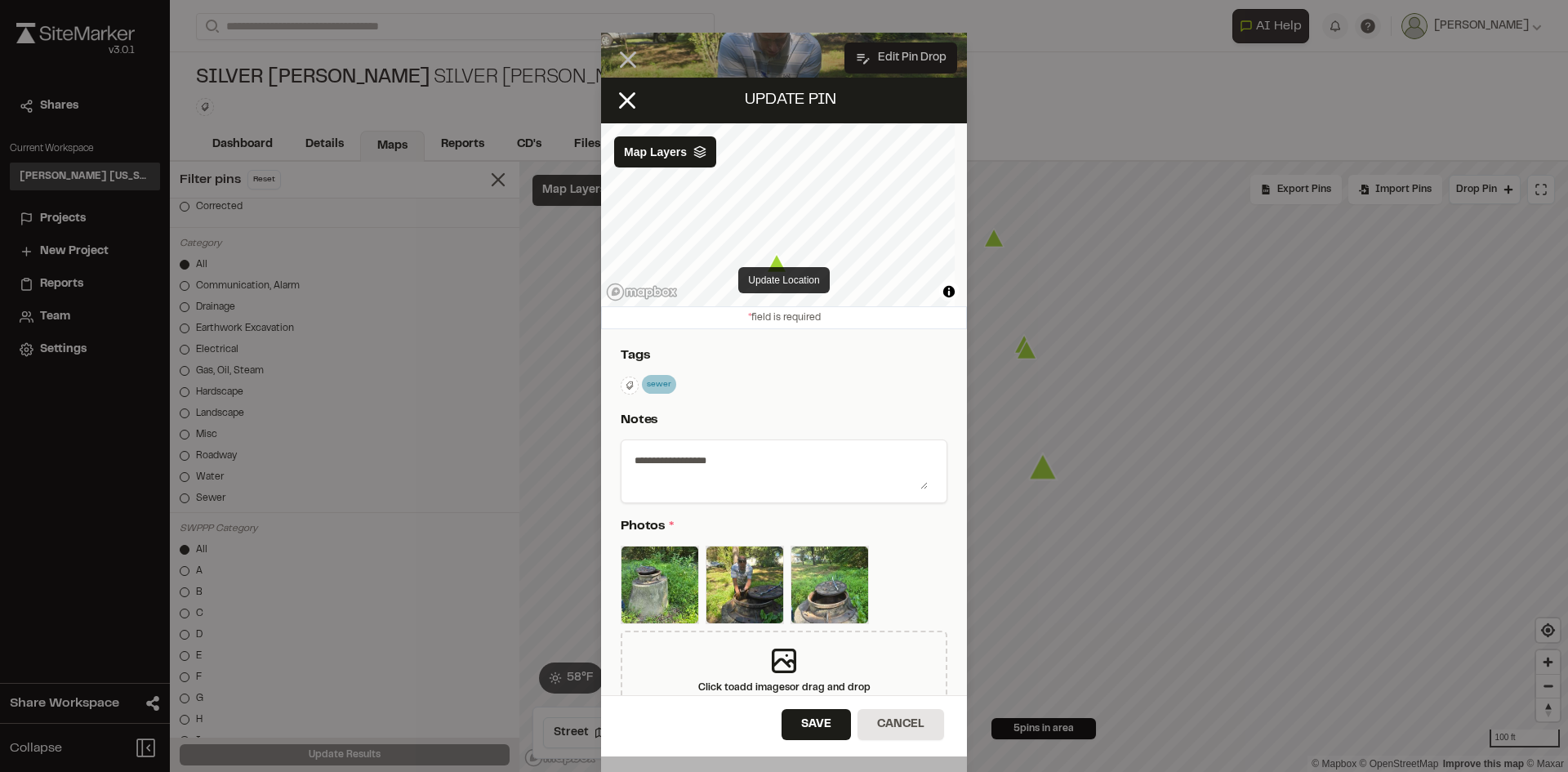
click at [808, 284] on button "Update Location" at bounding box center [784, 279] width 90 height 26
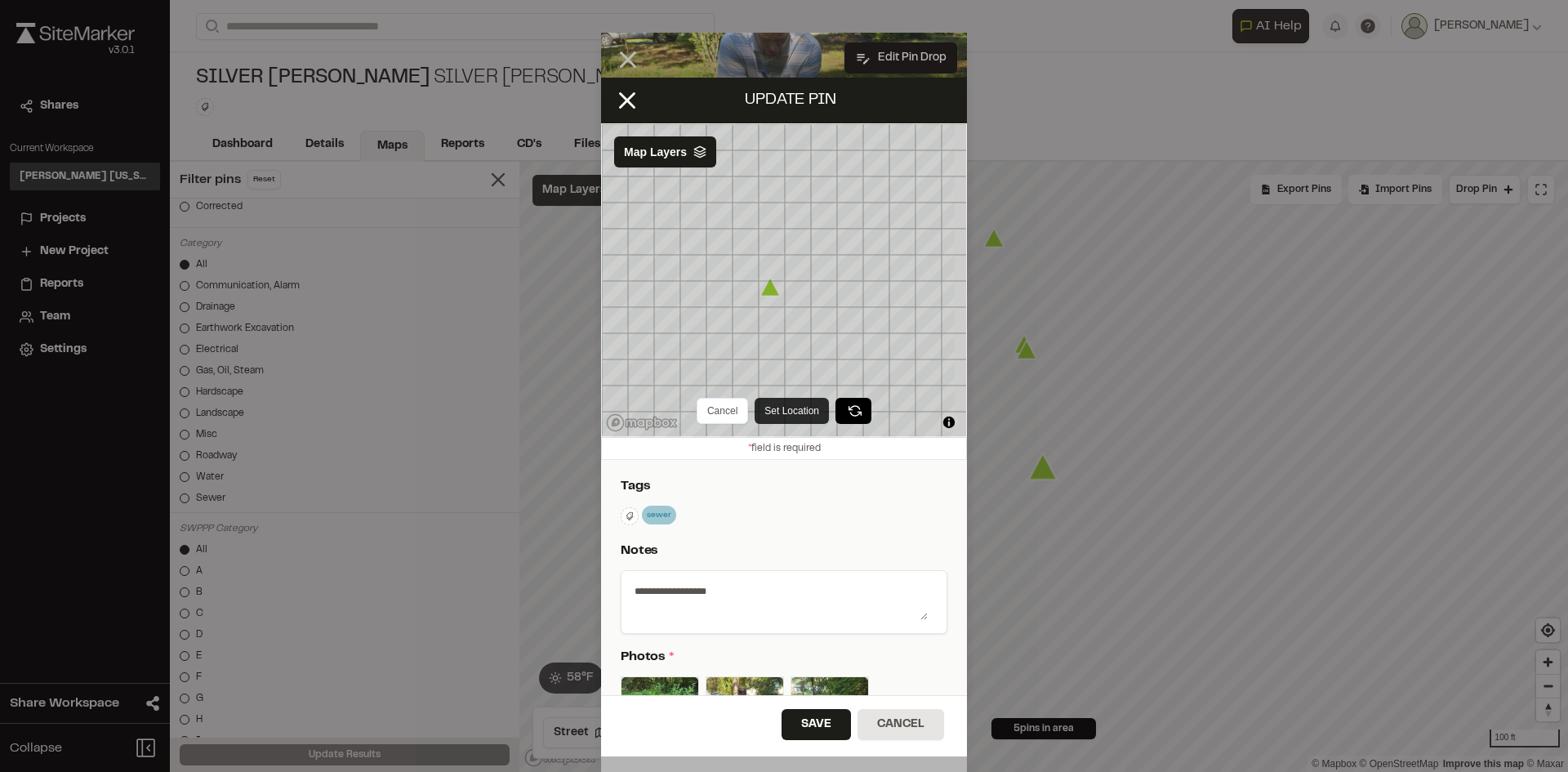
click at [799, 412] on button "Set Location" at bounding box center [791, 411] width 74 height 26
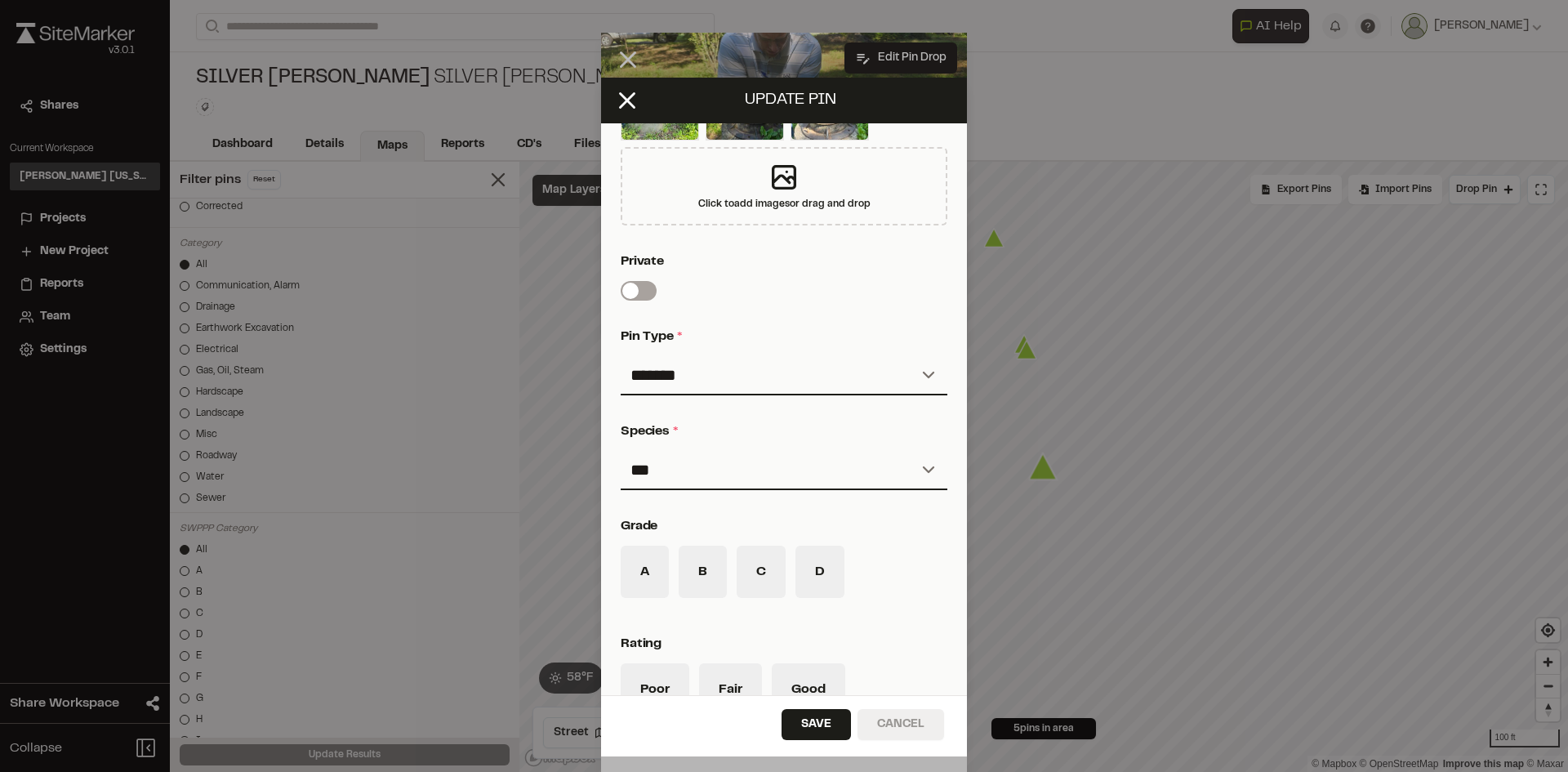
scroll to position [490, 0]
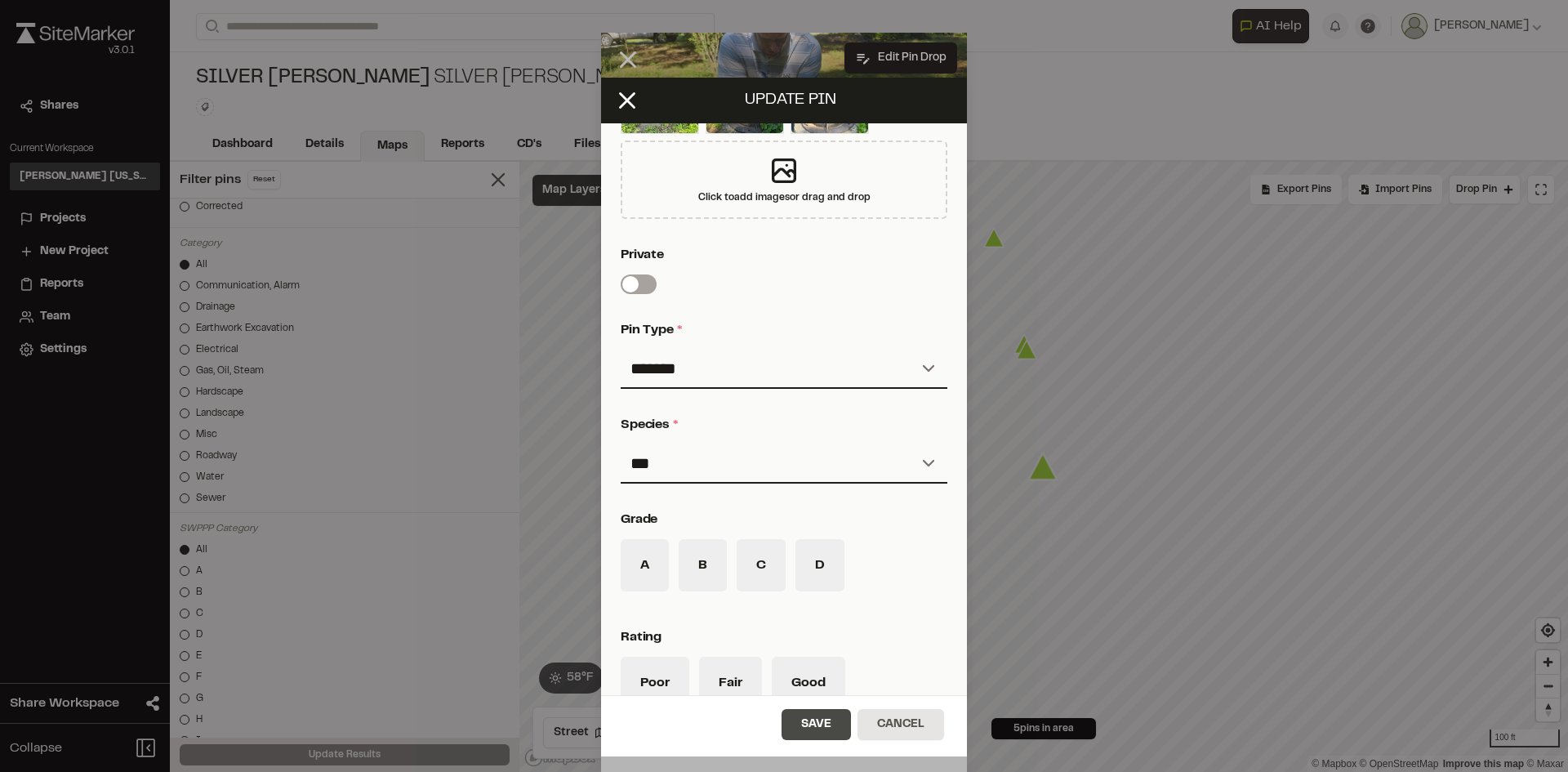
click at [802, 721] on button "Save" at bounding box center [815, 724] width 69 height 31
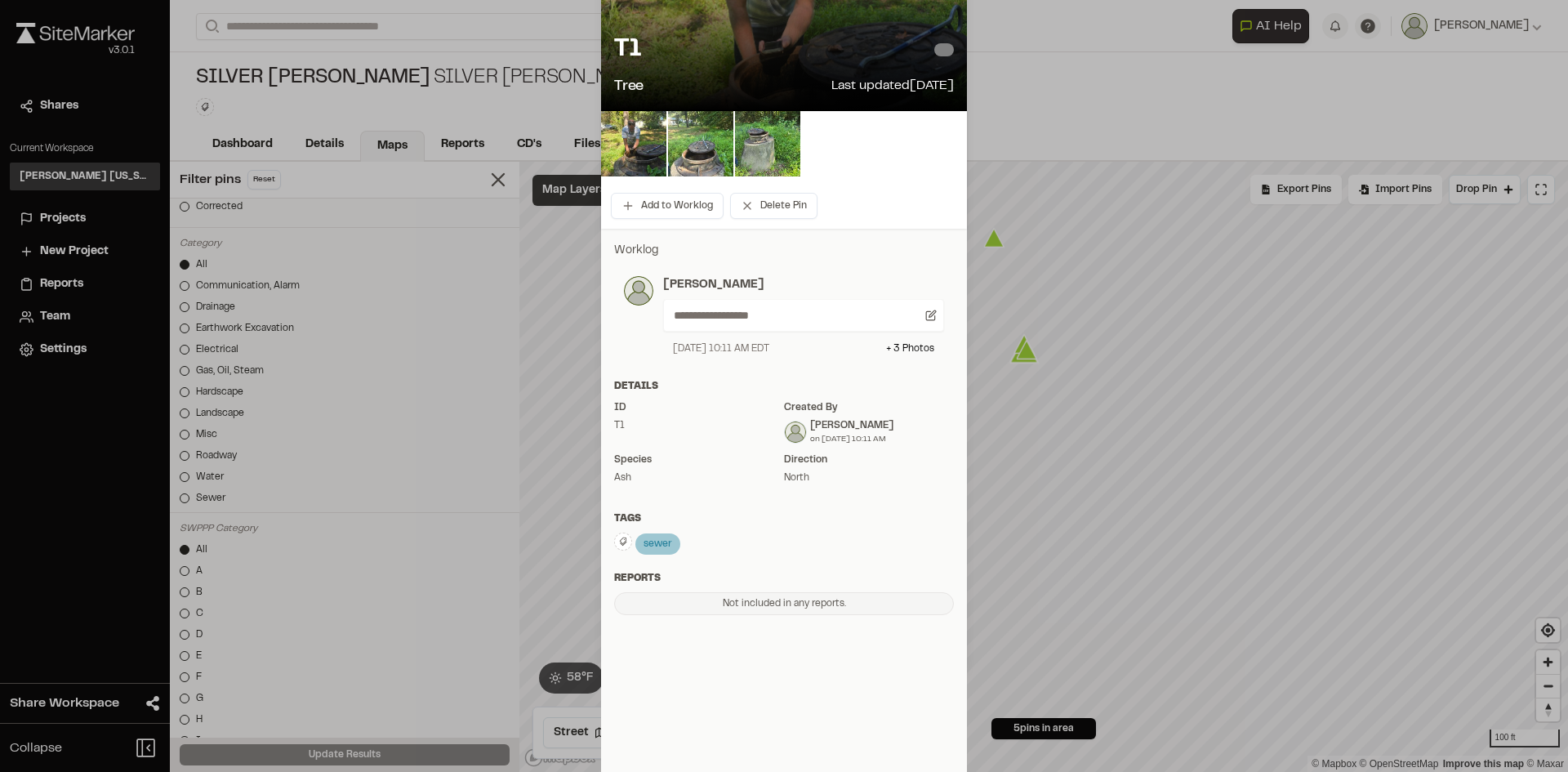
scroll to position [0, 0]
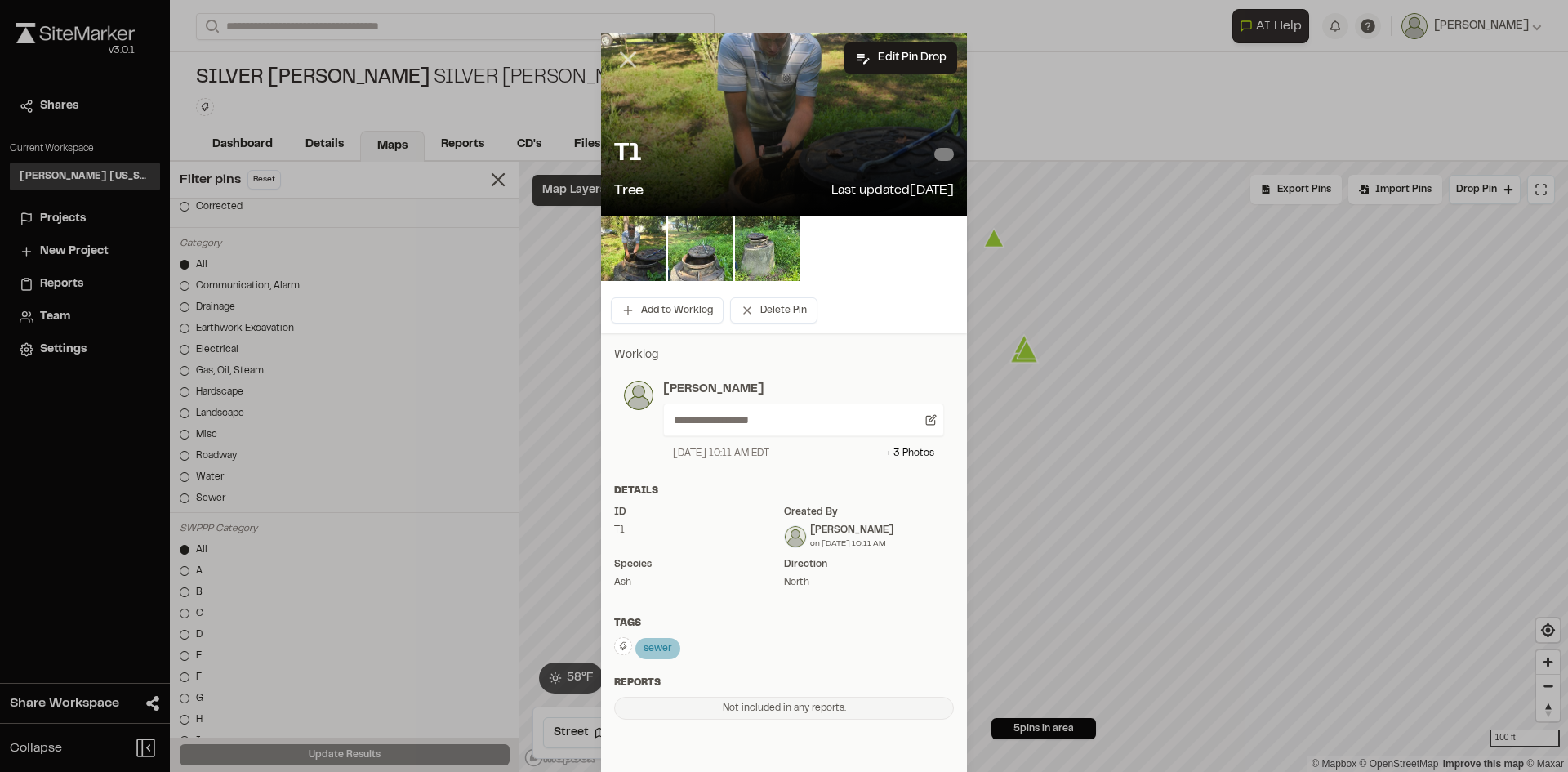
click at [626, 59] on icon at bounding box center [627, 59] width 28 height 28
